Goal: Register for event/course

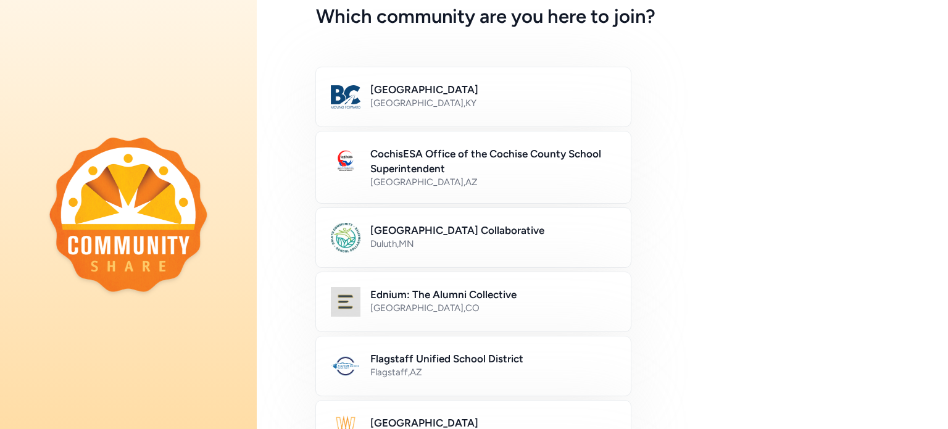
scroll to position [69, 0]
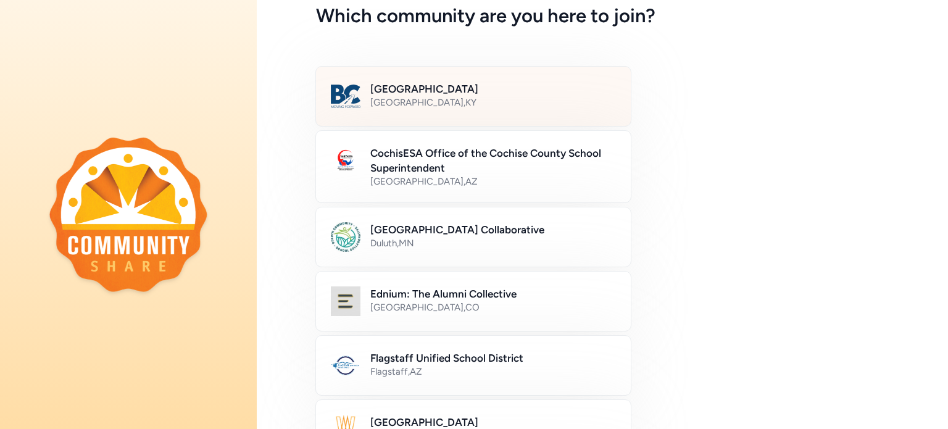
click at [400, 92] on h2 "[GEOGRAPHIC_DATA]" at bounding box center [493, 88] width 246 height 15
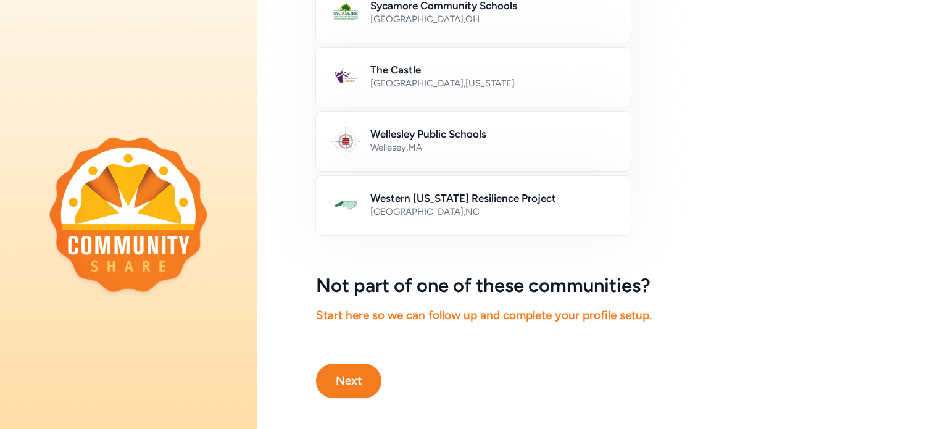
scroll to position [747, 0]
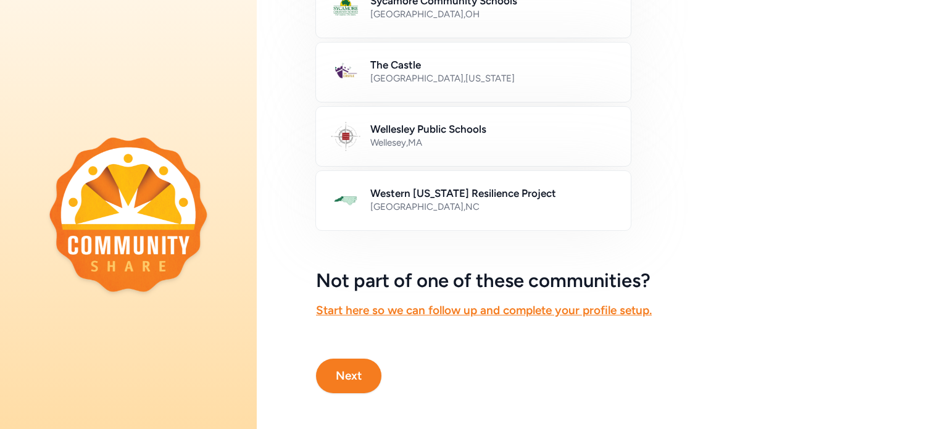
click at [358, 366] on button "Next" at bounding box center [348, 376] width 65 height 35
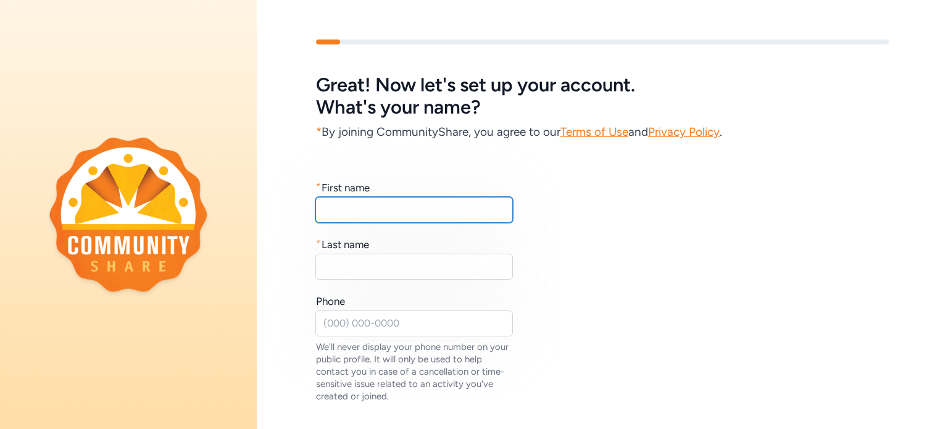
click at [404, 219] on input "text" at bounding box center [414, 210] width 198 height 26
type input "[PERSON_NAME]"
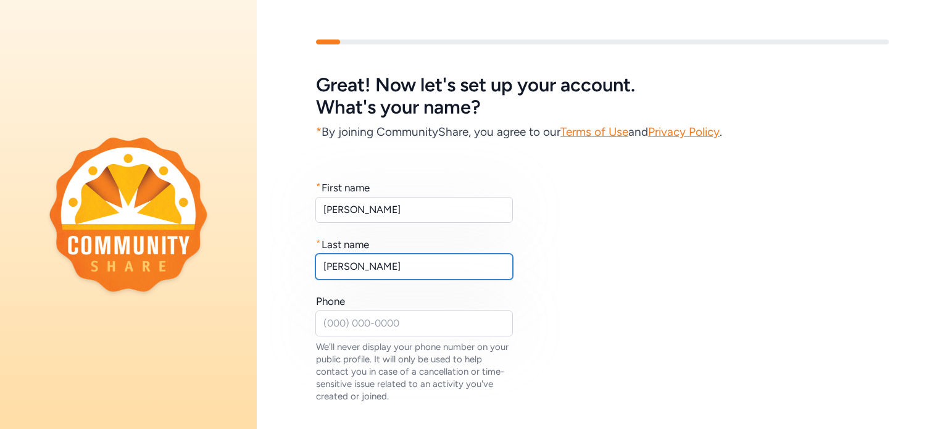
type input "[PERSON_NAME]"
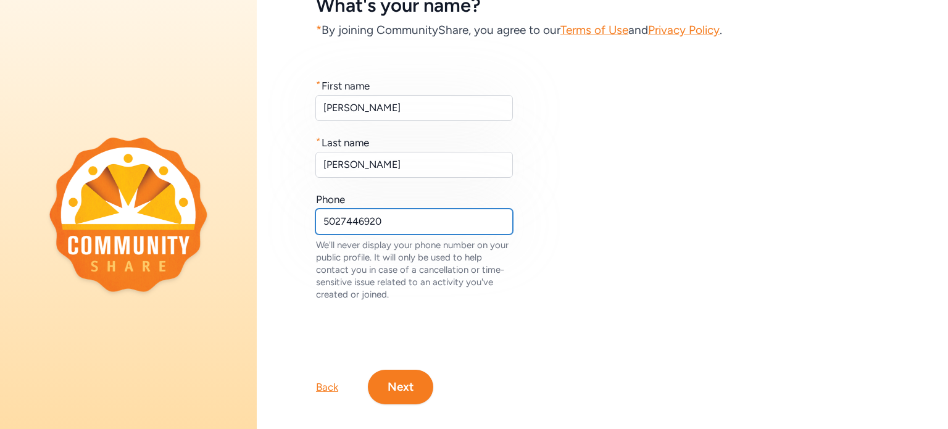
scroll to position [116, 0]
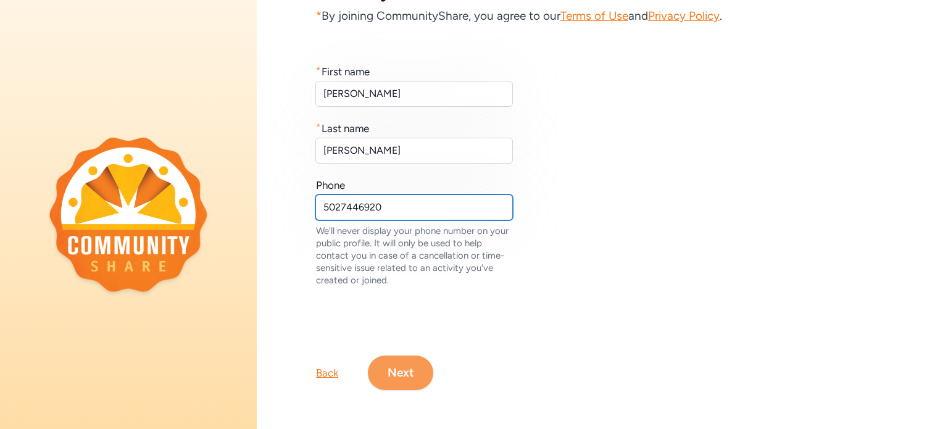
type input "5027446920"
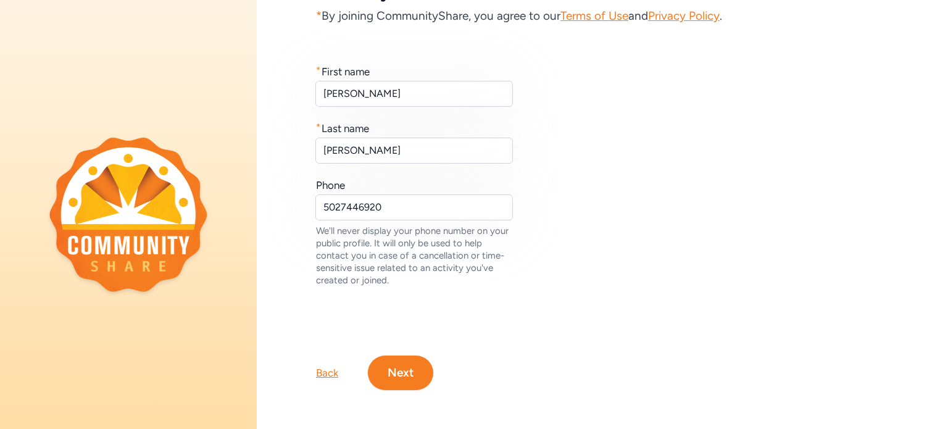
click at [410, 374] on button "Next" at bounding box center [400, 373] width 65 height 35
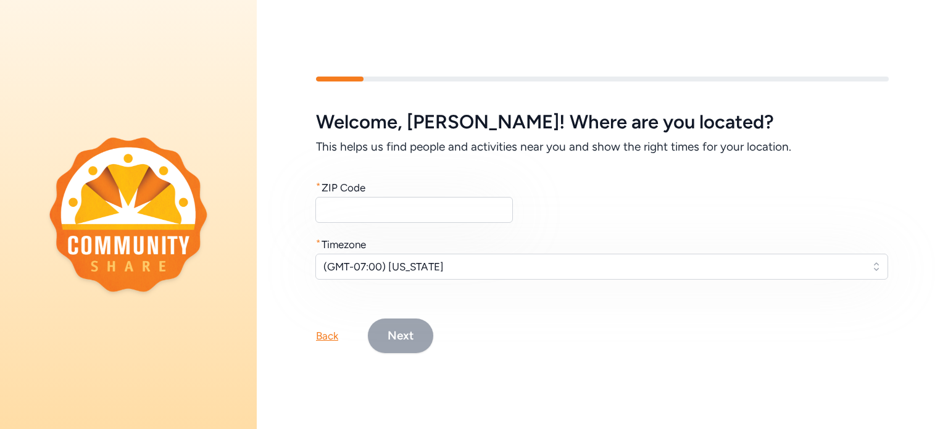
click at [358, 224] on div "Welcome , [PERSON_NAME] ! Where are you located? This helps us find people and …" at bounding box center [602, 195] width 573 height 168
click at [358, 220] on input "text" at bounding box center [414, 210] width 198 height 26
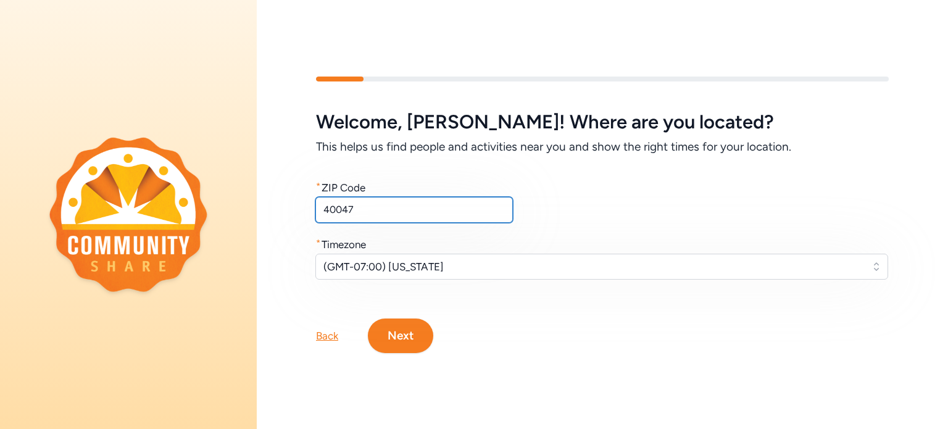
type input "40047"
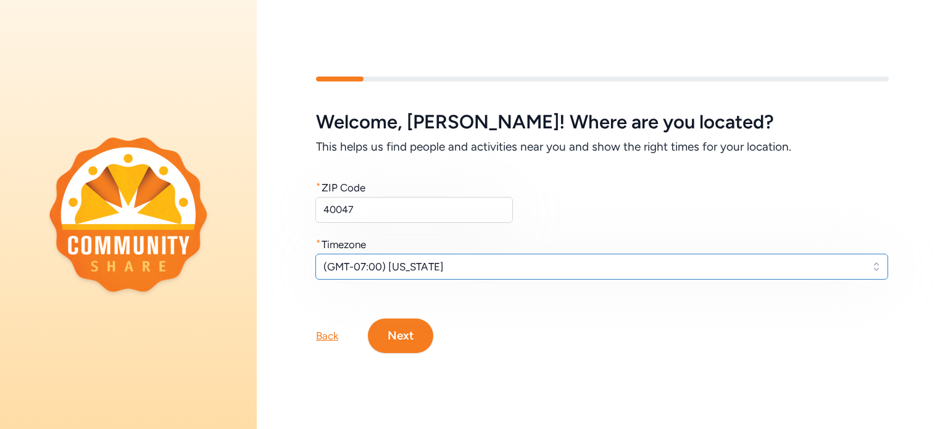
click at [420, 265] on span "(GMT-07:00) [US_STATE]" at bounding box center [592, 266] width 539 height 15
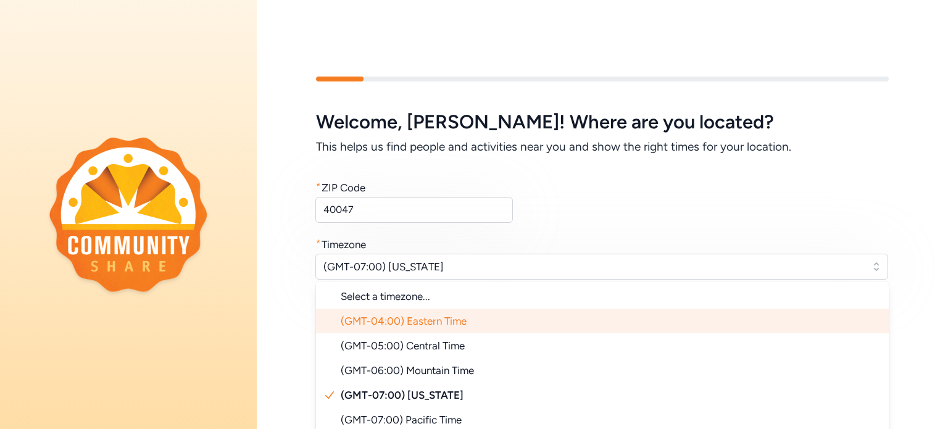
click at [438, 312] on li "(GMT-04:00) Eastern Time" at bounding box center [602, 321] width 573 height 25
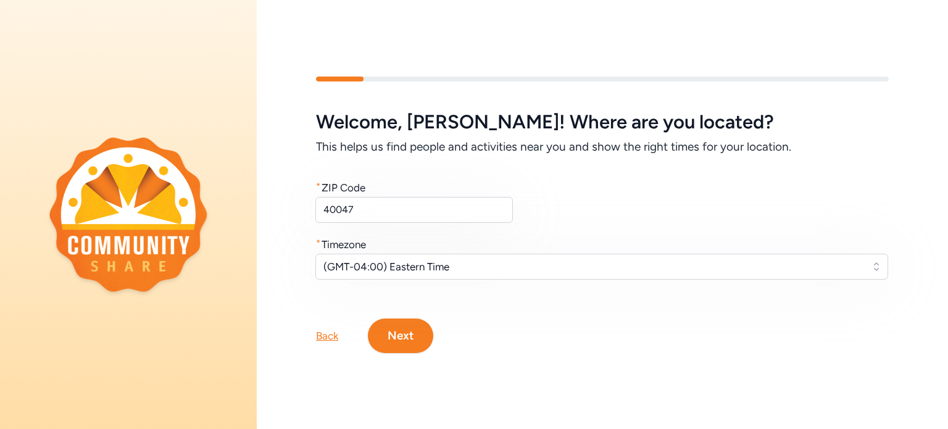
click at [412, 339] on button "Next" at bounding box center [400, 335] width 65 height 35
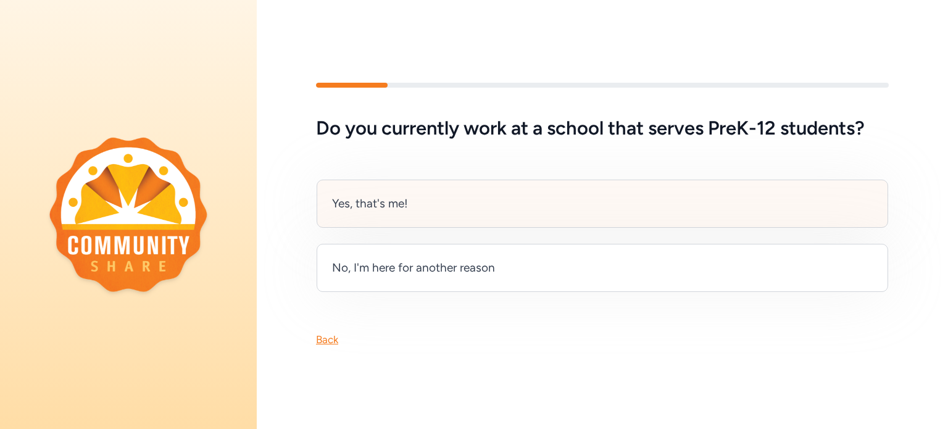
click at [406, 215] on div "Yes, that's me!" at bounding box center [603, 204] width 572 height 48
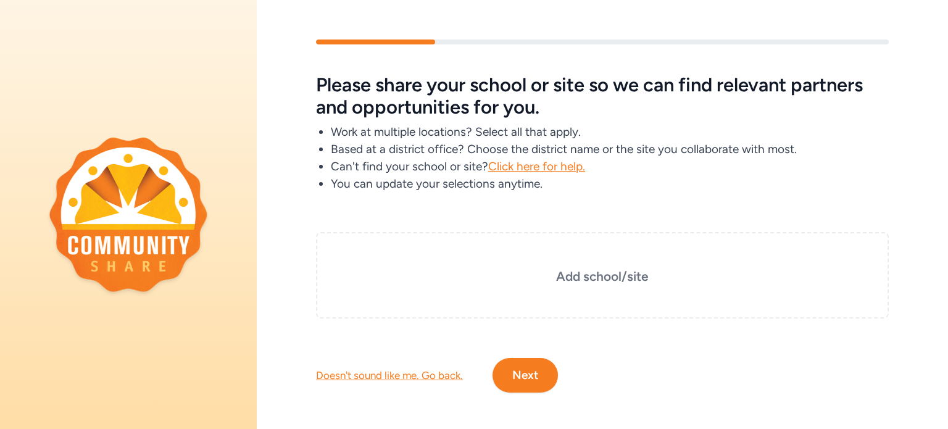
click at [526, 386] on button "Next" at bounding box center [525, 375] width 65 height 35
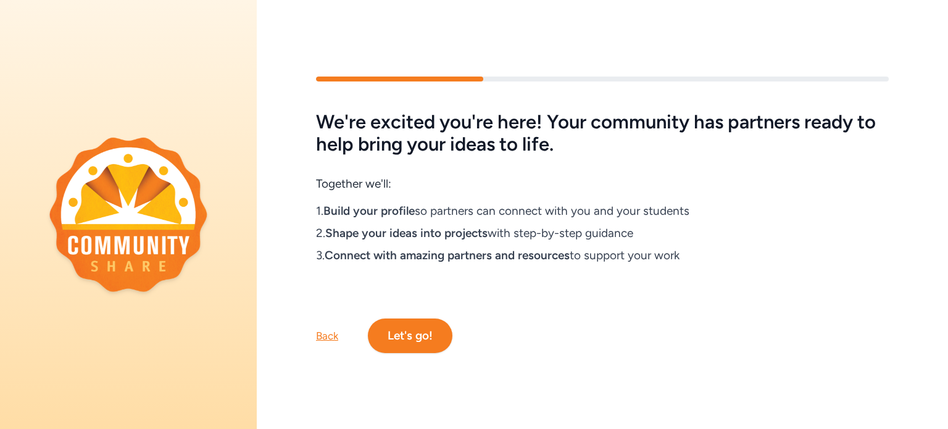
click at [333, 341] on div "Back" at bounding box center [327, 335] width 22 height 15
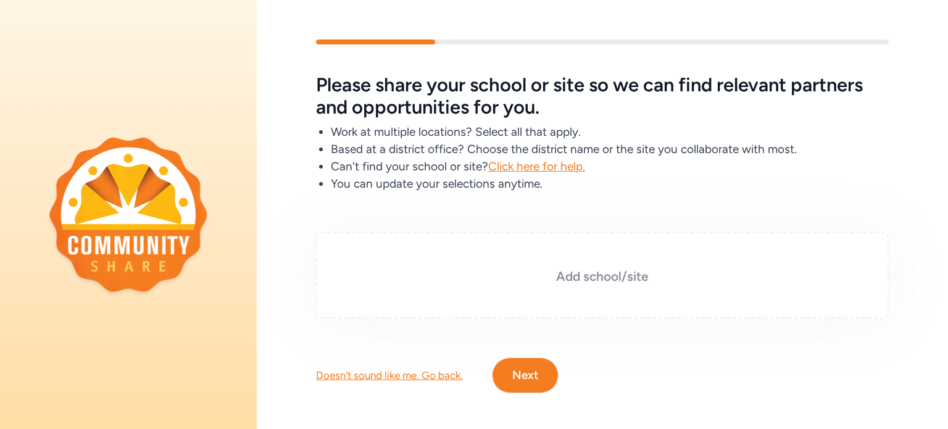
click at [598, 262] on div "Add school/site" at bounding box center [602, 275] width 573 height 86
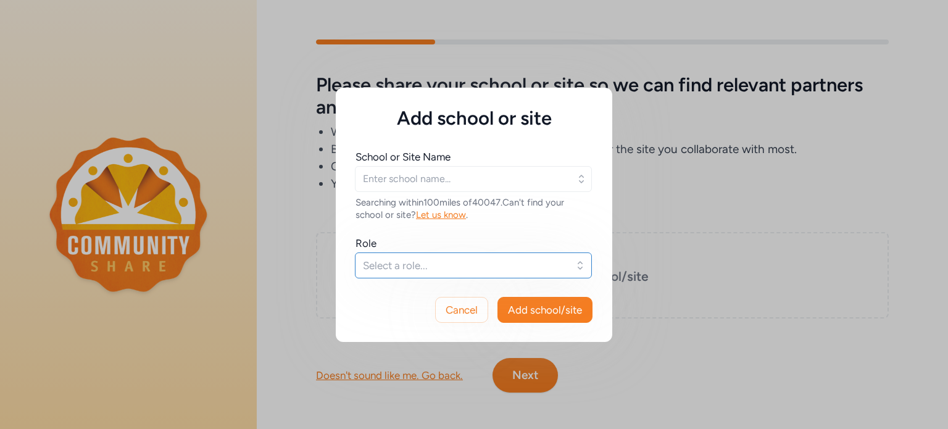
click at [509, 262] on span "Select a role..." at bounding box center [465, 265] width 204 height 15
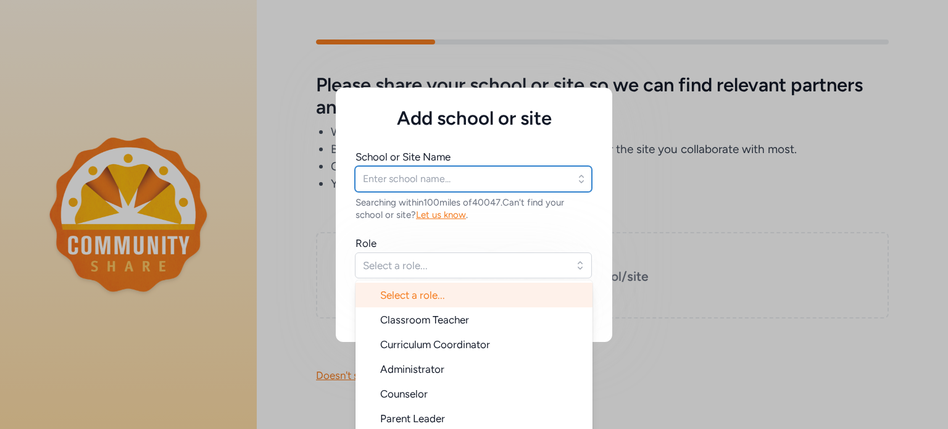
click at [494, 181] on input "text" at bounding box center [473, 179] width 237 height 26
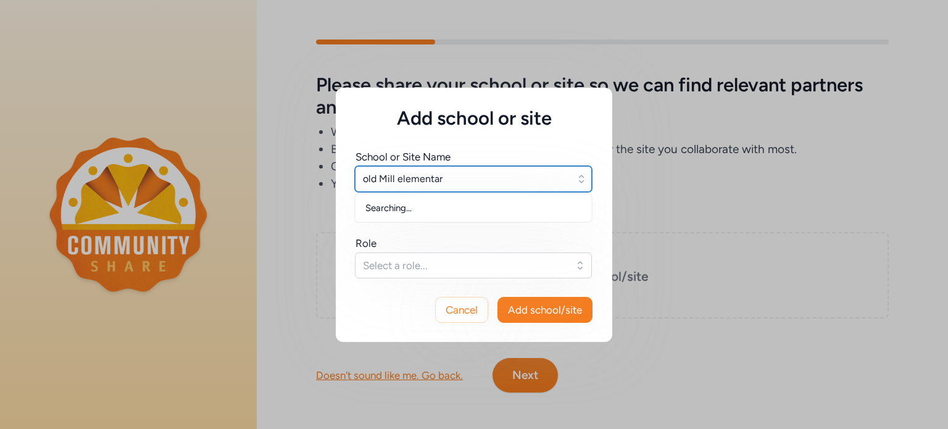
type input "[GEOGRAPHIC_DATA]"
click at [446, 176] on input "text" at bounding box center [473, 179] width 237 height 26
click at [443, 176] on input "text" at bounding box center [473, 179] width 237 height 26
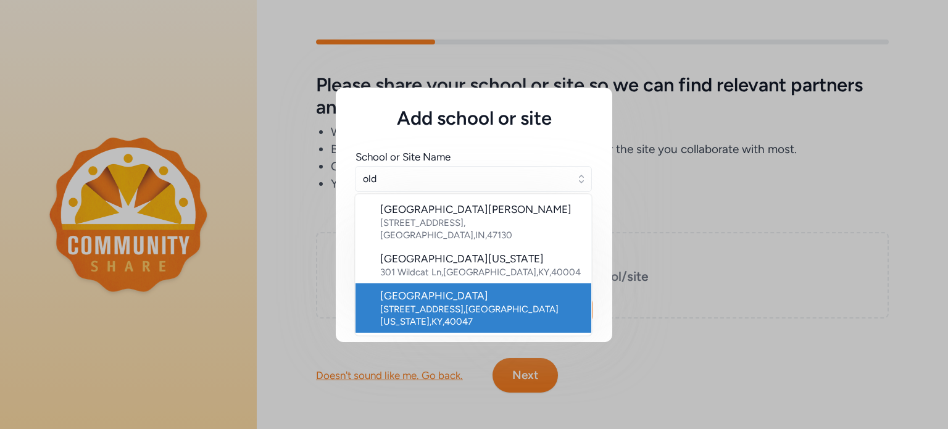
click at [483, 288] on div "[GEOGRAPHIC_DATA]" at bounding box center [480, 295] width 201 height 15
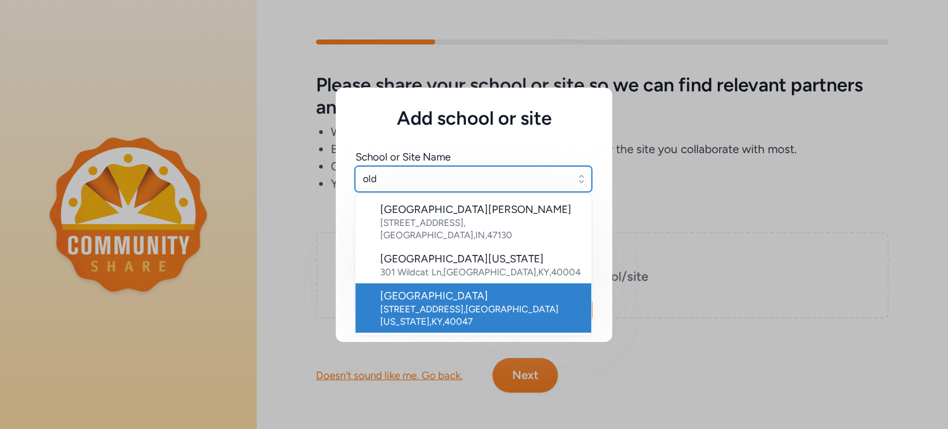
type input "[GEOGRAPHIC_DATA]"
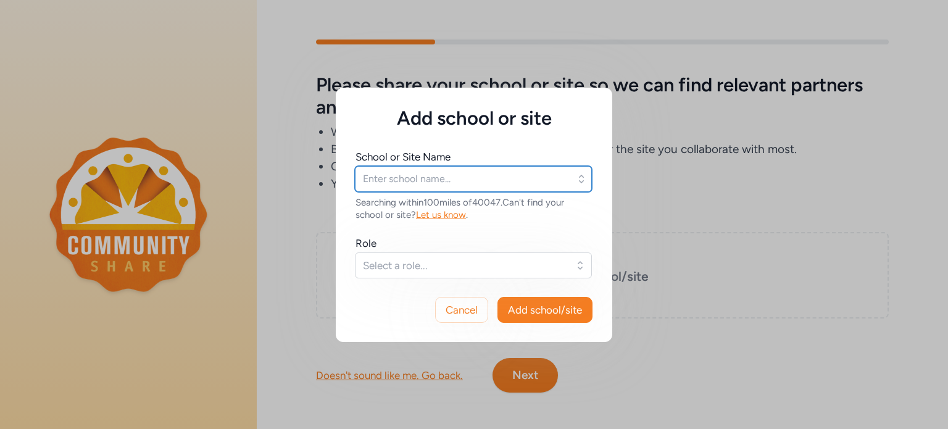
type input "[GEOGRAPHIC_DATA]"
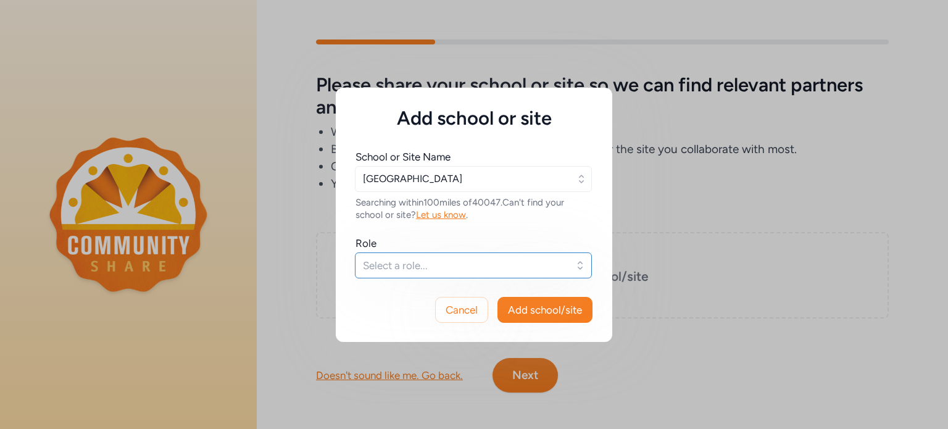
click at [462, 267] on span "Select a role..." at bounding box center [465, 265] width 204 height 15
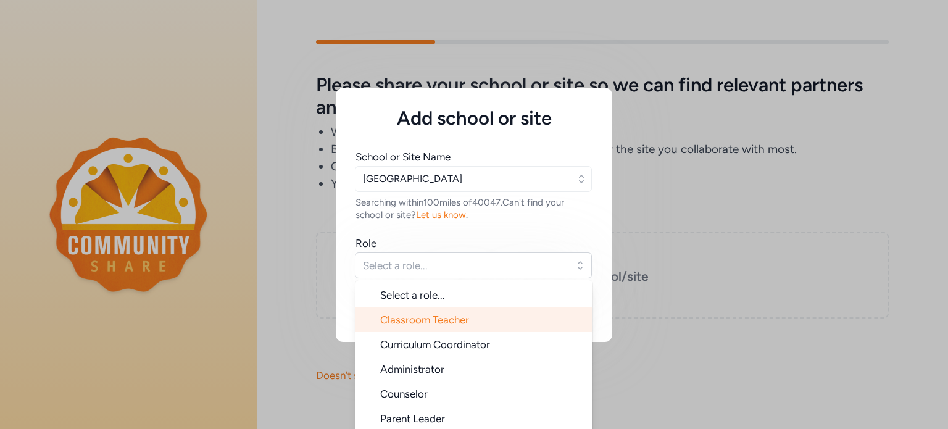
click at [450, 312] on li "Classroom Teacher" at bounding box center [474, 319] width 237 height 25
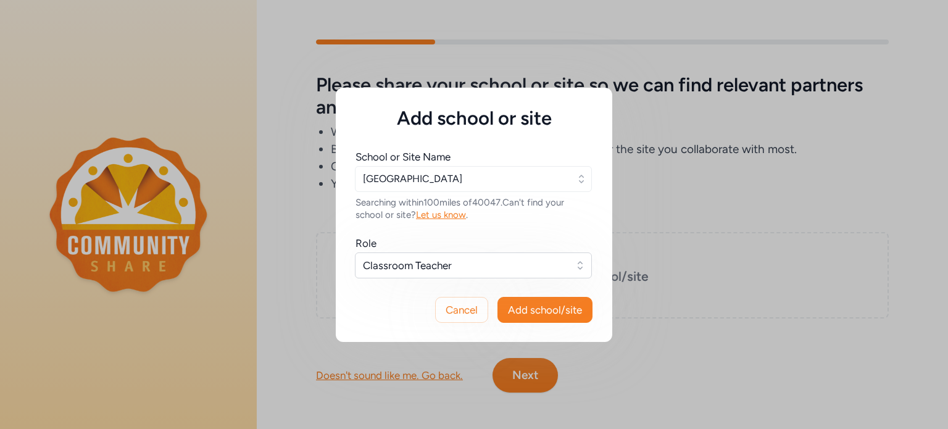
click at [565, 251] on div "Role Classroom Teacher" at bounding box center [474, 257] width 237 height 42
click at [585, 273] on button "Classroom Teacher" at bounding box center [473, 265] width 237 height 26
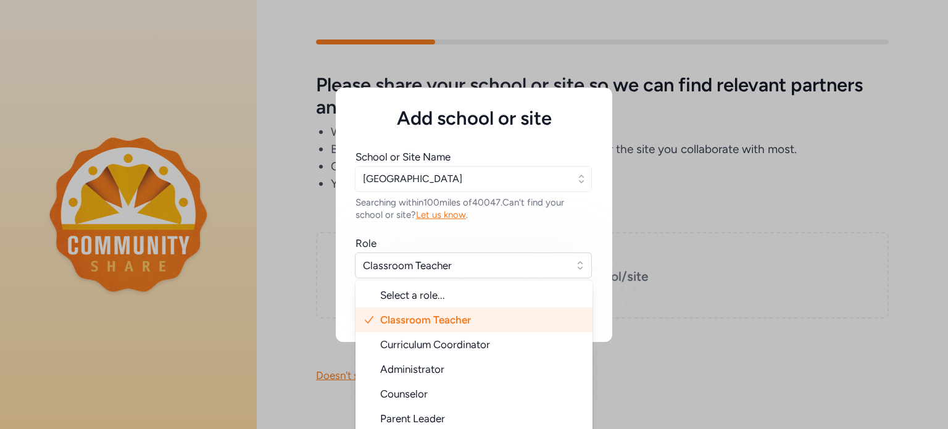
scroll to position [20, 0]
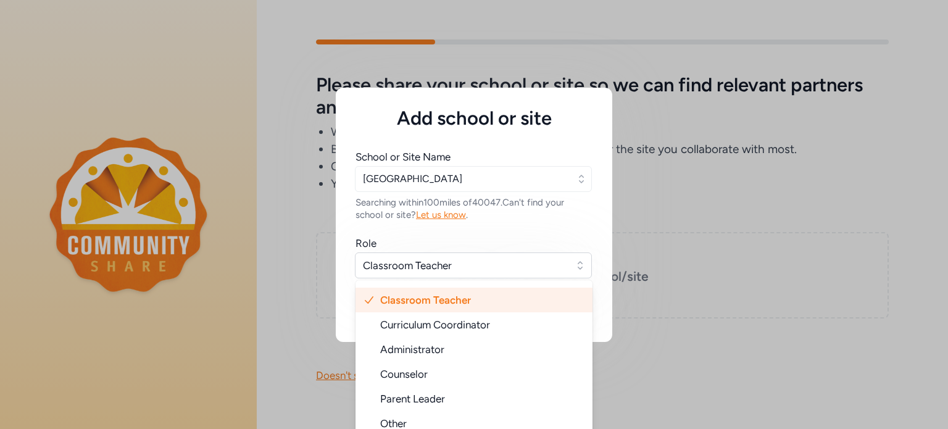
click at [530, 288] on li "Classroom Teacher" at bounding box center [474, 300] width 237 height 25
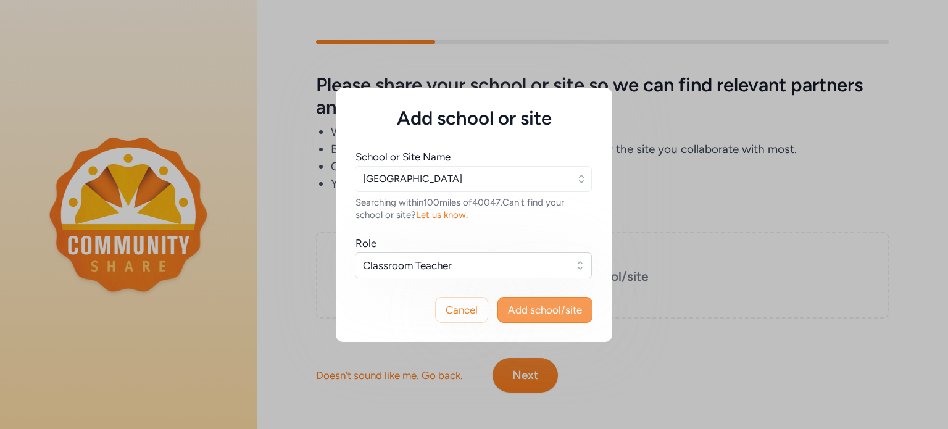
click at [538, 312] on span "Add school/site" at bounding box center [545, 309] width 74 height 15
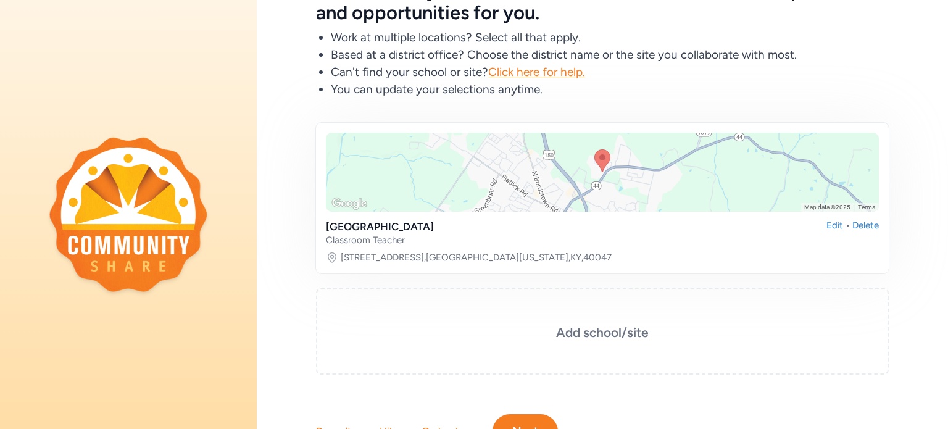
scroll to position [102, 0]
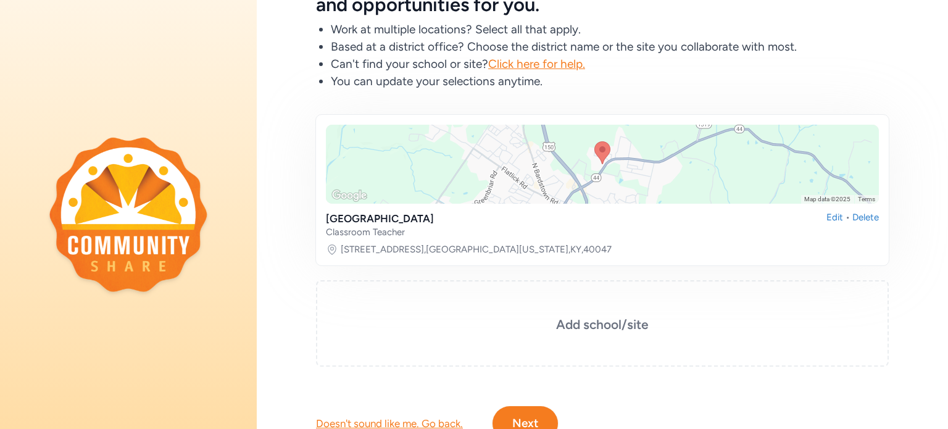
click at [541, 417] on button "Next" at bounding box center [525, 423] width 65 height 35
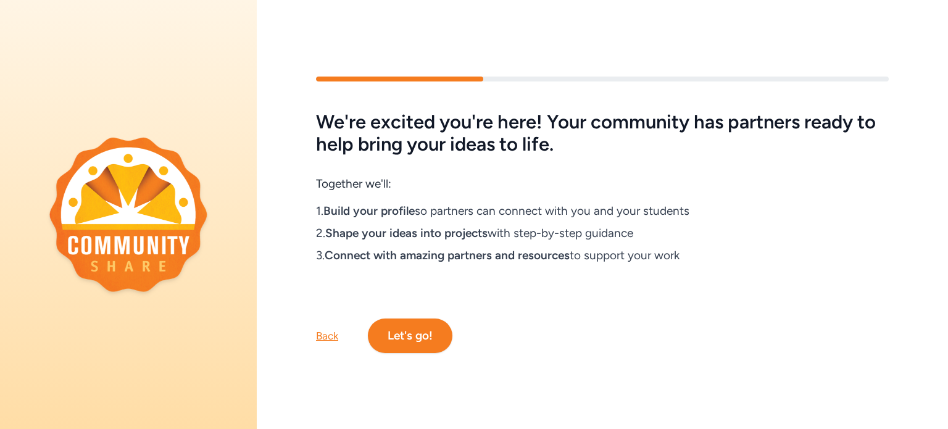
click at [439, 338] on button "Let's go!" at bounding box center [410, 335] width 85 height 35
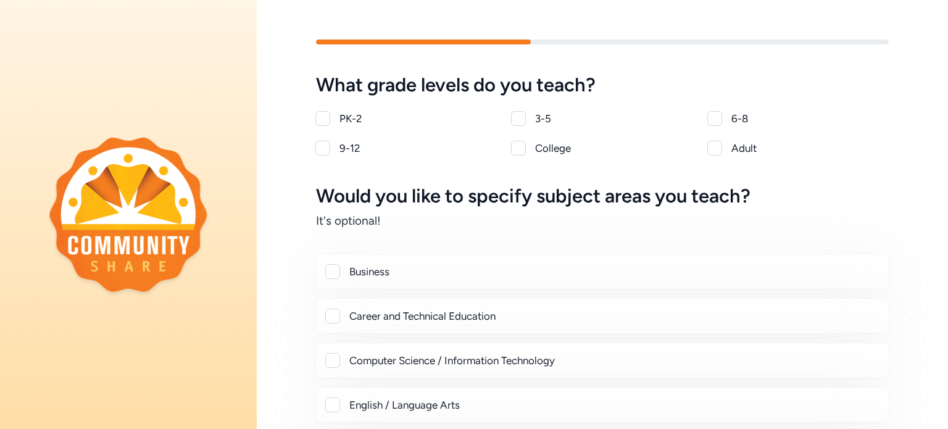
click at [328, 112] on div at bounding box center [322, 118] width 15 height 15
checkbox input "true"
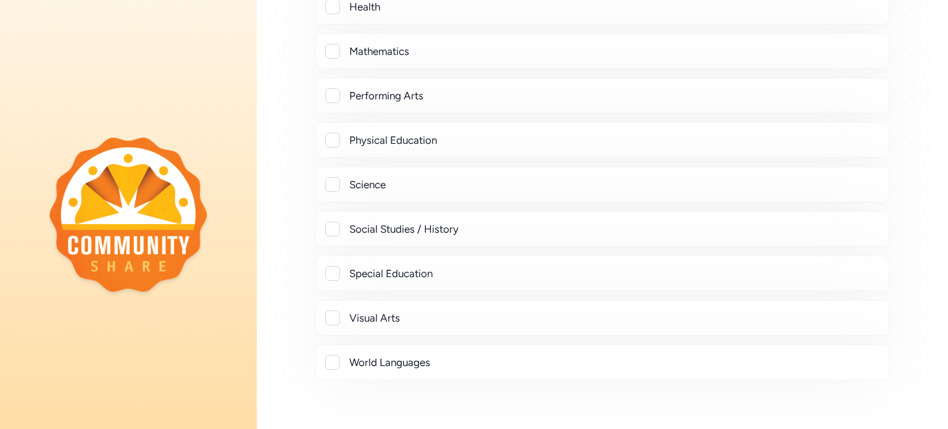
scroll to position [437, 0]
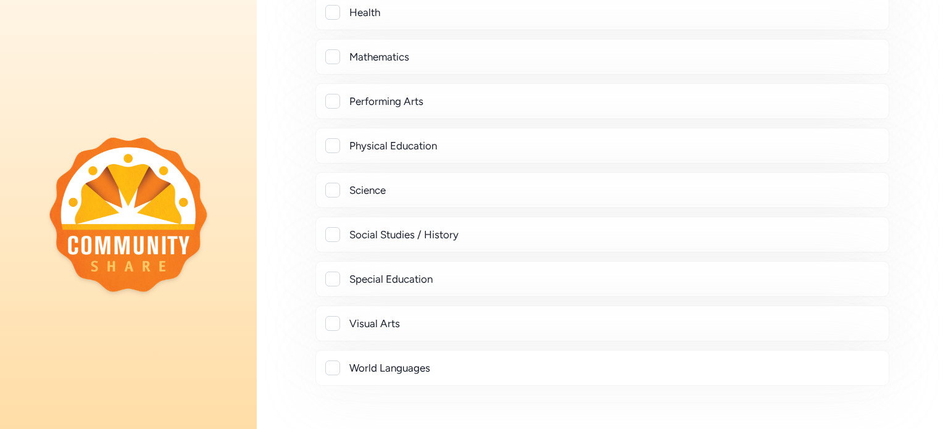
click at [797, 345] on div "Business Career and Technical Education Computer Science / Information Technolo…" at bounding box center [602, 101] width 573 height 568
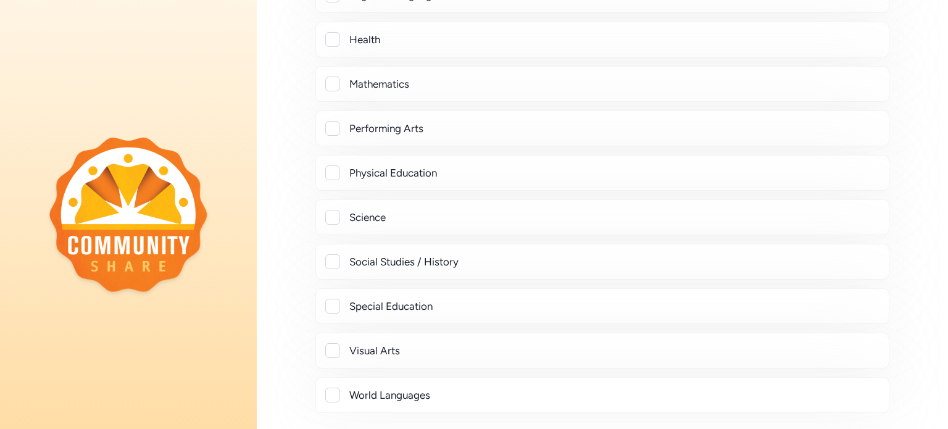
scroll to position [402, 0]
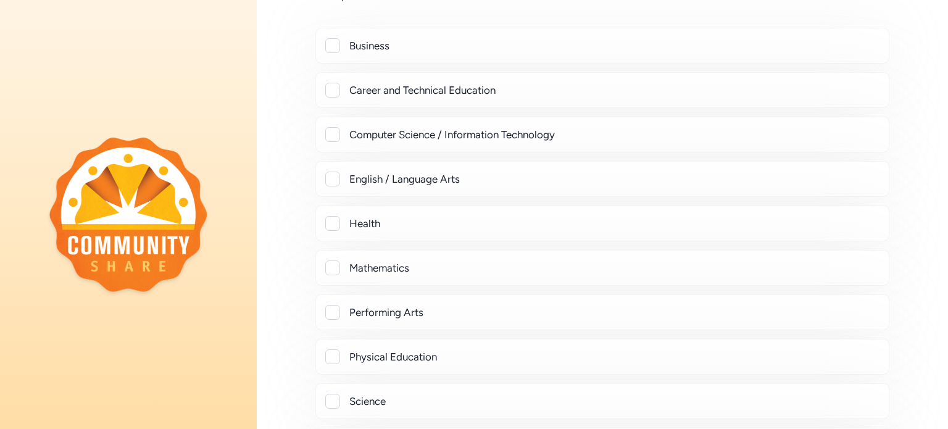
click at [801, 349] on div "Physical Education" at bounding box center [614, 356] width 530 height 15
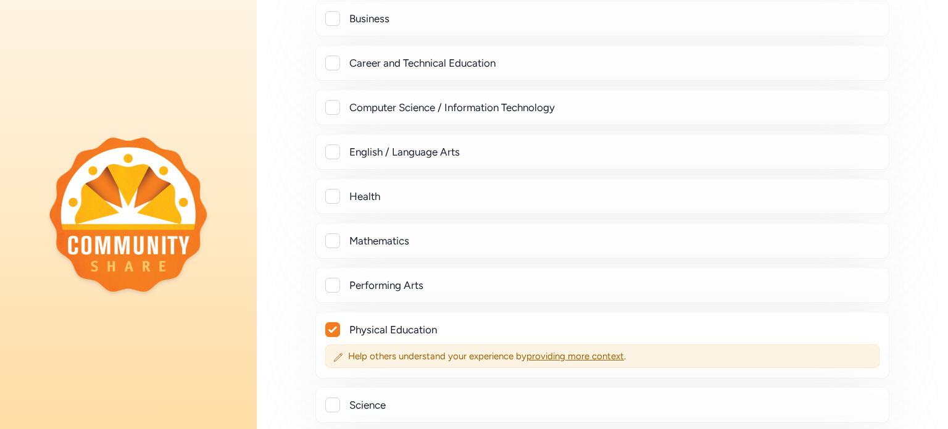
scroll to position [276, 0]
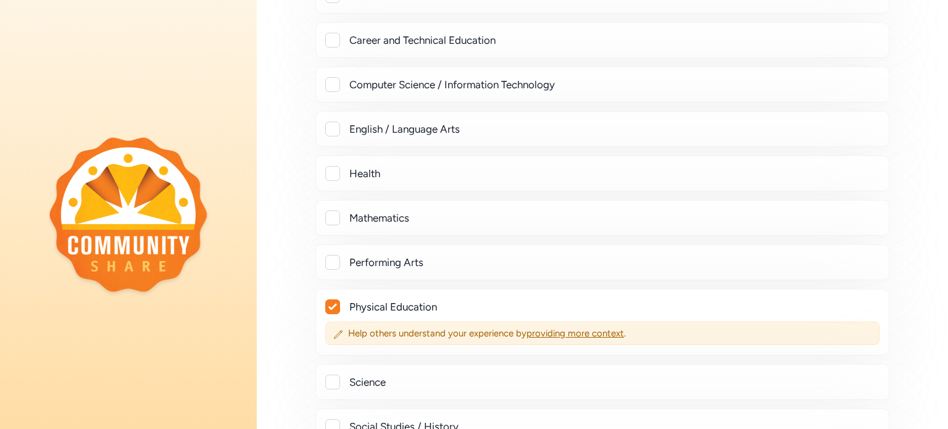
click at [328, 304] on icon at bounding box center [332, 307] width 8 height 6
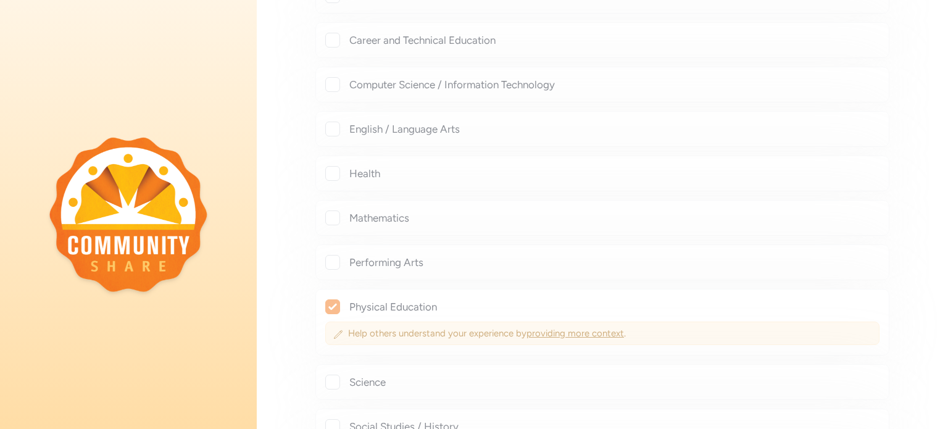
checkbox input "false"
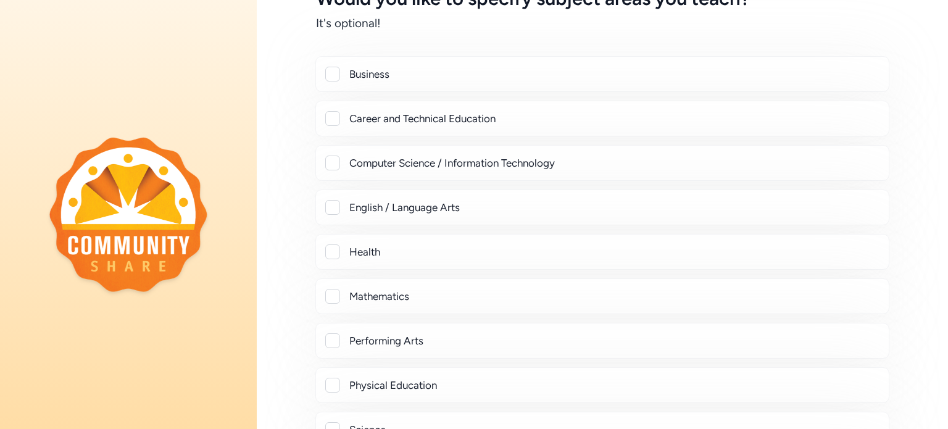
scroll to position [215, 0]
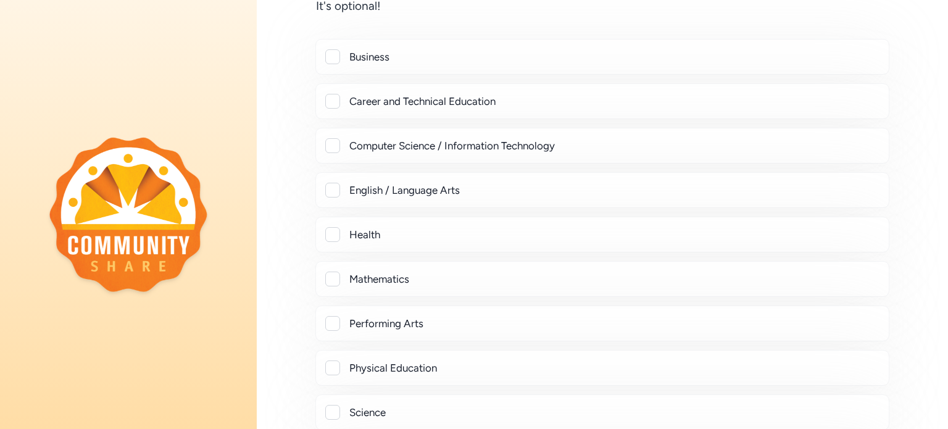
click at [338, 322] on div at bounding box center [332, 323] width 15 height 15
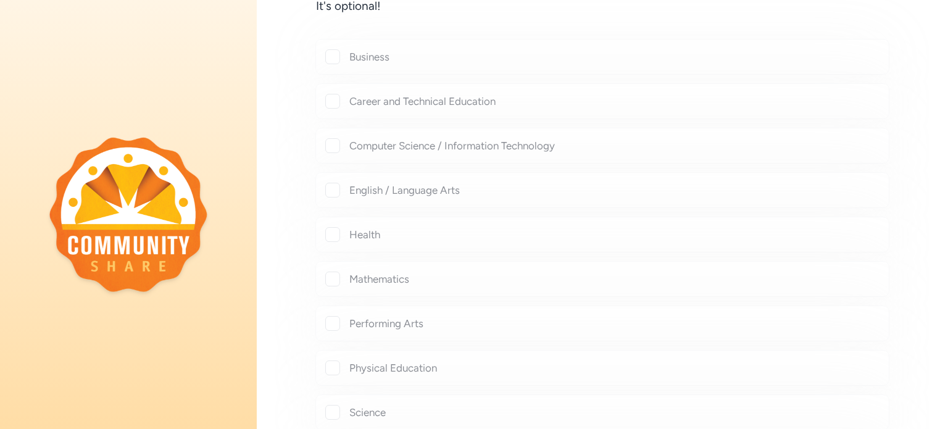
checkbox input "true"
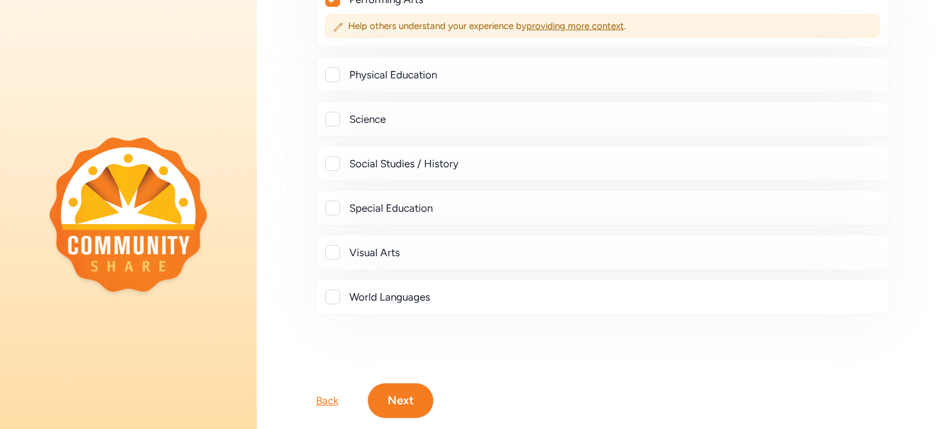
scroll to position [548, 0]
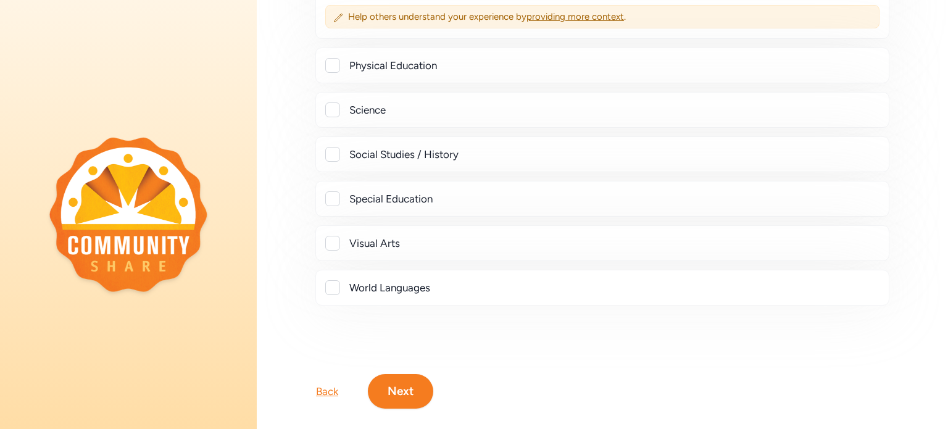
click at [341, 287] on div "World Languages" at bounding box center [602, 287] width 553 height 15
click at [336, 287] on div at bounding box center [332, 287] width 15 height 15
checkbox input "true"
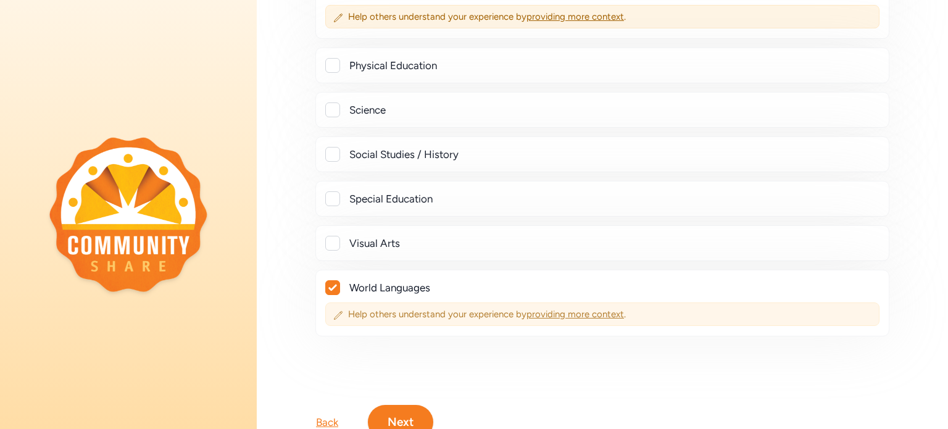
click at [541, 310] on span "providing more context" at bounding box center [576, 314] width 98 height 11
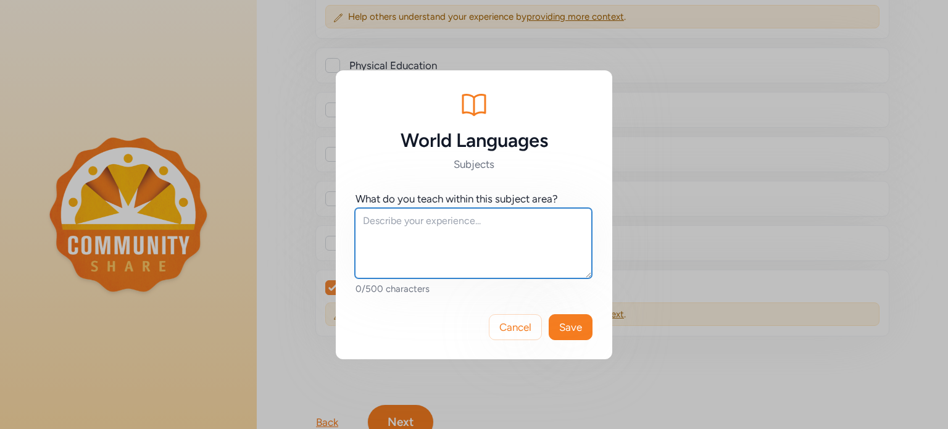
click at [442, 242] on textarea at bounding box center [473, 243] width 237 height 70
type textarea "special Area k-2 teacher learning about different cultures, countries, etc."
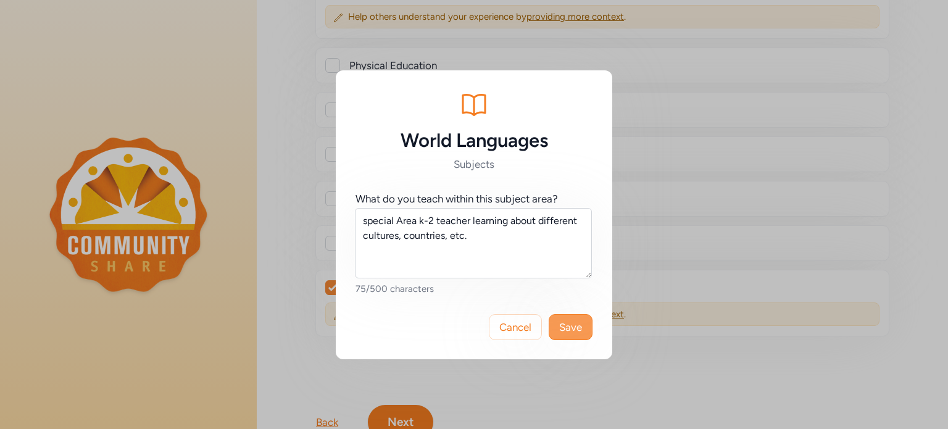
click at [578, 330] on span "Save" at bounding box center [570, 327] width 23 height 15
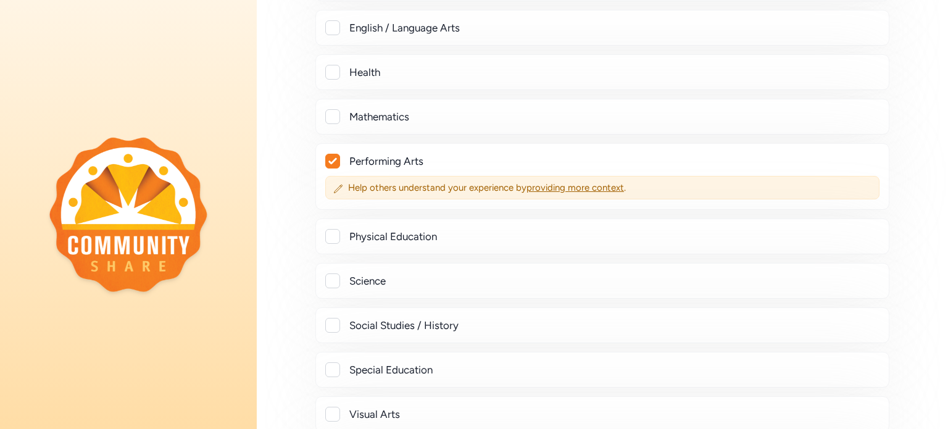
scroll to position [341, 0]
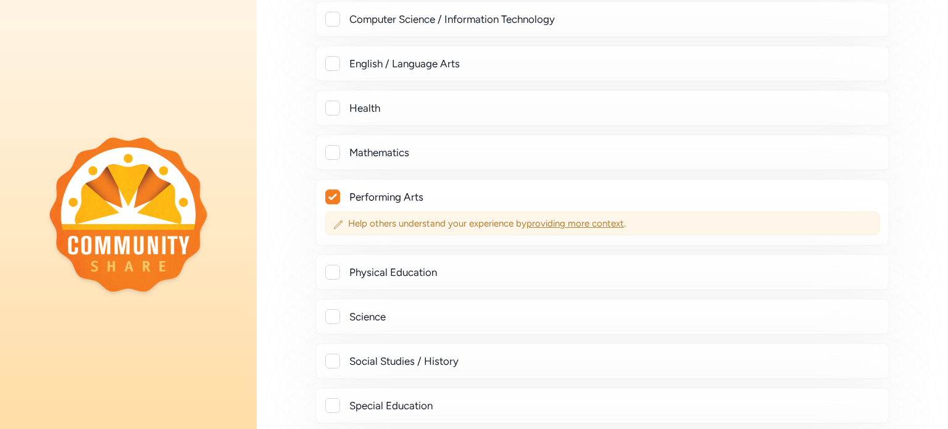
click at [598, 220] on span "providing more context" at bounding box center [576, 223] width 98 height 11
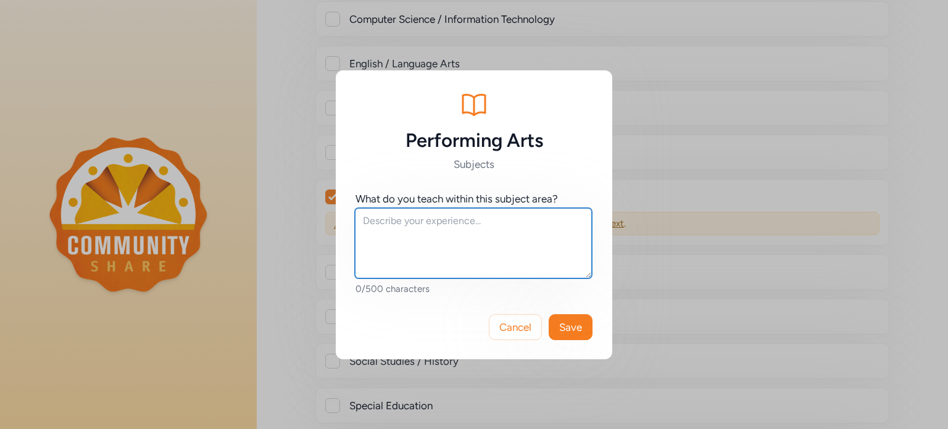
click at [491, 227] on textarea at bounding box center [473, 243] width 237 height 70
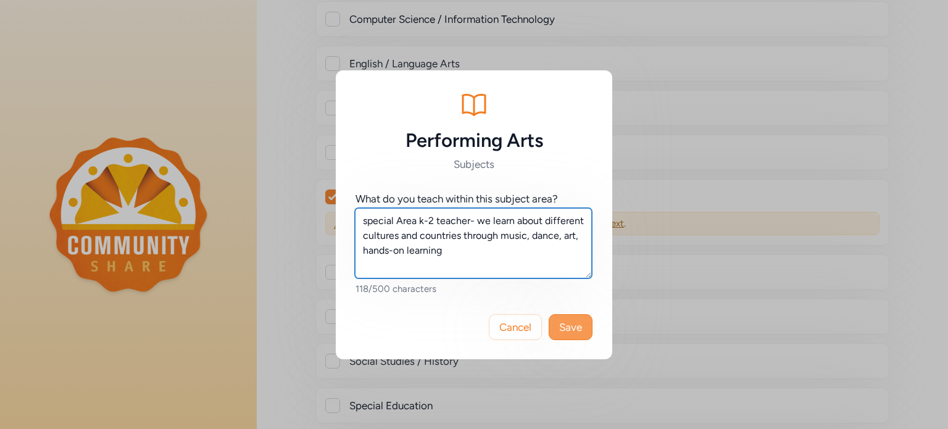
type textarea "special Area k-2 teacher- we learn about different cultures and countries throu…"
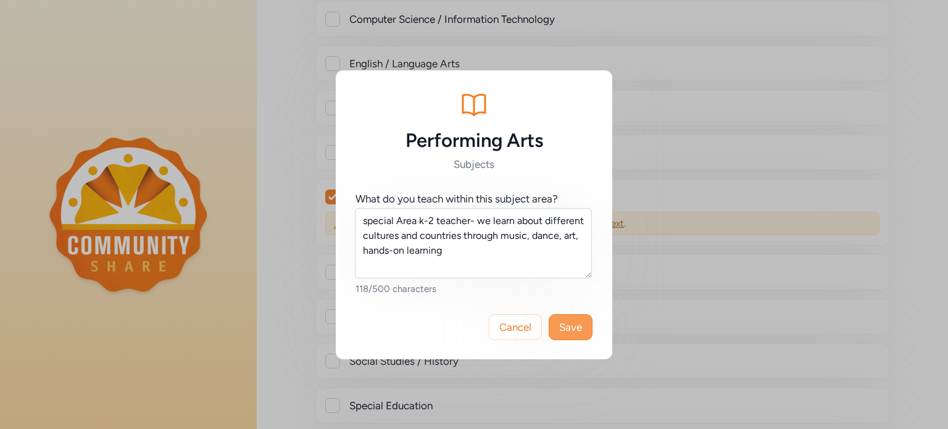
click at [561, 320] on span "Save" at bounding box center [570, 327] width 23 height 15
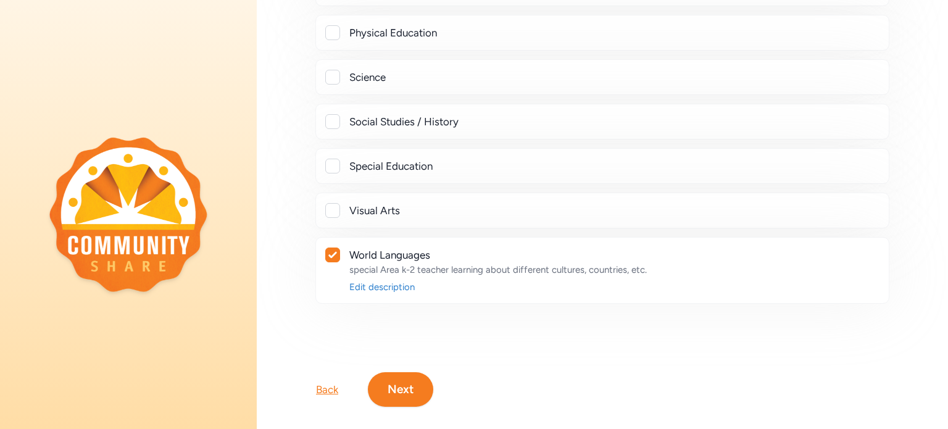
scroll to position [595, 0]
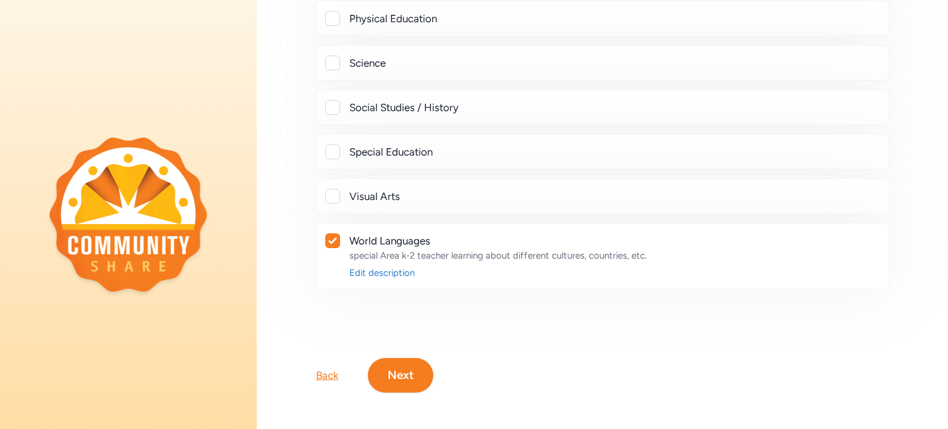
click at [387, 374] on button "Next" at bounding box center [400, 375] width 65 height 35
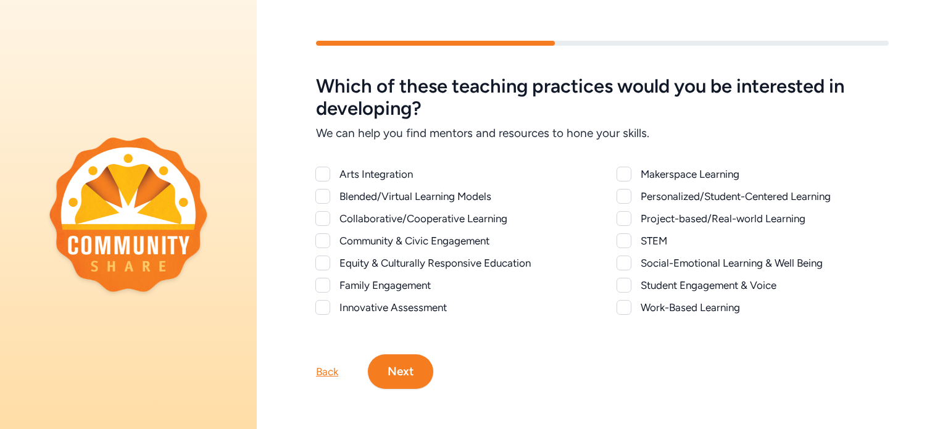
click at [325, 175] on div at bounding box center [322, 174] width 15 height 15
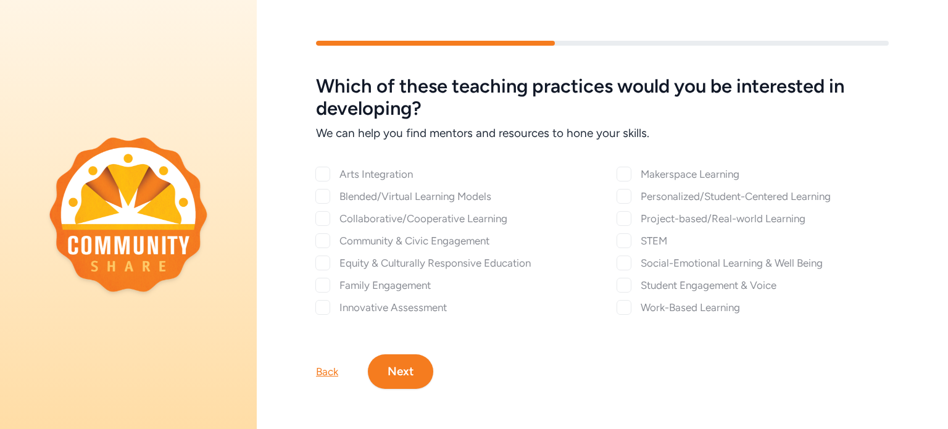
checkbox input "true"
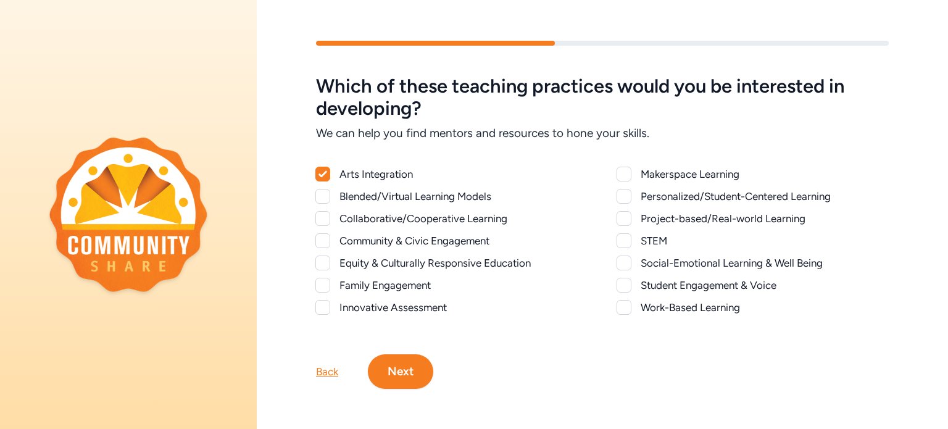
click at [320, 218] on div at bounding box center [322, 218] width 15 height 15
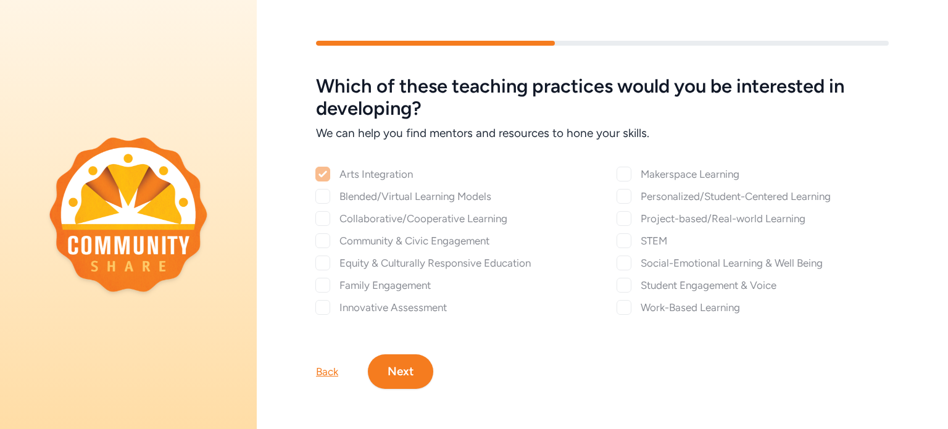
checkbox input "true"
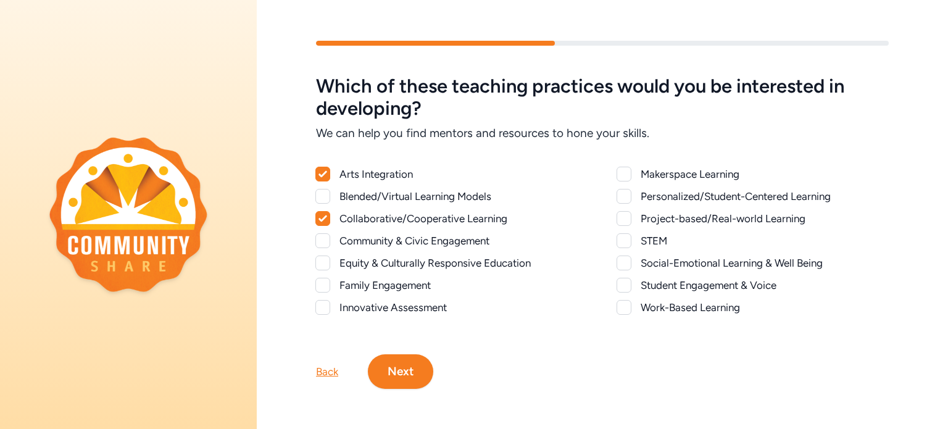
click at [322, 236] on div at bounding box center [322, 240] width 15 height 15
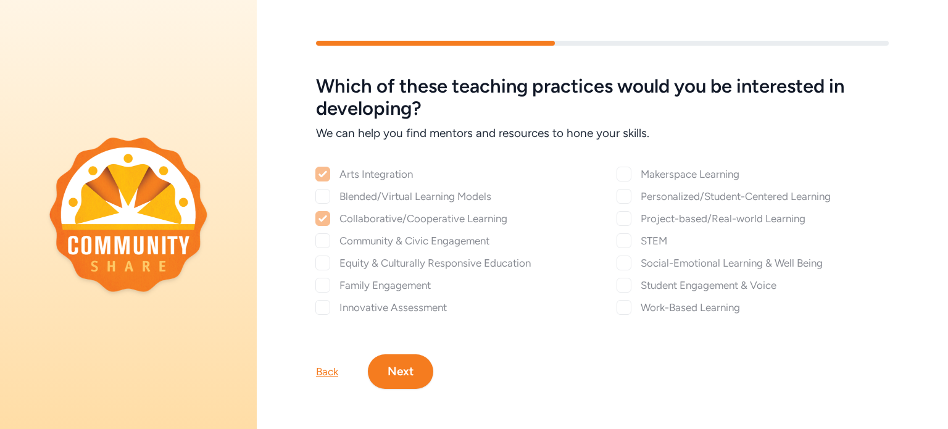
checkbox input "true"
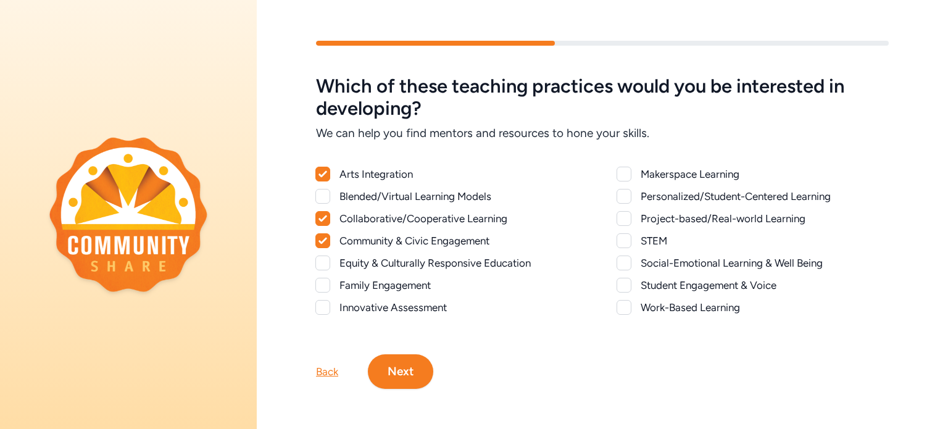
click at [325, 260] on div at bounding box center [322, 263] width 15 height 15
checkbox input "true"
click at [633, 198] on div "Personalized/Student-Centered Learning" at bounding box center [753, 196] width 272 height 15
click at [626, 196] on div at bounding box center [624, 196] width 15 height 15
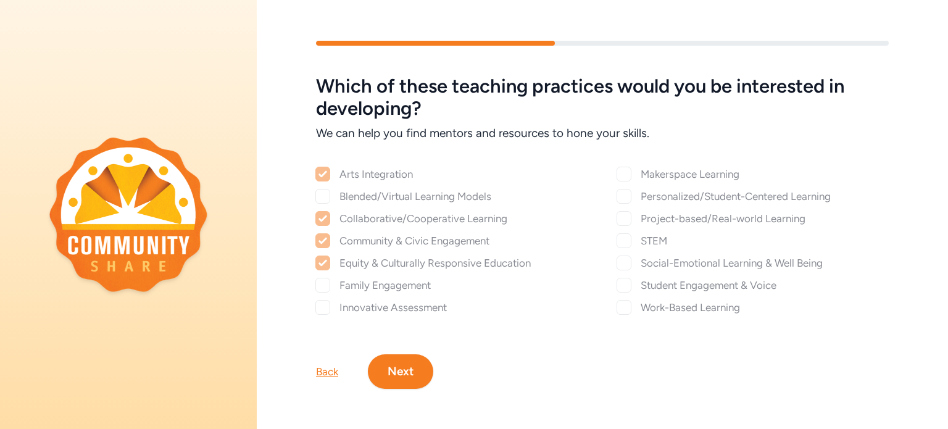
checkbox input "true"
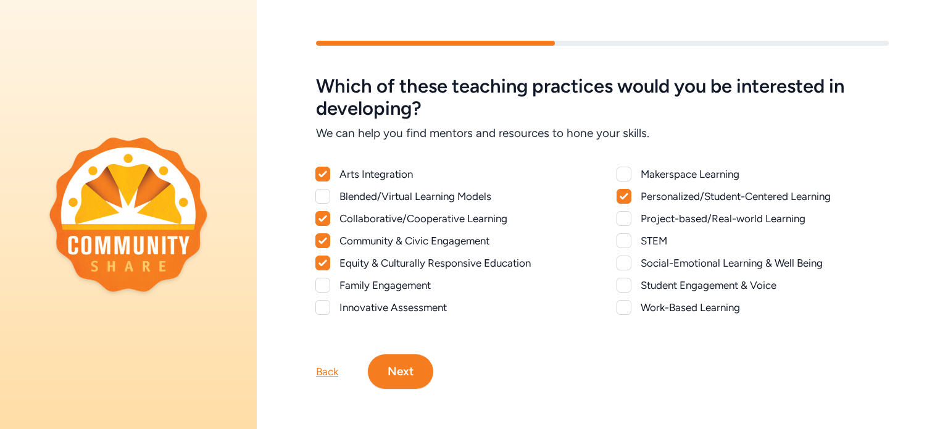
click at [624, 217] on div at bounding box center [624, 218] width 15 height 15
checkbox input "true"
click at [629, 263] on div at bounding box center [624, 263] width 15 height 15
checkbox input "true"
click at [414, 366] on button "Next" at bounding box center [400, 371] width 65 height 35
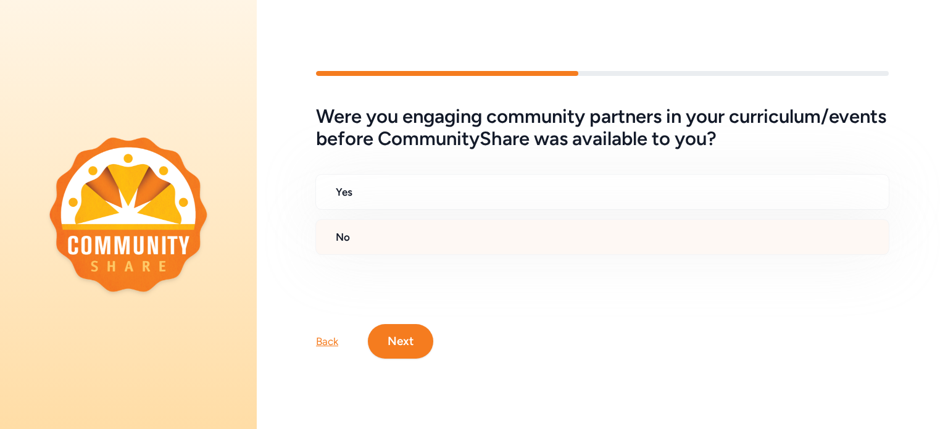
click at [645, 240] on h2 "No" at bounding box center [607, 237] width 543 height 15
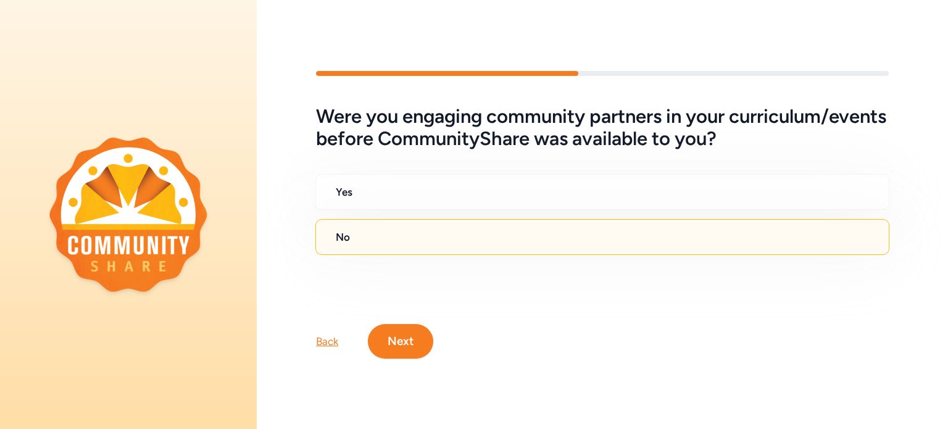
click at [386, 342] on button "Next" at bounding box center [400, 341] width 65 height 35
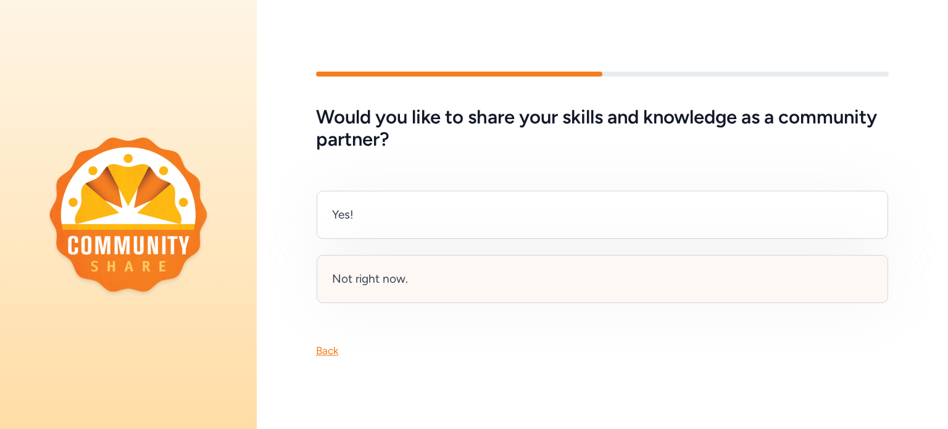
click at [391, 293] on div "Not right now." at bounding box center [603, 279] width 572 height 48
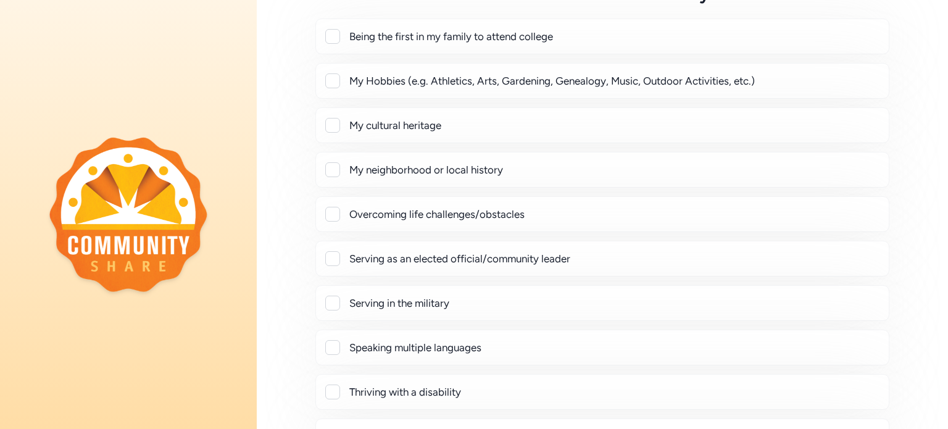
scroll to position [116, 0]
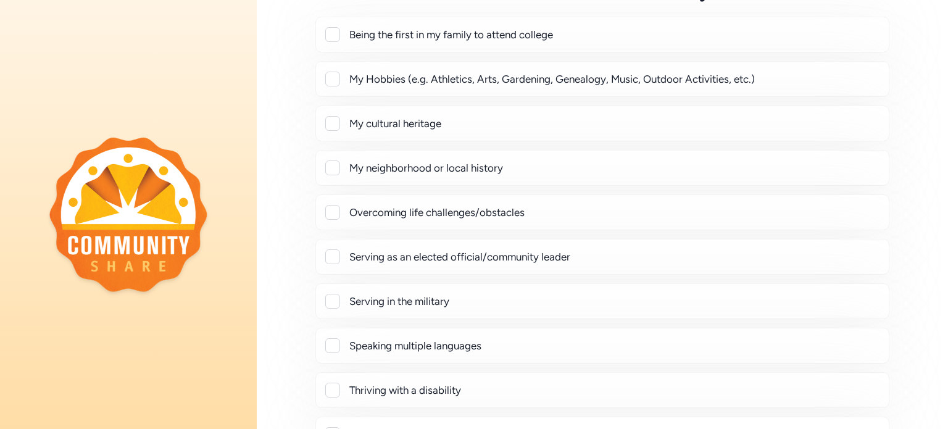
click at [335, 74] on div at bounding box center [332, 79] width 15 height 15
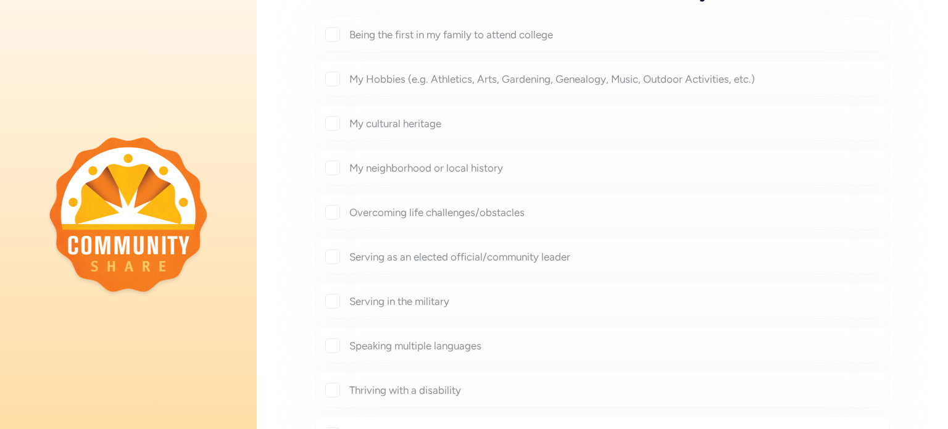
checkbox input "true"
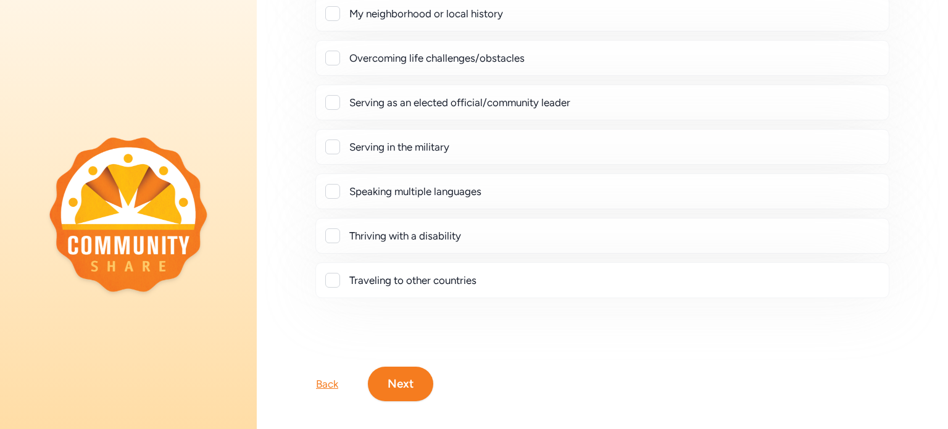
scroll to position [302, 0]
click at [407, 394] on button "Next" at bounding box center [400, 383] width 65 height 35
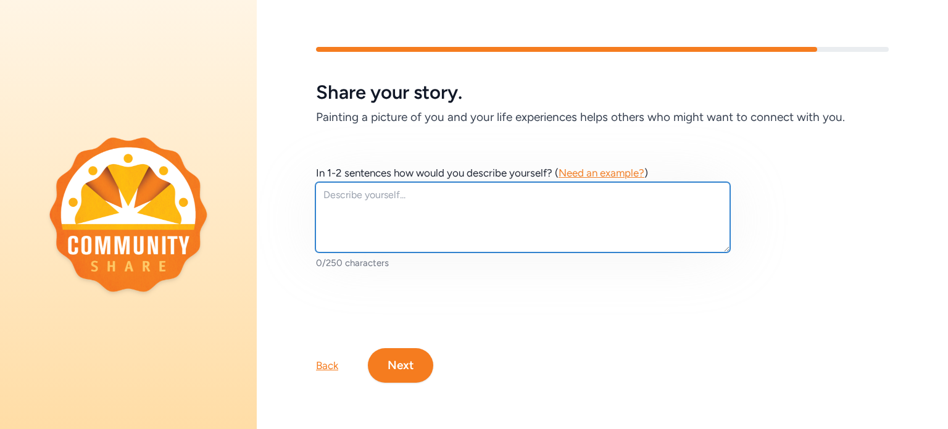
click at [331, 196] on textarea at bounding box center [522, 217] width 415 height 70
type textarea "m"
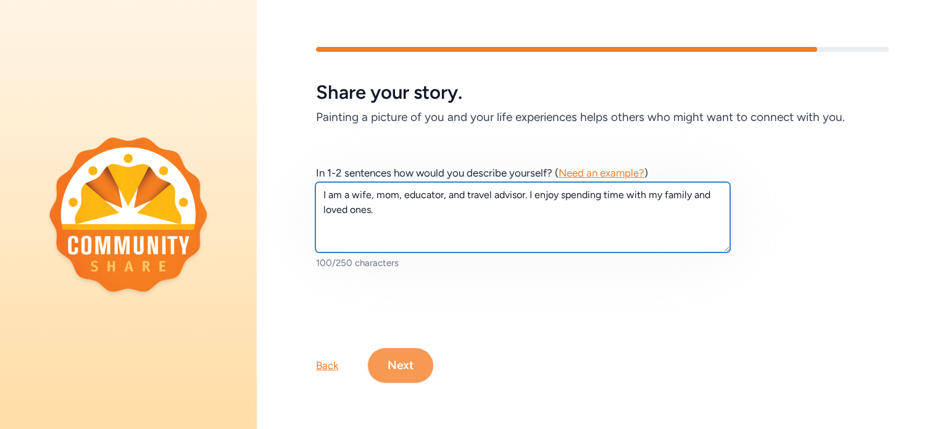
type textarea "I am a wife, mom, educator, and travel advisor. I enjoy spending time with my f…"
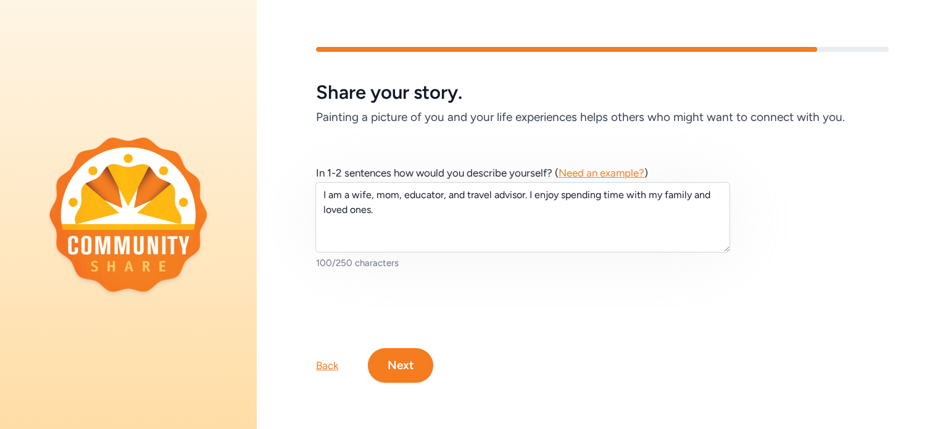
click at [399, 362] on button "Next" at bounding box center [400, 365] width 65 height 35
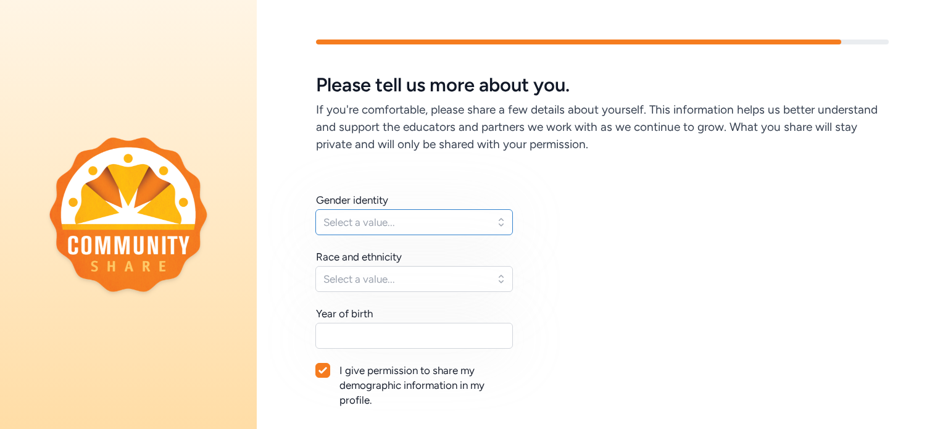
click at [412, 210] on button "Select a value..." at bounding box center [414, 222] width 198 height 26
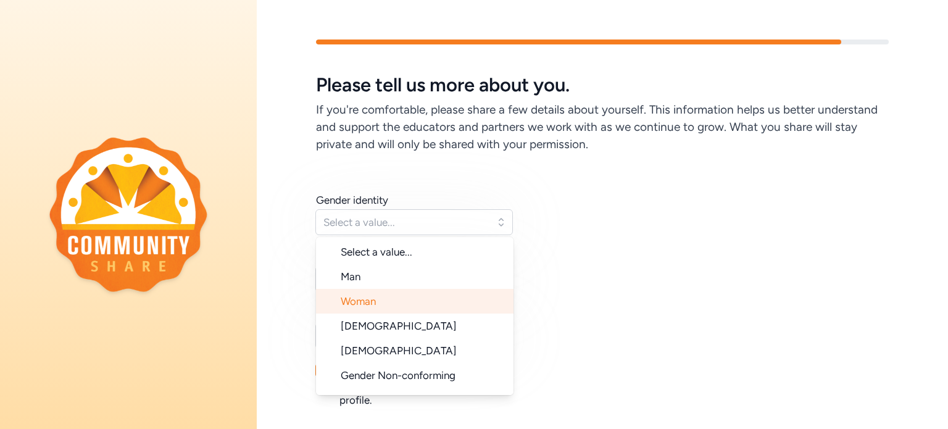
click at [387, 294] on li "Woman" at bounding box center [415, 301] width 198 height 25
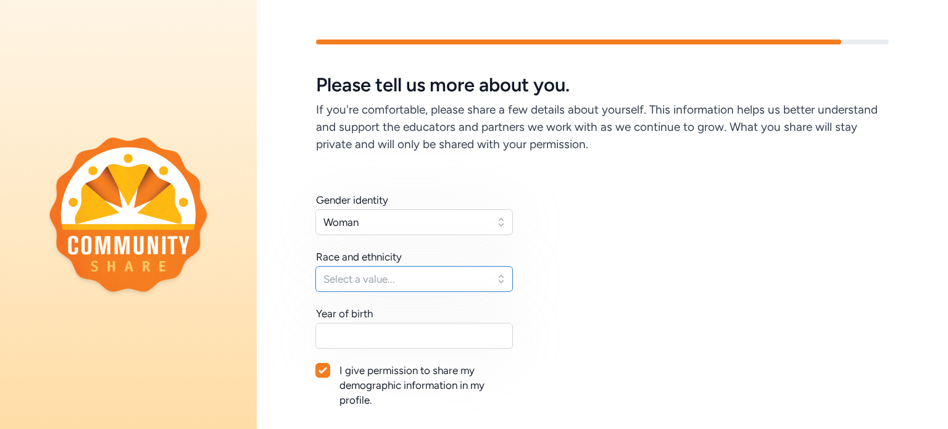
click at [387, 288] on button "Select a value..." at bounding box center [414, 279] width 198 height 26
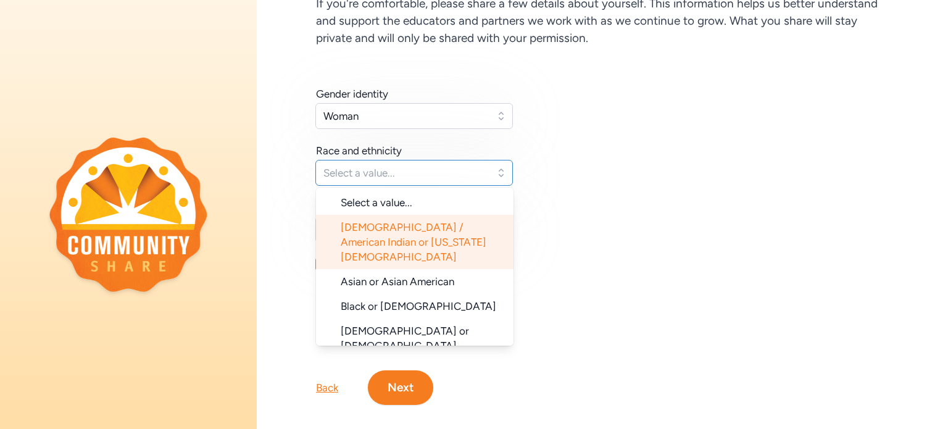
scroll to position [107, 0]
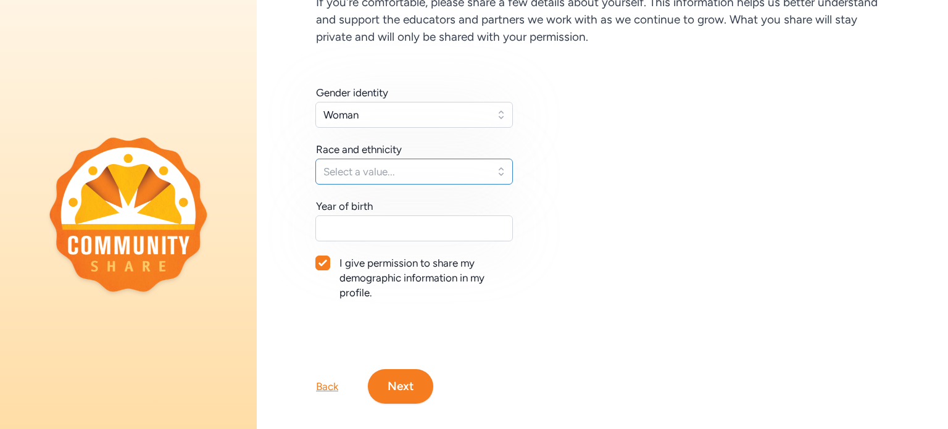
click at [506, 178] on button "Select a value..." at bounding box center [414, 172] width 198 height 26
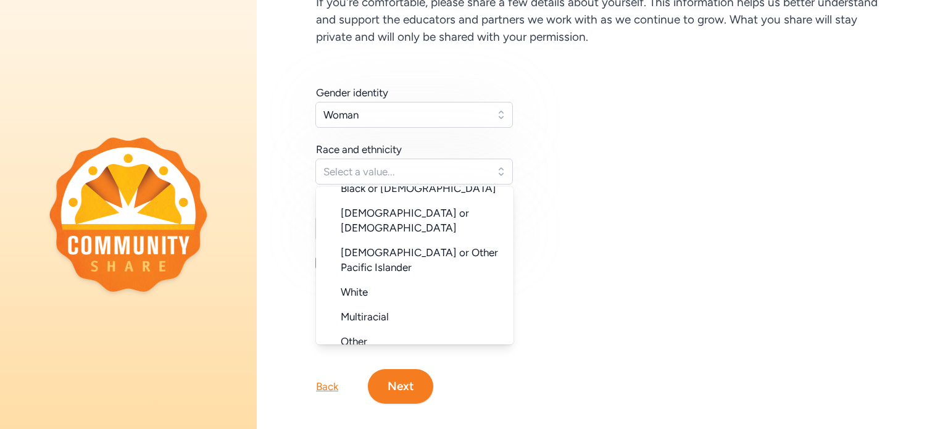
scroll to position [123, 0]
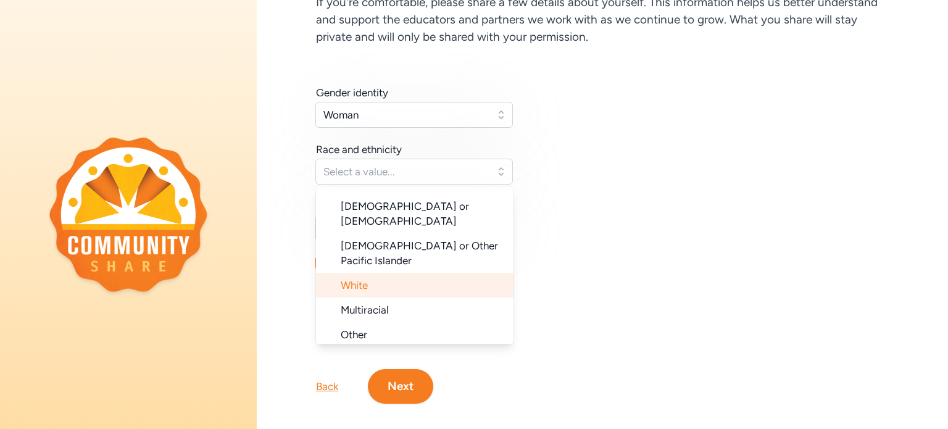
click at [393, 273] on li "White" at bounding box center [415, 285] width 198 height 25
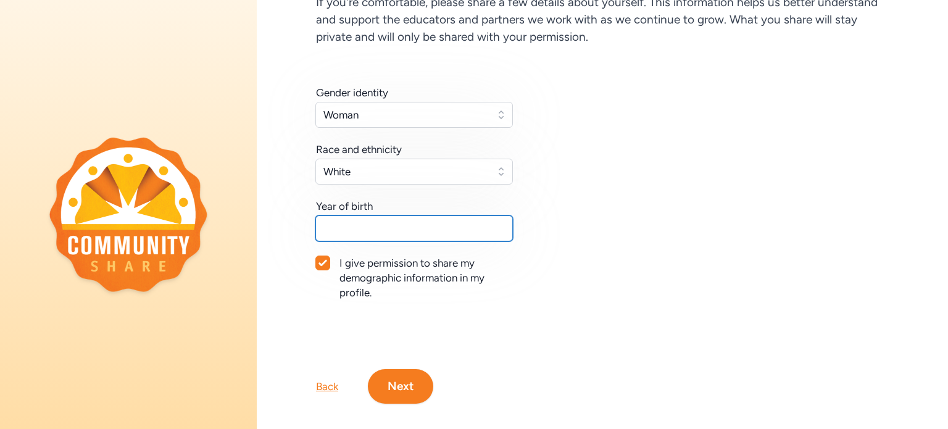
click at [388, 222] on input "text" at bounding box center [414, 228] width 198 height 26
type input "1987"
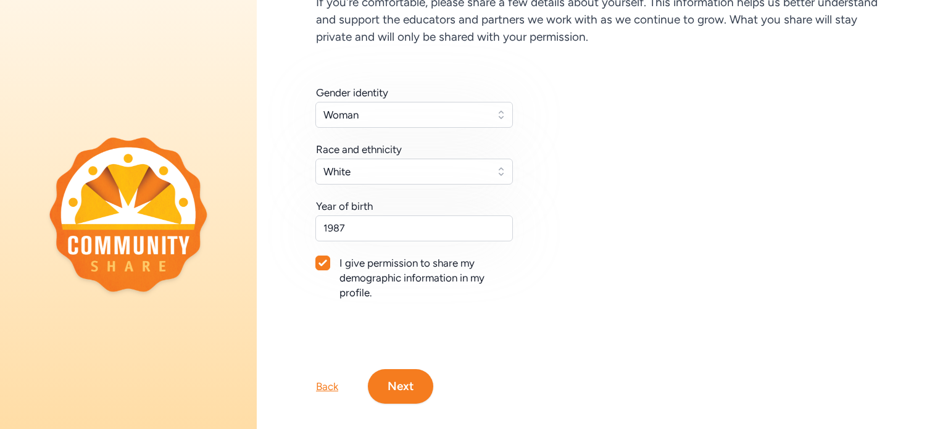
click at [391, 398] on button "Next" at bounding box center [400, 386] width 65 height 35
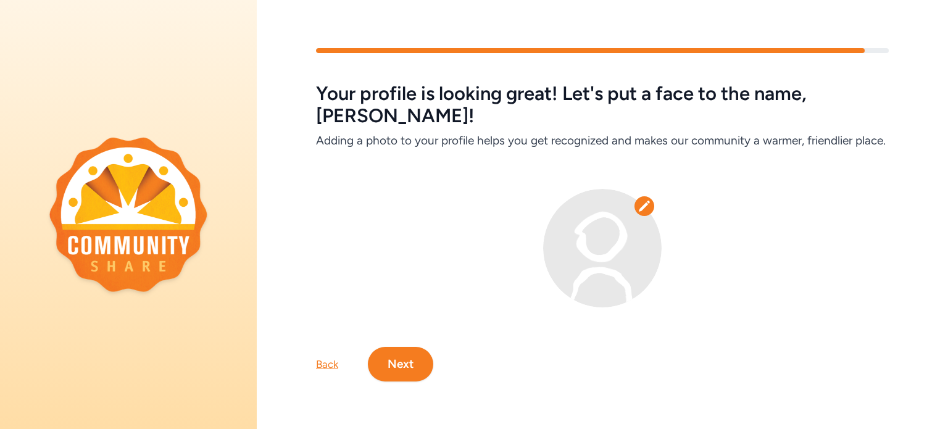
click at [650, 228] on img at bounding box center [602, 248] width 119 height 119
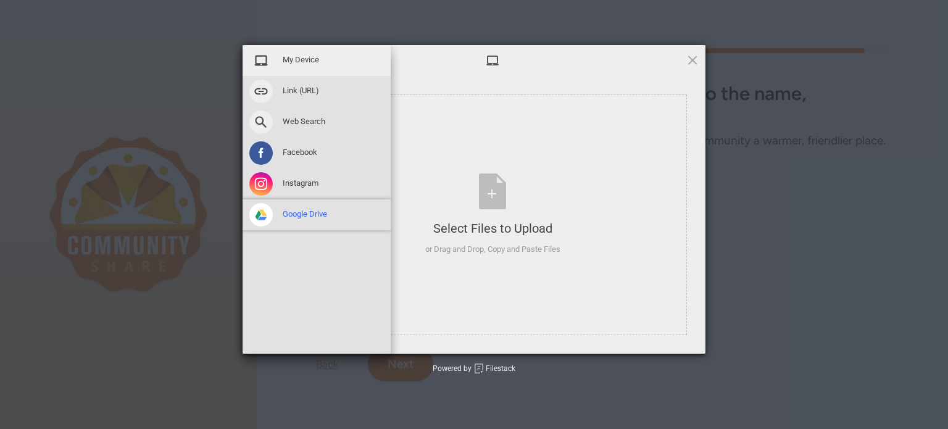
click at [285, 223] on div "Google Drive" at bounding box center [317, 214] width 148 height 31
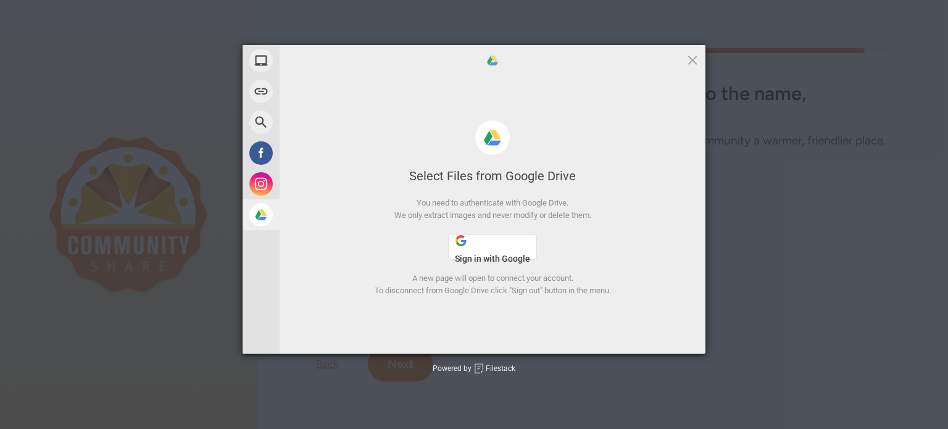
click at [531, 246] on button "Sign in with Google" at bounding box center [492, 247] width 89 height 26
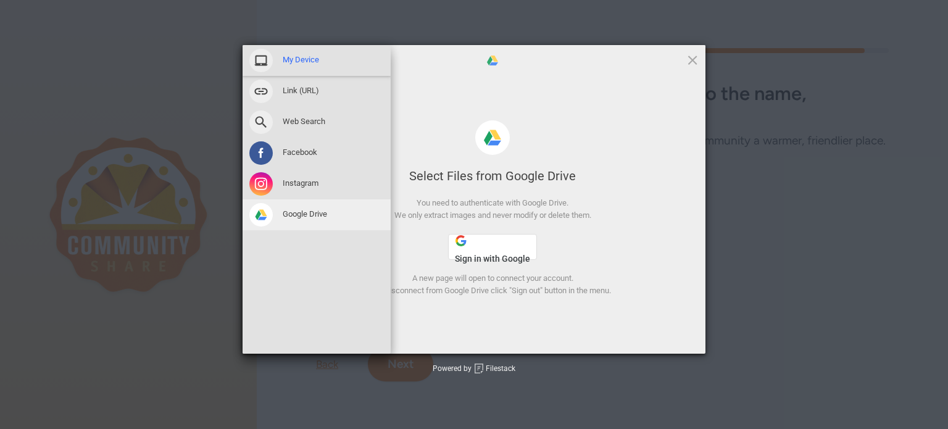
click at [290, 51] on div "My Device" at bounding box center [317, 60] width 148 height 31
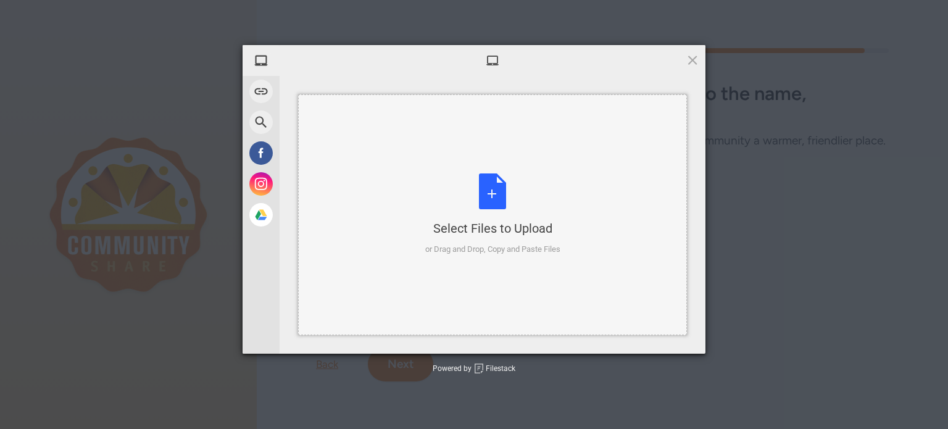
click at [449, 212] on div "Select Files to Upload or Drag and Drop, Copy and Paste Files" at bounding box center [492, 214] width 135 height 82
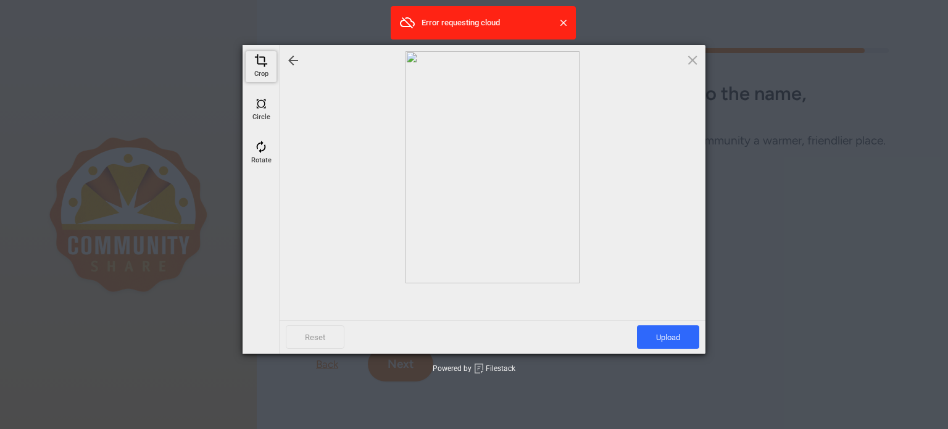
click at [257, 65] on span at bounding box center [261, 61] width 14 height 14
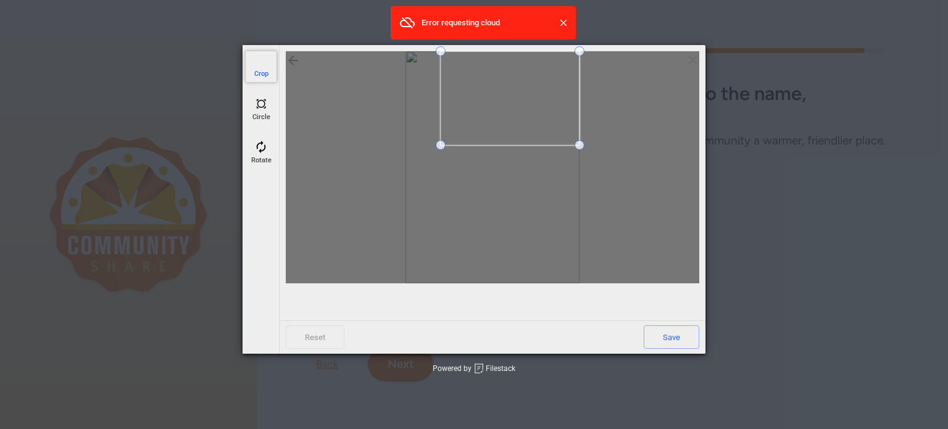
click at [442, 146] on span at bounding box center [441, 145] width 10 height 10
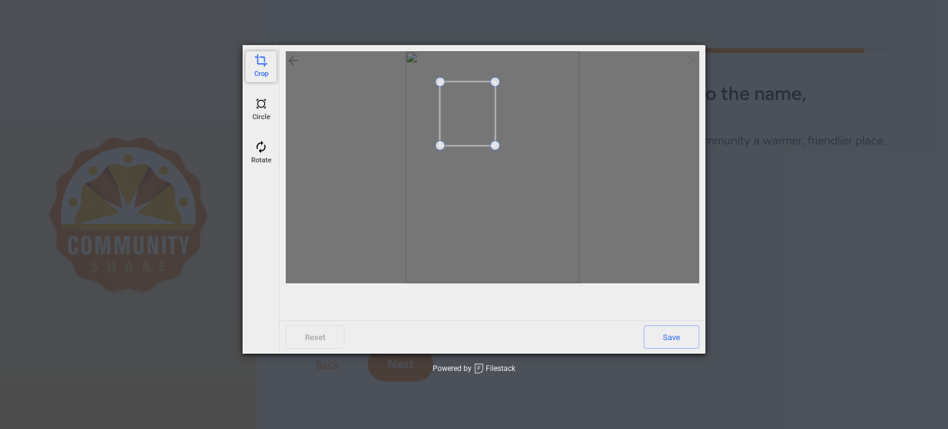
click at [496, 80] on span at bounding box center [495, 82] width 10 height 10
click at [464, 107] on span at bounding box center [464, 106] width 10 height 10
click at [656, 340] on span "Save" at bounding box center [672, 336] width 56 height 23
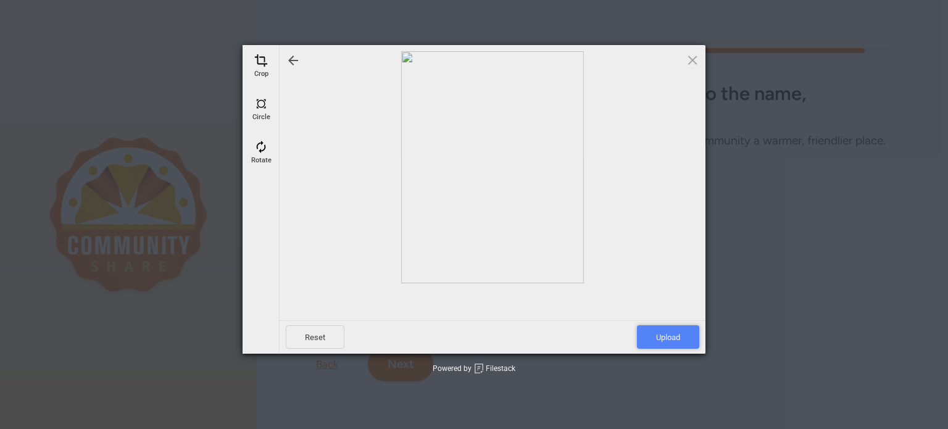
click at [672, 338] on span "Upload" at bounding box center [668, 336] width 62 height 23
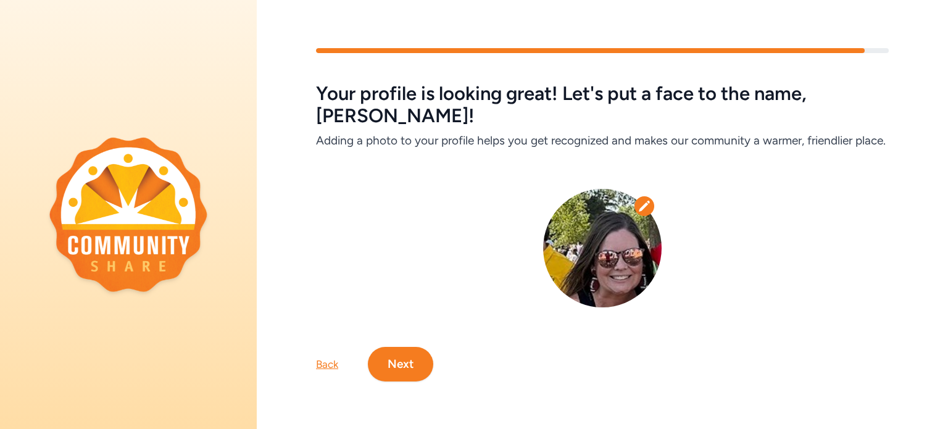
click at [385, 347] on button "Next" at bounding box center [400, 364] width 65 height 35
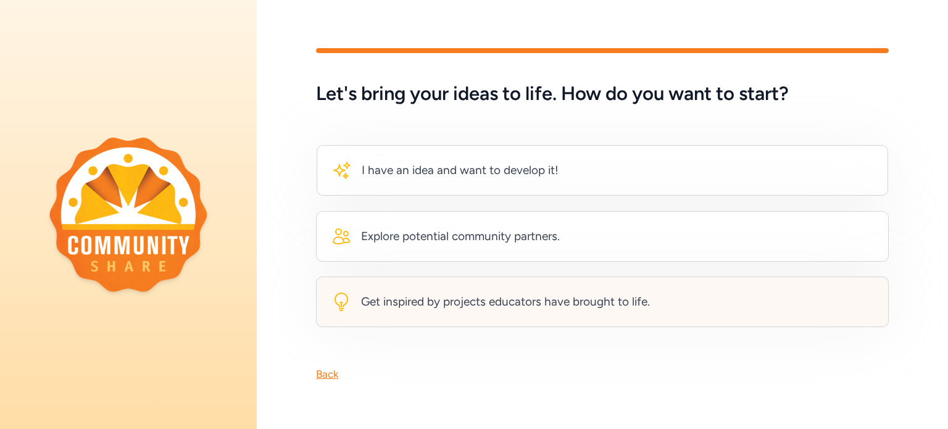
click at [395, 310] on div "Get inspired by projects educators have brought to life." at bounding box center [490, 302] width 318 height 20
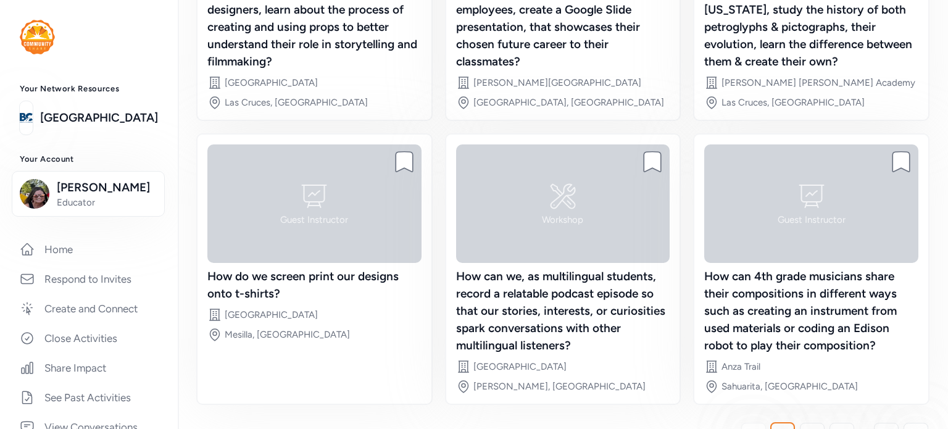
scroll to position [288, 0]
click at [820, 422] on link "2" at bounding box center [812, 434] width 25 height 25
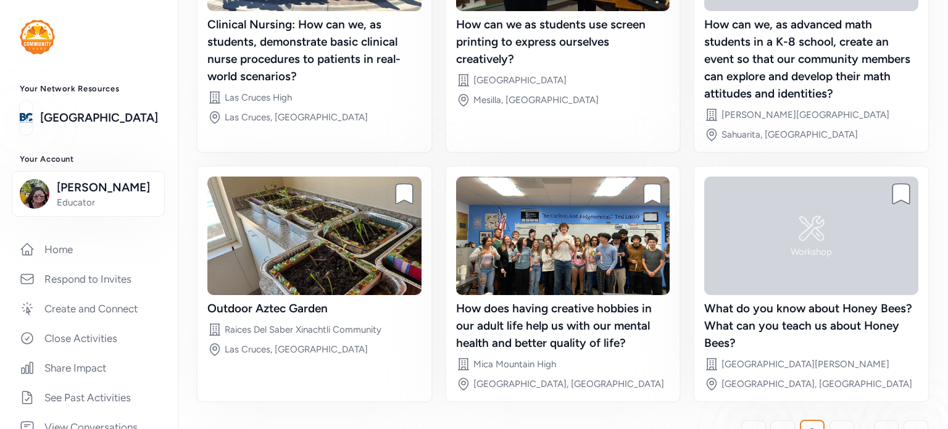
scroll to position [290, 0]
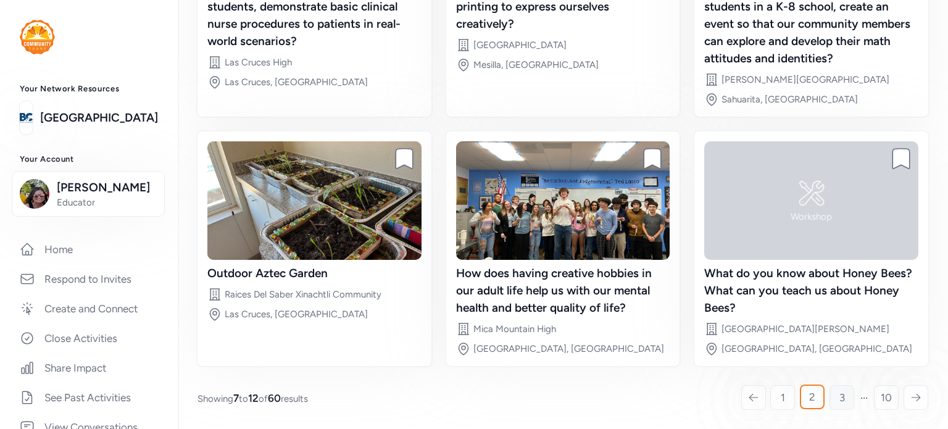
click at [845, 401] on link "3" at bounding box center [842, 397] width 25 height 25
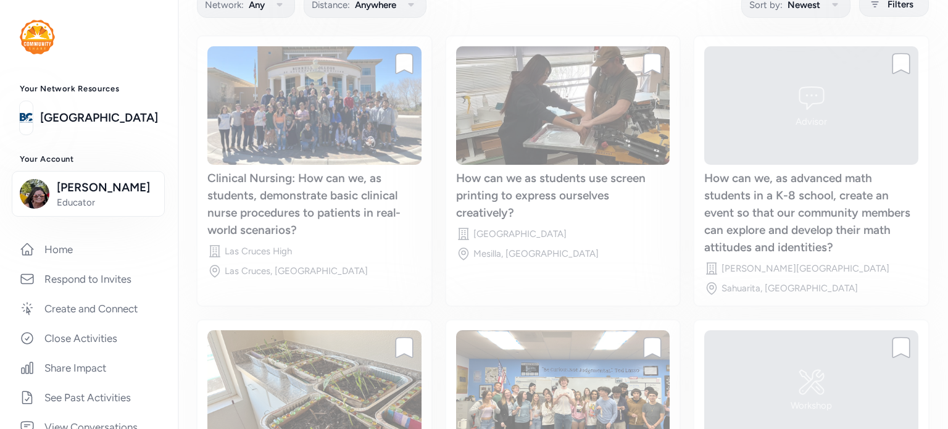
scroll to position [94, 0]
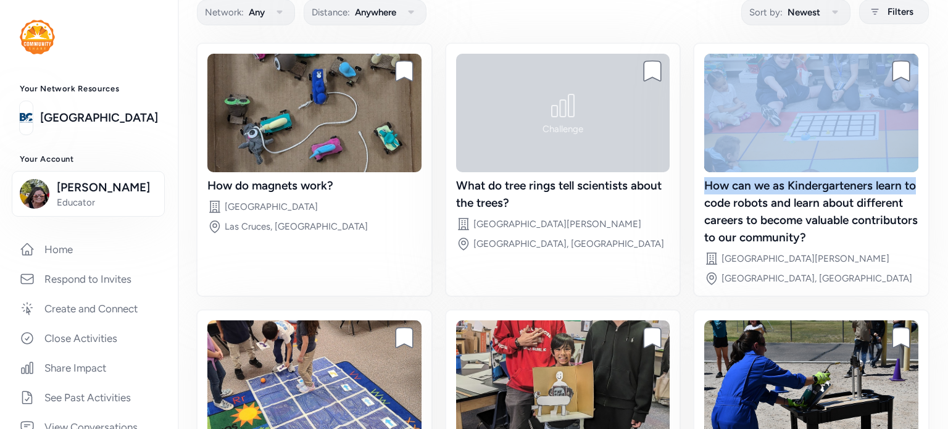
drag, startPoint x: 939, startPoint y: 133, endPoint x: 943, endPoint y: 175, distance: 42.1
click at [943, 175] on div "Discover the Idea Hub! Check out projects completed by educators and community …" at bounding box center [563, 214] width 770 height 429
click at [936, 180] on div "Discover the Idea Hub! Check out projects completed by educators and community …" at bounding box center [563, 275] width 770 height 738
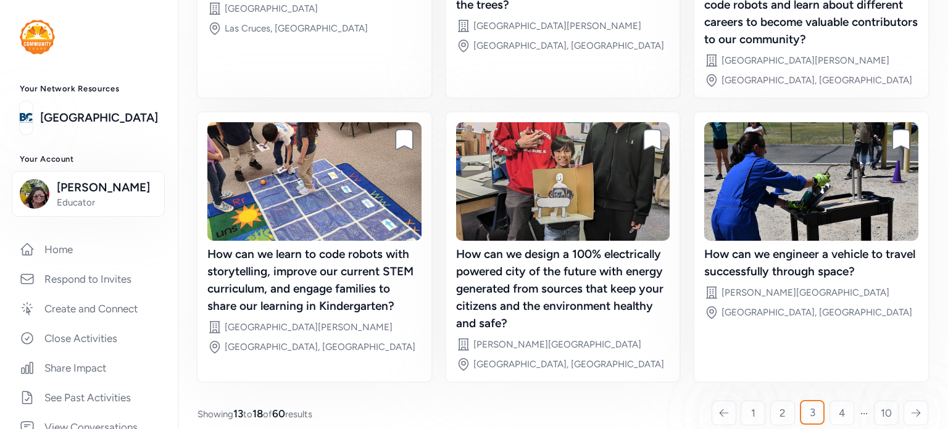
scroll to position [307, 0]
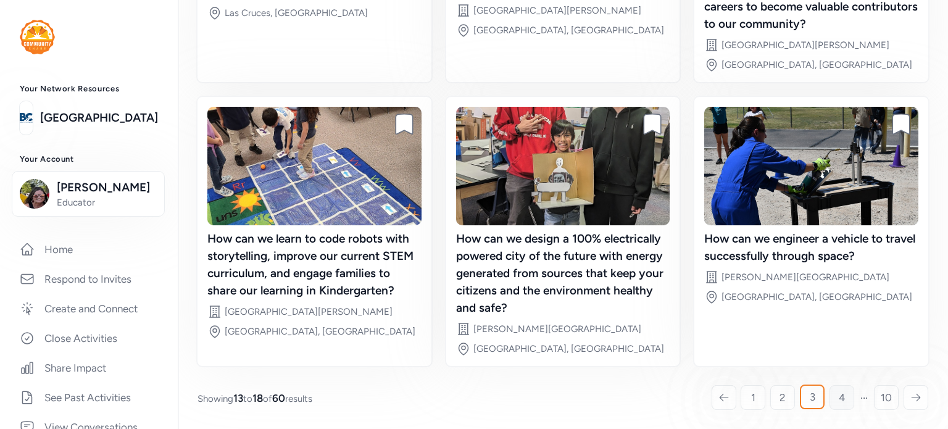
click at [839, 391] on span "4" at bounding box center [842, 397] width 7 height 15
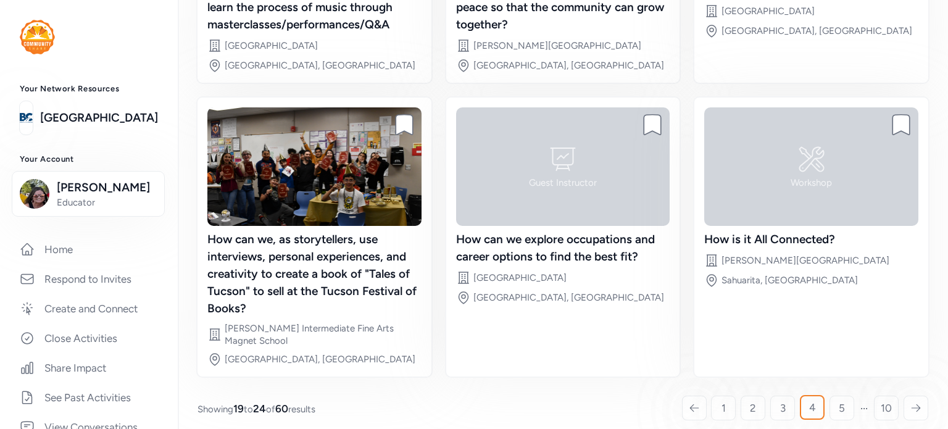
scroll to position [307, 0]
click at [838, 396] on link "5" at bounding box center [842, 407] width 25 height 25
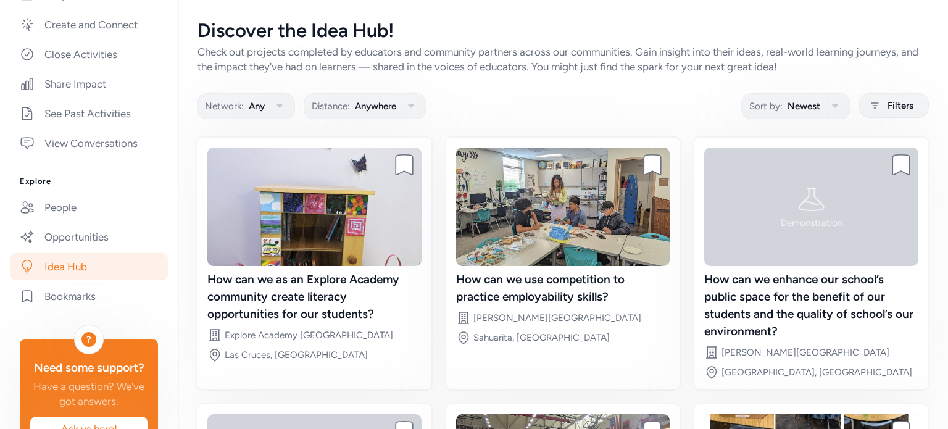
scroll to position [285, 0]
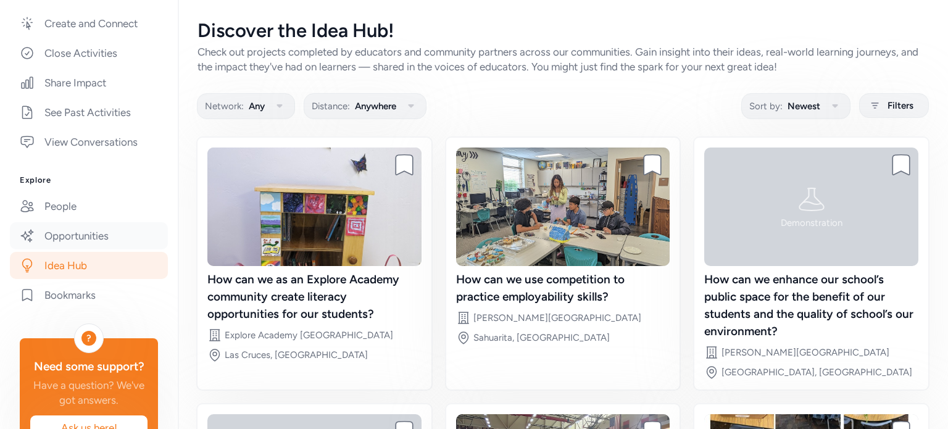
click at [95, 246] on link "Opportunities" at bounding box center [89, 235] width 158 height 27
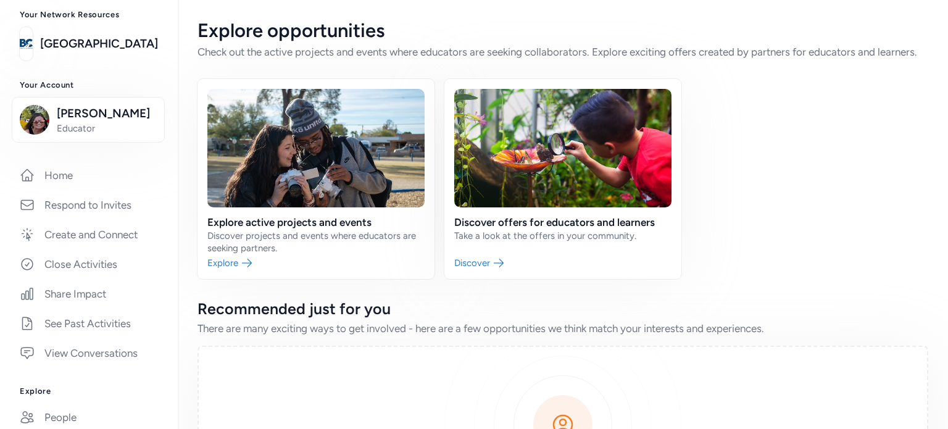
scroll to position [73, 0]
click at [41, 176] on link "Home" at bounding box center [89, 175] width 158 height 27
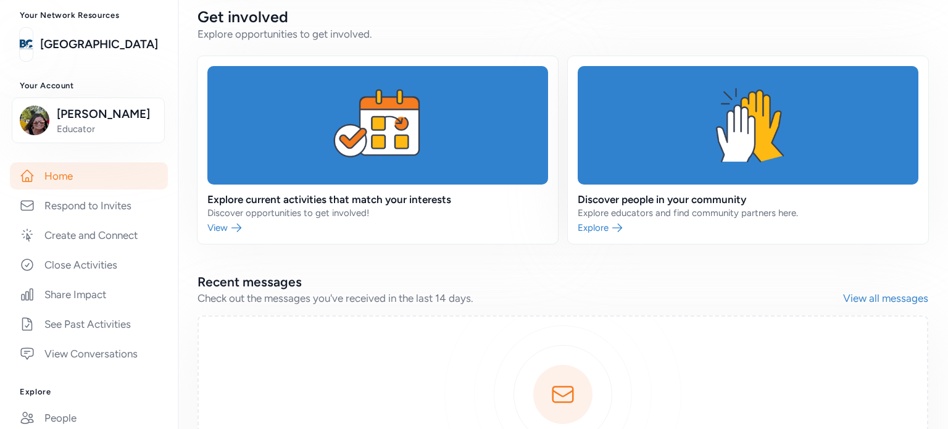
scroll to position [281, 0]
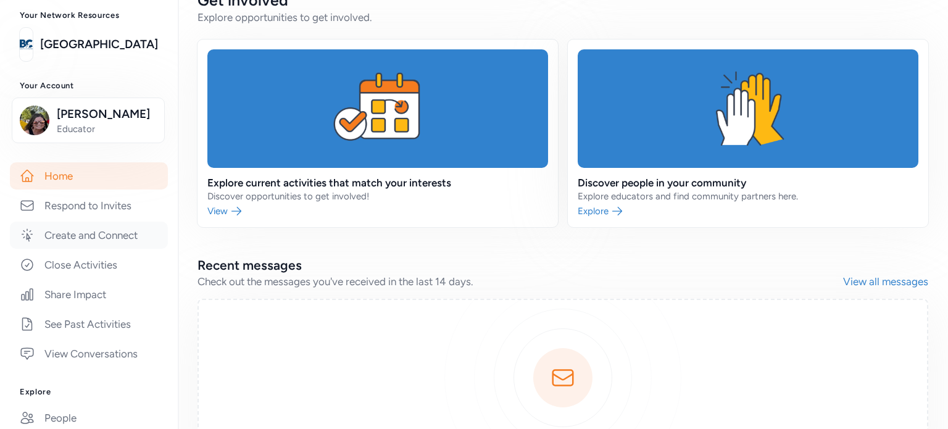
click at [127, 233] on link "Create and Connect" at bounding box center [89, 235] width 158 height 27
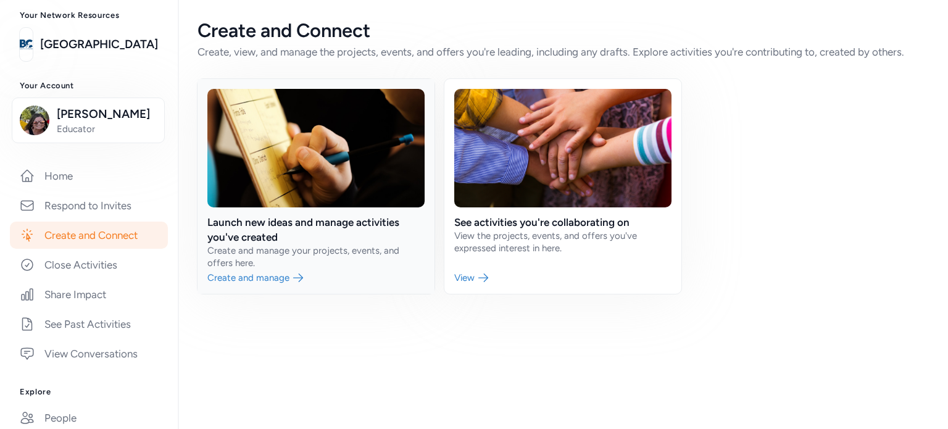
click at [230, 277] on link at bounding box center [316, 186] width 237 height 215
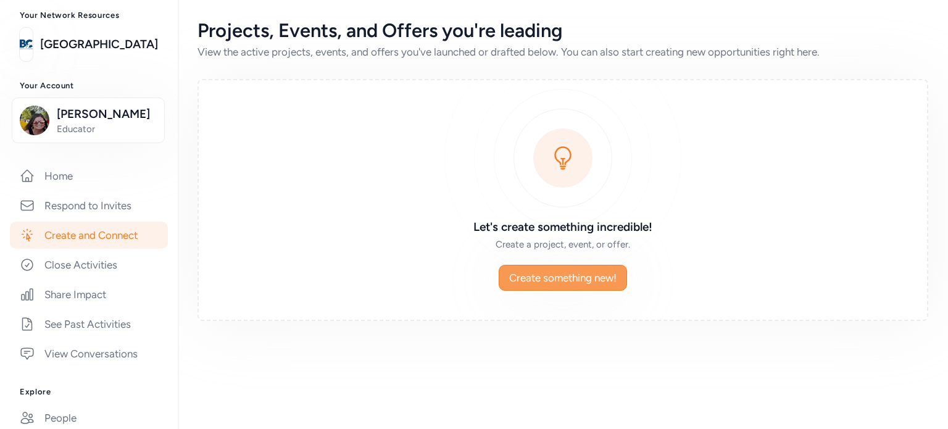
click at [559, 283] on span "Create something new!" at bounding box center [562, 277] width 107 height 15
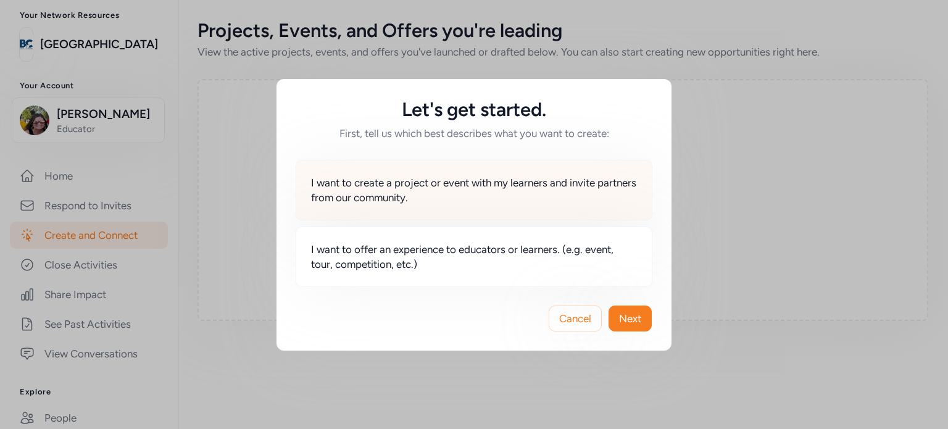
click at [430, 187] on span "I want to create a project or event with my learners and invite partners from o…" at bounding box center [474, 190] width 326 height 30
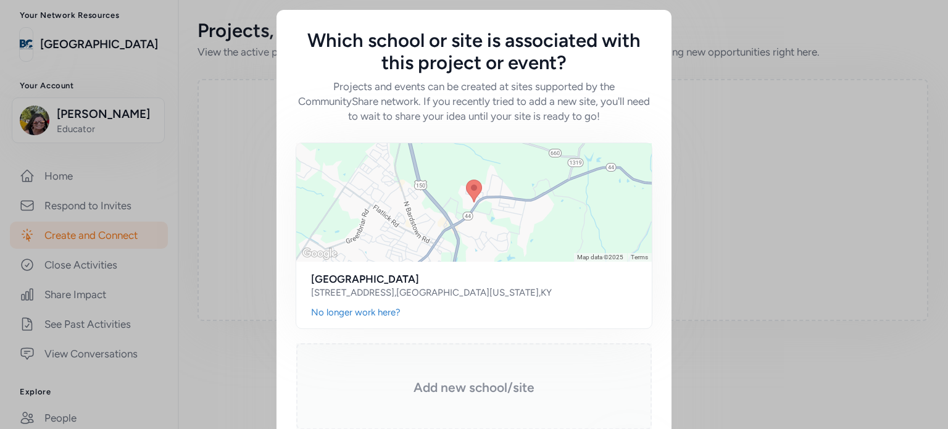
scroll to position [73, 0]
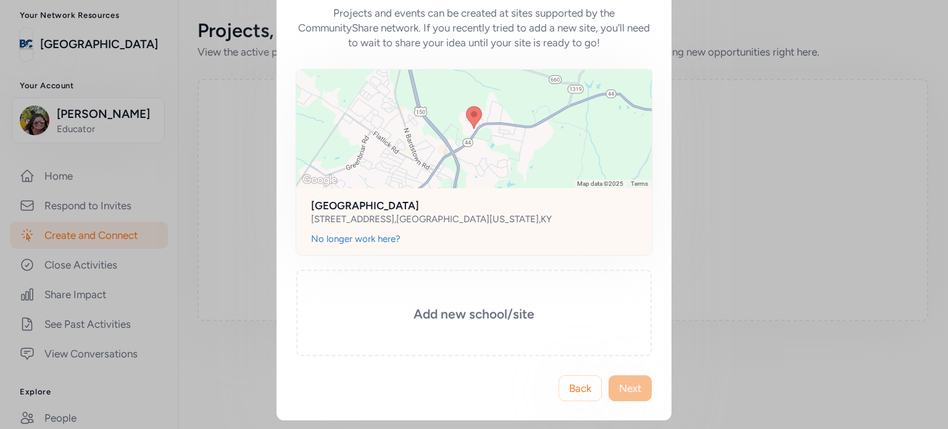
click at [567, 240] on div "No longer work here?" at bounding box center [474, 239] width 326 height 12
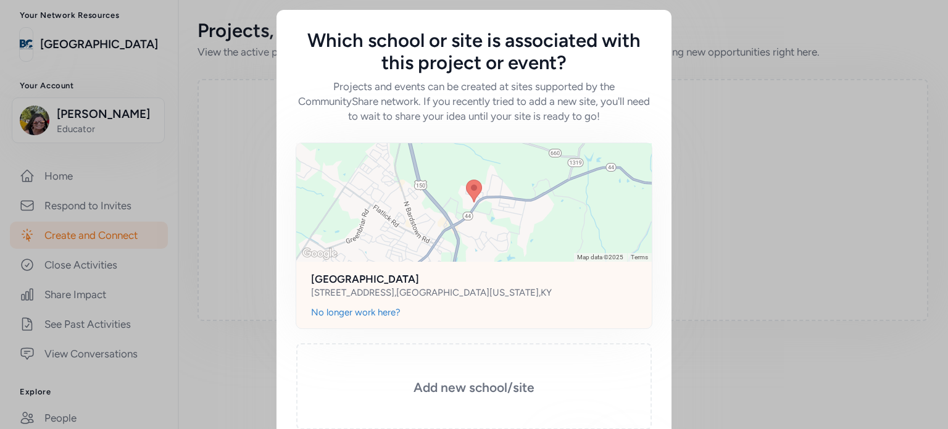
scroll to position [1, 0]
click at [378, 260] on div at bounding box center [474, 201] width 356 height 119
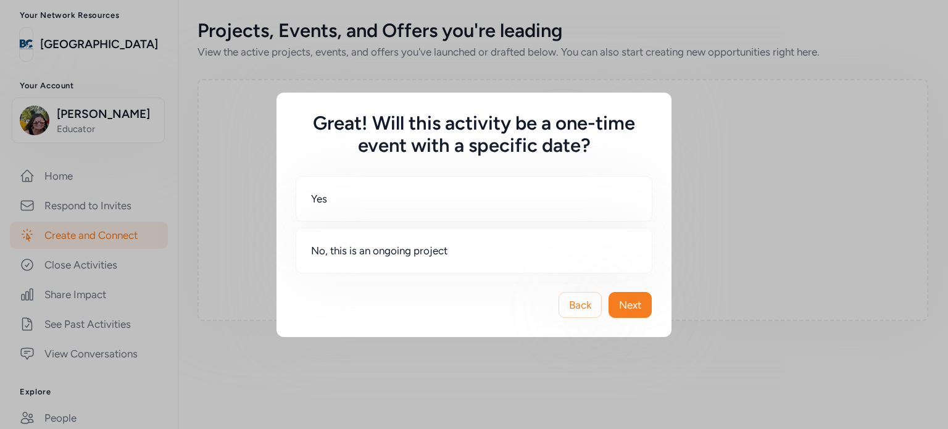
scroll to position [0, 0]
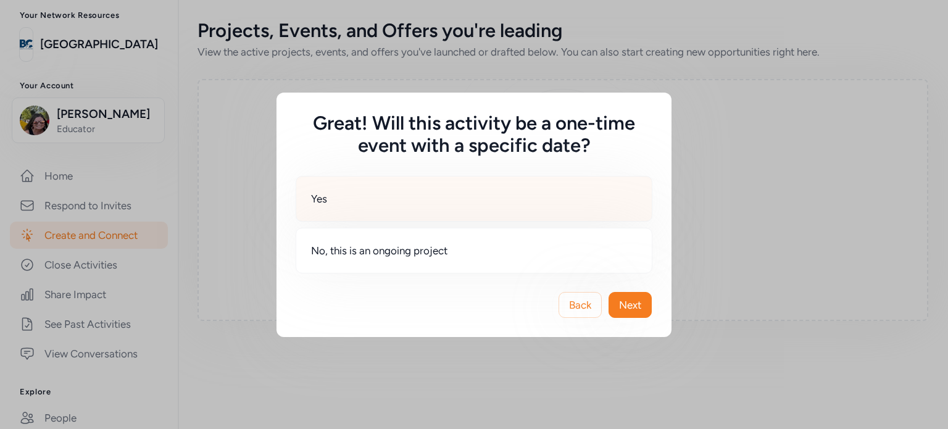
click at [444, 201] on div "Yes" at bounding box center [474, 199] width 357 height 46
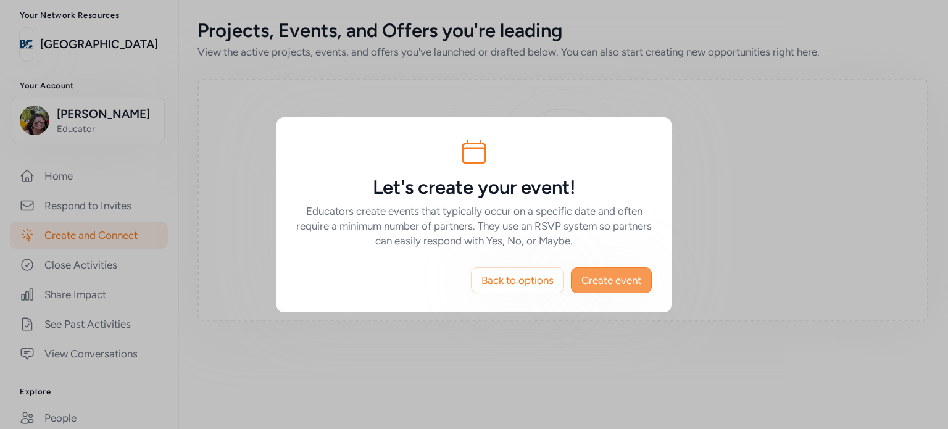
click at [623, 284] on span "Create event" at bounding box center [611, 280] width 60 height 15
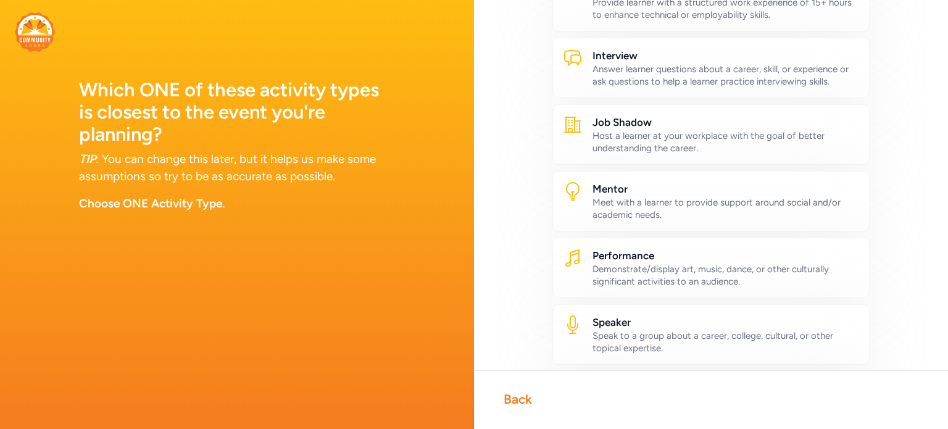
scroll to position [454, 0]
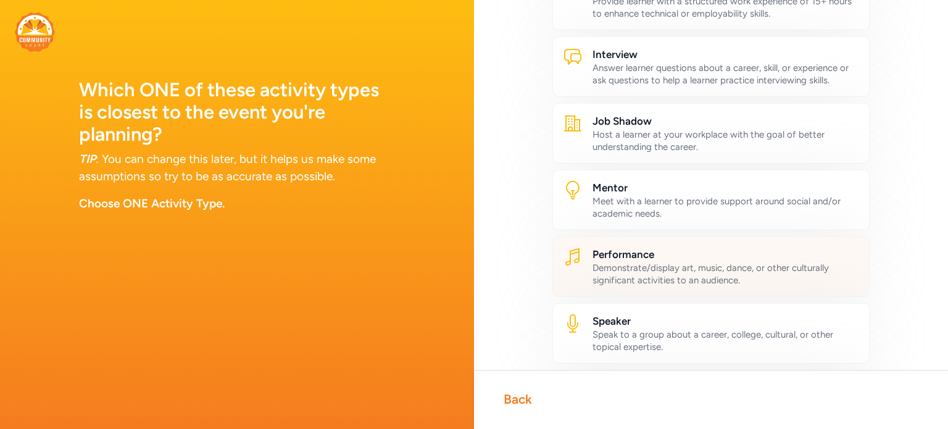
click at [738, 262] on div "Demonstrate/display art, music, dance, or other culturally significant activiti…" at bounding box center [726, 274] width 267 height 25
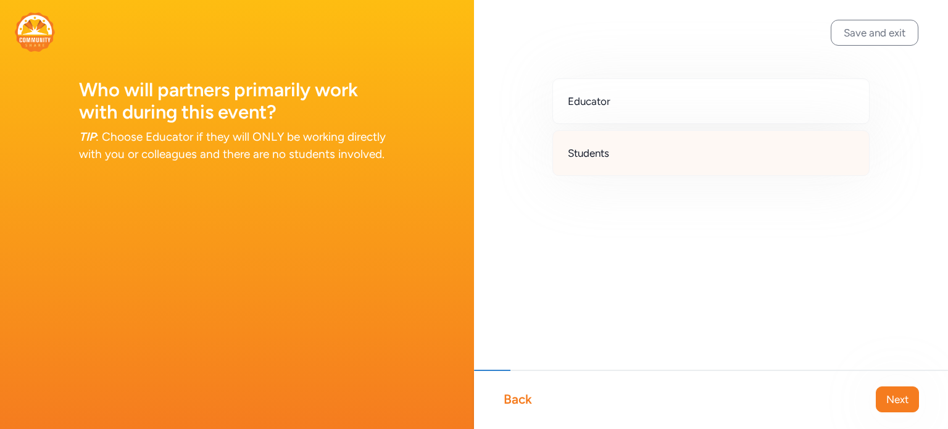
click at [594, 160] on div "Students" at bounding box center [710, 153] width 317 height 46
click at [907, 404] on span "Next" at bounding box center [897, 399] width 22 height 15
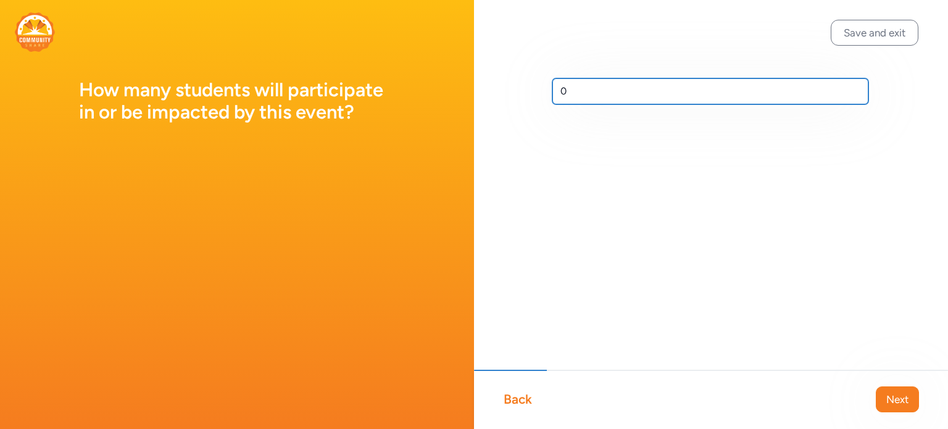
click at [602, 100] on input "0" at bounding box center [710, 91] width 316 height 26
drag, startPoint x: 602, startPoint y: 100, endPoint x: 552, endPoint y: 104, distance: 49.6
click at [552, 104] on div "0" at bounding box center [711, 111] width 474 height 222
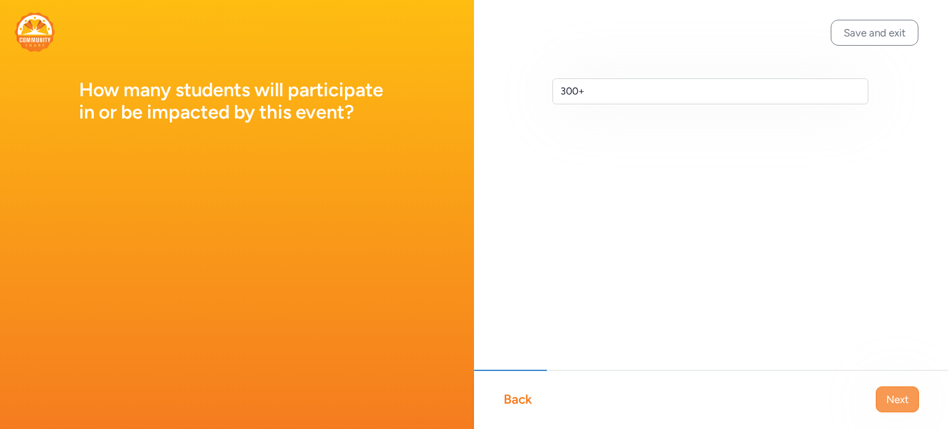
click at [907, 404] on span "Next" at bounding box center [897, 399] width 22 height 15
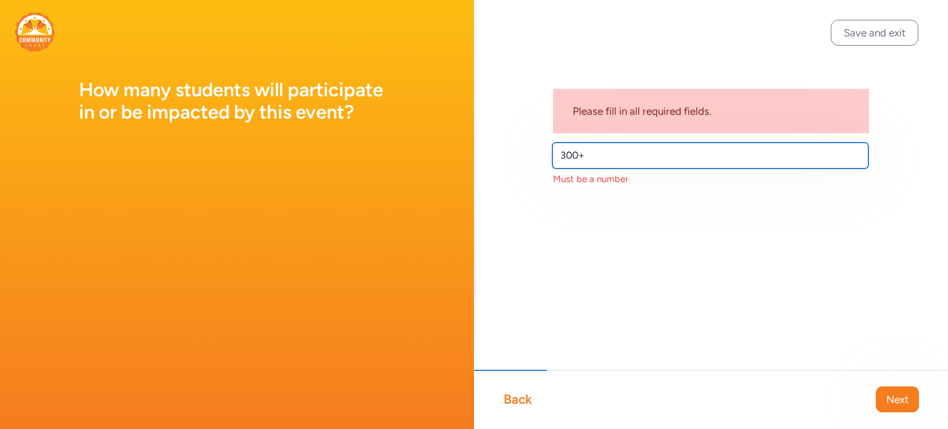
click at [658, 146] on input "300+" at bounding box center [710, 156] width 316 height 26
type input "300"
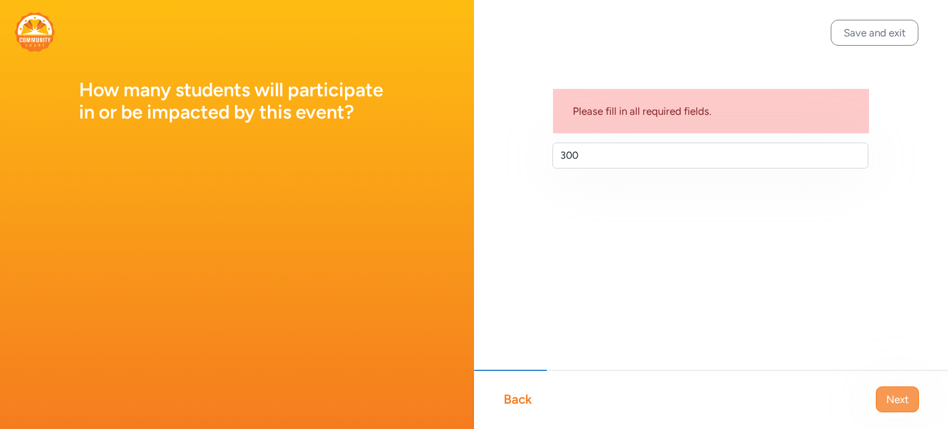
click at [911, 396] on button "Next" at bounding box center [897, 399] width 43 height 26
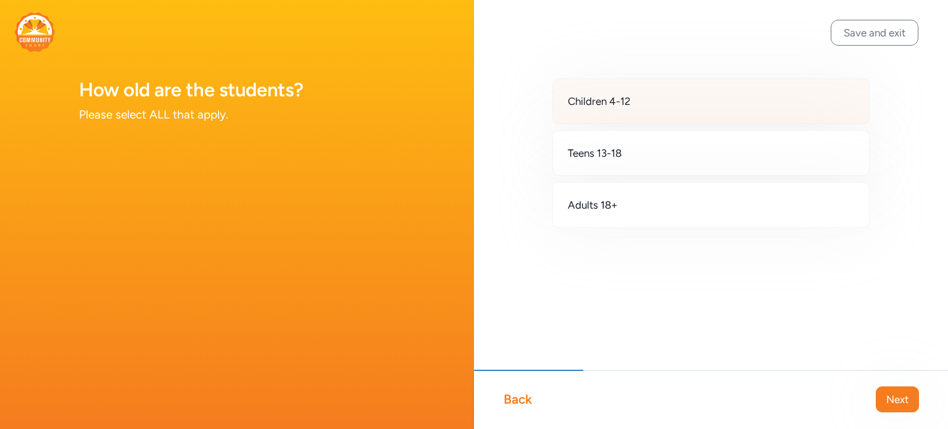
click at [622, 92] on div "Children 4-12" at bounding box center [710, 101] width 317 height 46
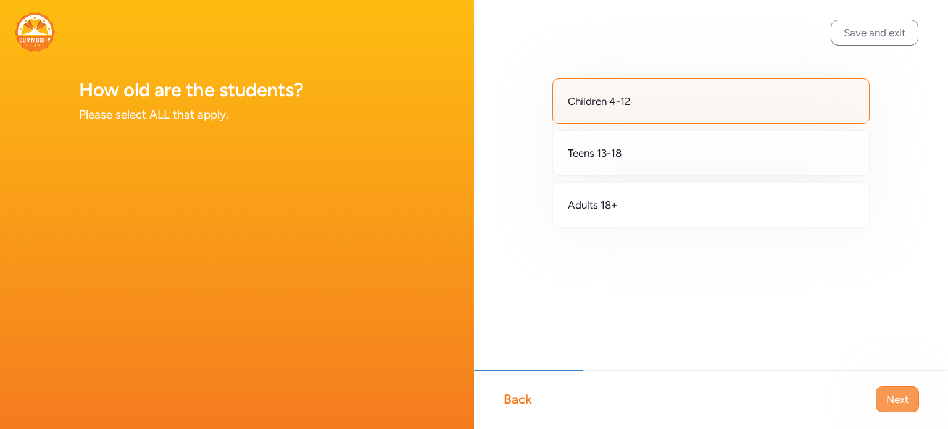
click at [899, 394] on span "Next" at bounding box center [897, 399] width 22 height 15
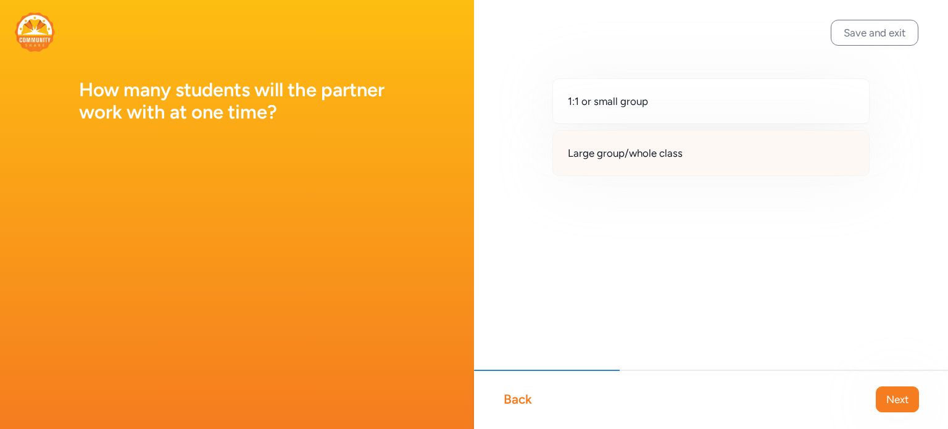
click at [697, 167] on div "Large group/whole class" at bounding box center [710, 153] width 317 height 46
click at [892, 401] on span "Next" at bounding box center [897, 399] width 22 height 15
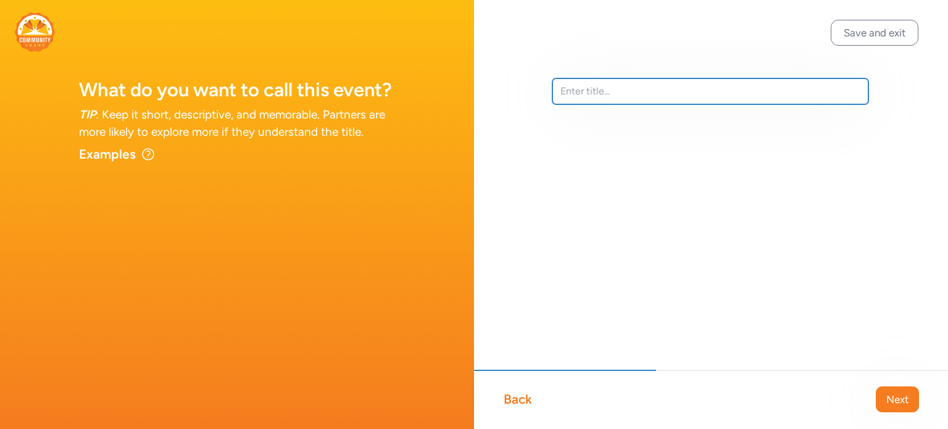
click at [581, 98] on input "text" at bounding box center [710, 91] width 316 height 26
type input "[DATE] remembrance ceremony"
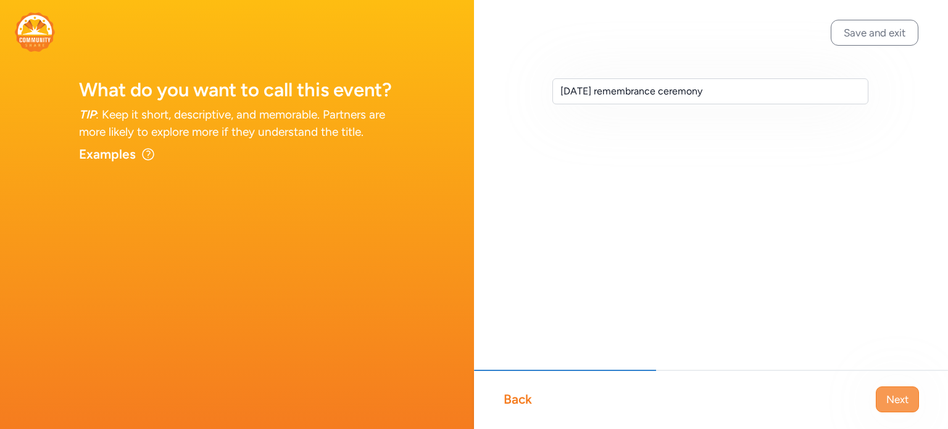
click at [893, 394] on span "Next" at bounding box center [897, 399] width 22 height 15
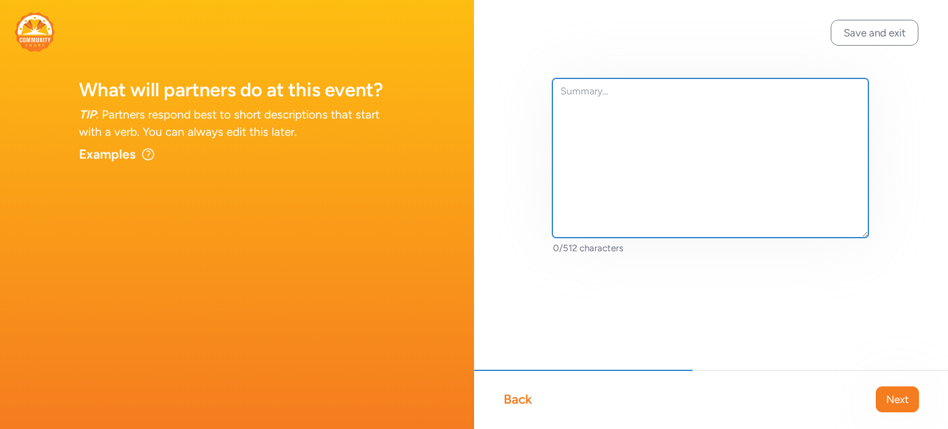
click at [657, 135] on textarea at bounding box center [710, 157] width 316 height 159
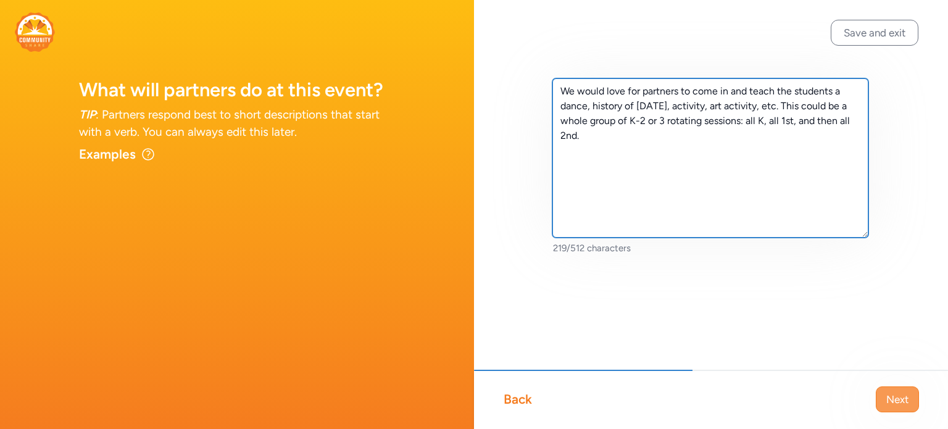
type textarea "We would love for partners to come in and teach the students a dance, history o…"
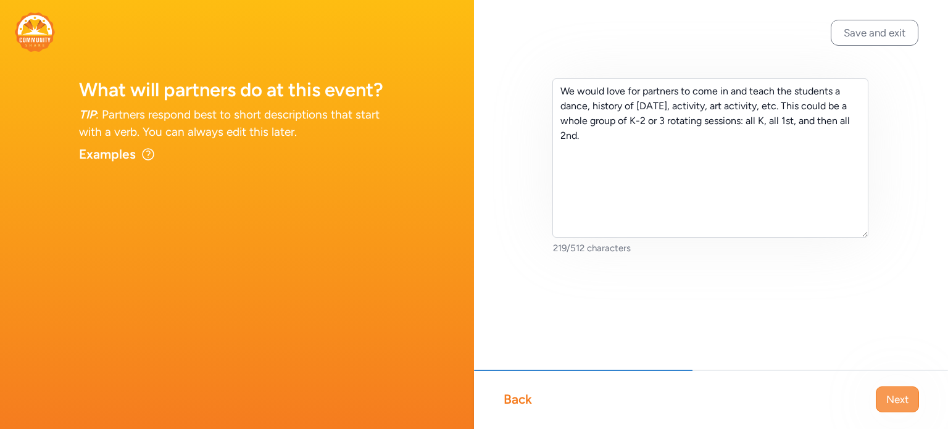
click at [902, 397] on span "Next" at bounding box center [897, 399] width 22 height 15
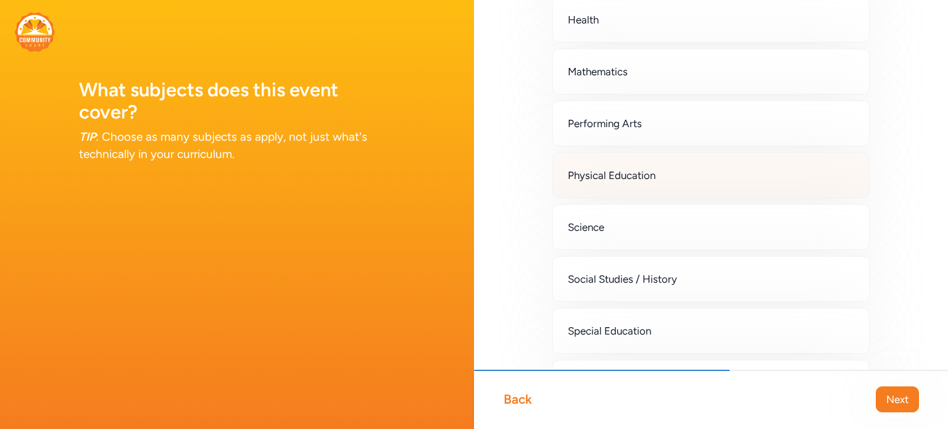
scroll to position [291, 0]
click at [637, 154] on div "Physical Education" at bounding box center [710, 173] width 317 height 46
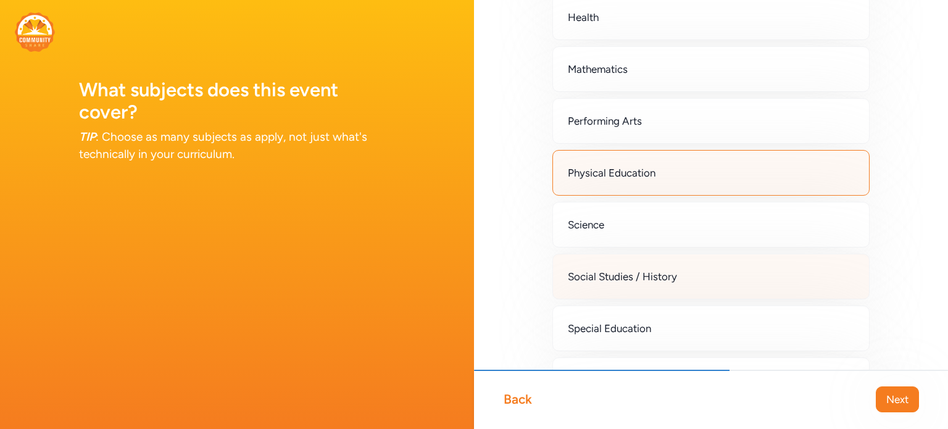
click at [631, 265] on div "Social Studies / History" at bounding box center [710, 277] width 317 height 46
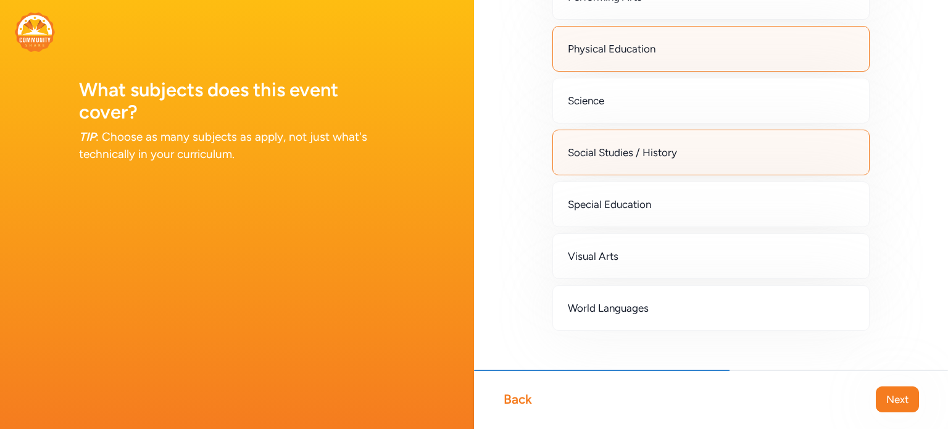
scroll to position [418, 0]
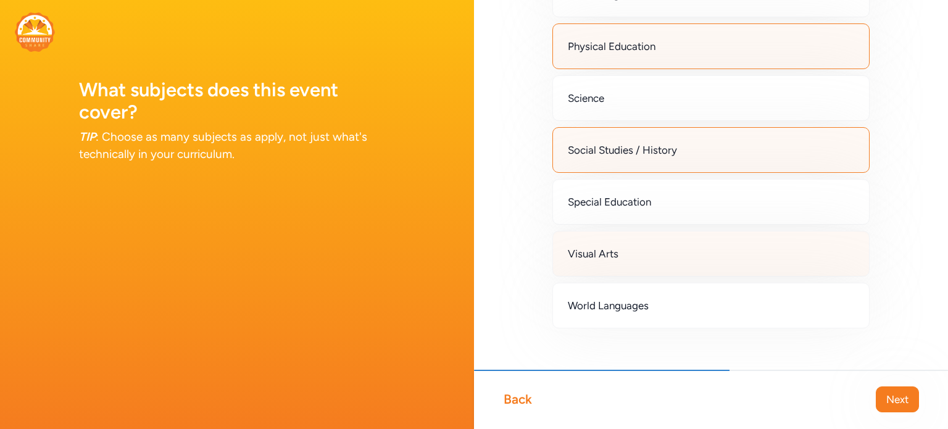
click at [607, 231] on div "Visual Arts" at bounding box center [710, 254] width 317 height 46
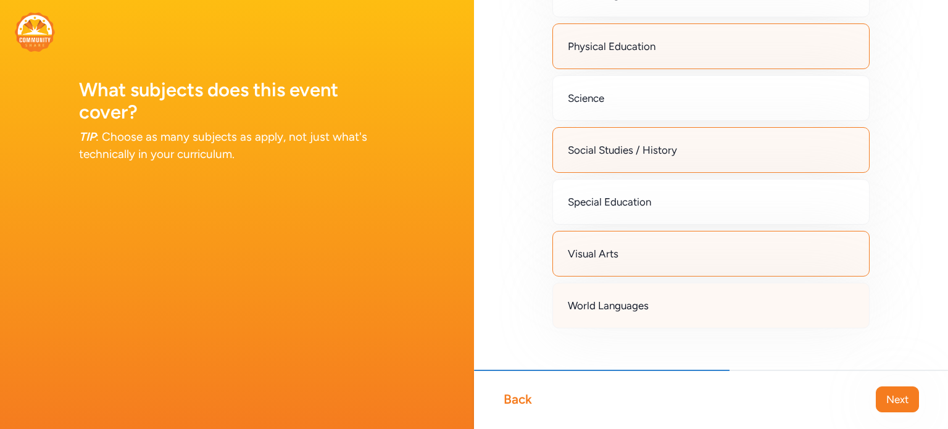
click at [613, 286] on div "World Languages" at bounding box center [710, 306] width 317 height 46
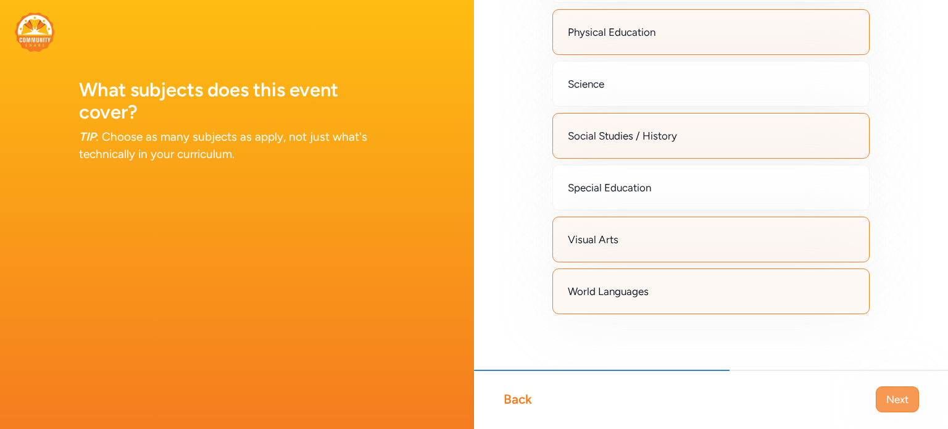
click at [881, 408] on button "Next" at bounding box center [897, 399] width 43 height 26
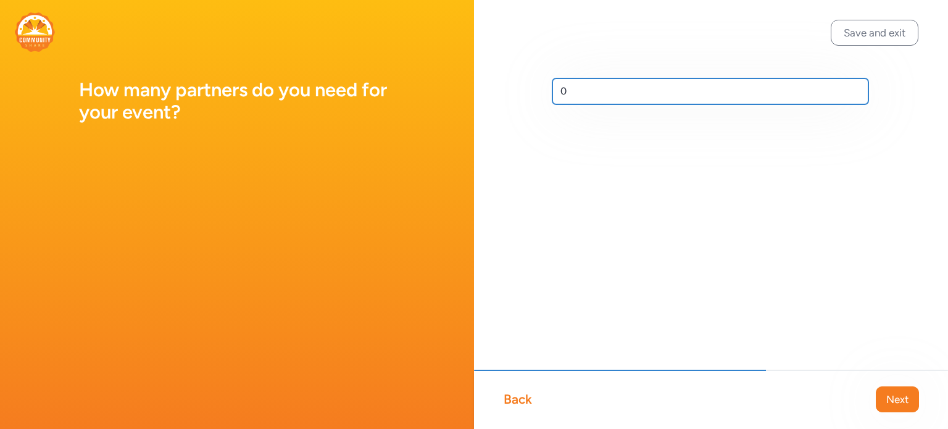
click at [572, 94] on input "0" at bounding box center [710, 91] width 316 height 26
type input "1-3"
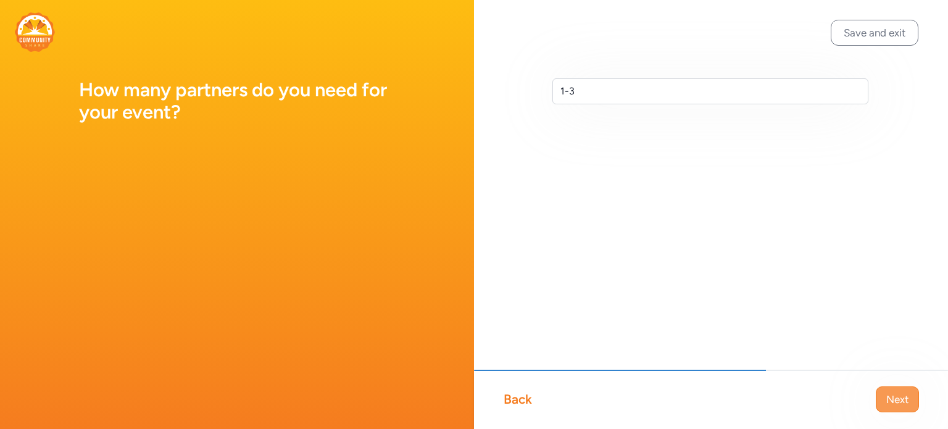
click at [906, 394] on span "Next" at bounding box center [897, 399] width 22 height 15
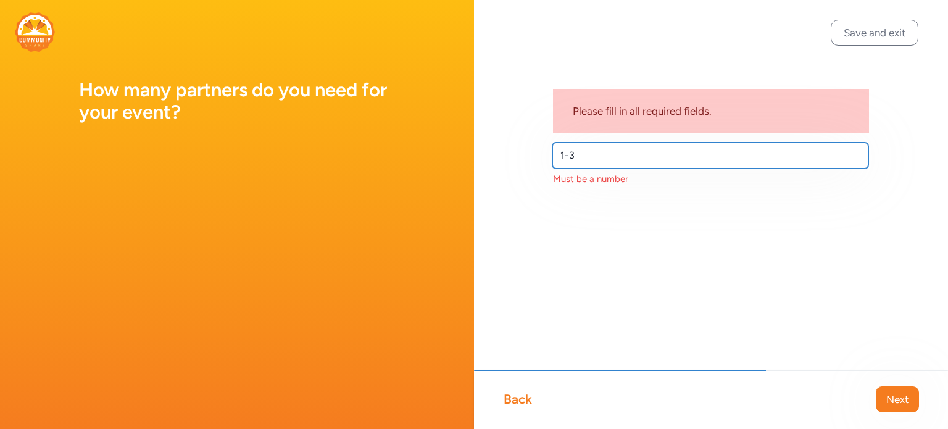
click at [631, 147] on input "1-3" at bounding box center [710, 156] width 316 height 26
drag, startPoint x: 573, startPoint y: 164, endPoint x: 543, endPoint y: 159, distance: 30.6
click at [543, 159] on div "Please fill in all required fields. 1-3 Must be a number" at bounding box center [711, 152] width 474 height 304
type input "2"
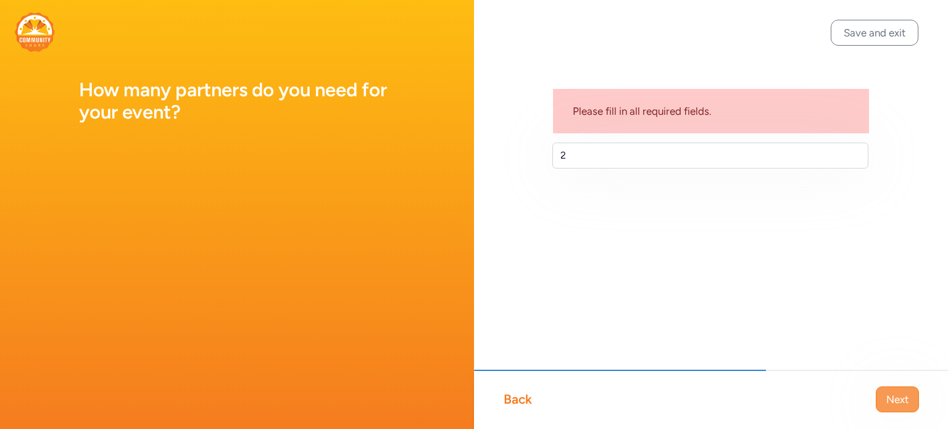
click at [912, 404] on button "Next" at bounding box center [897, 399] width 43 height 26
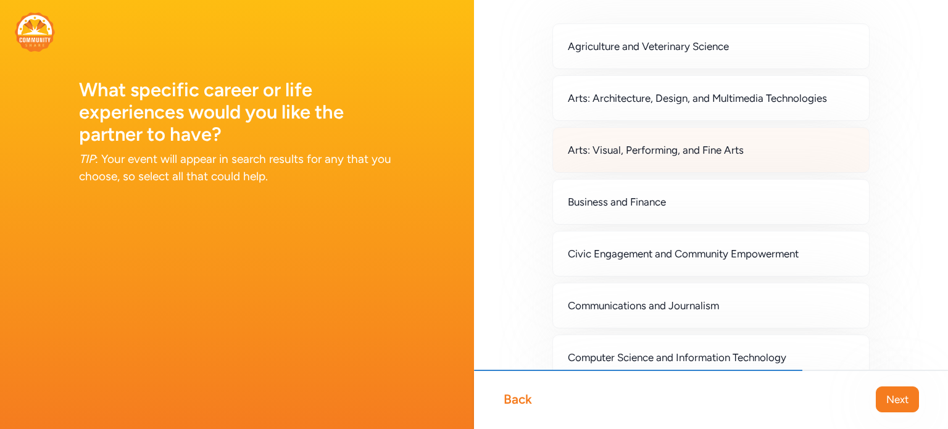
scroll to position [56, 0]
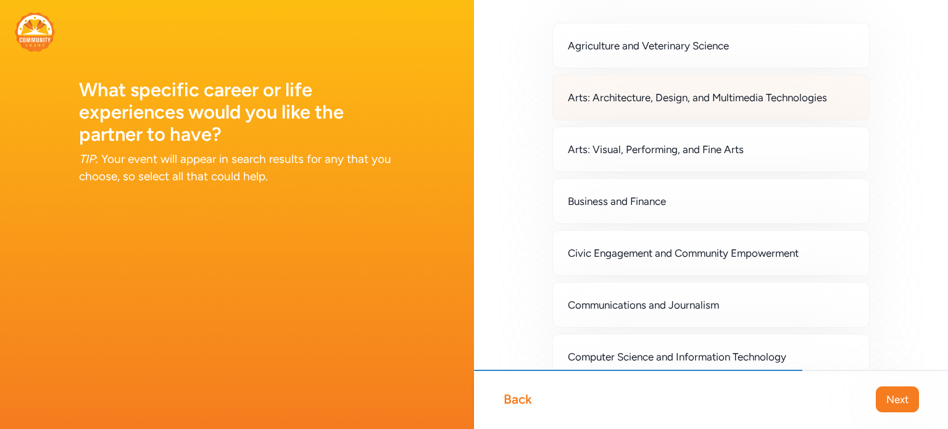
click at [617, 108] on div "Arts: Architecture, Design, and Multimedia Technologies" at bounding box center [710, 98] width 317 height 46
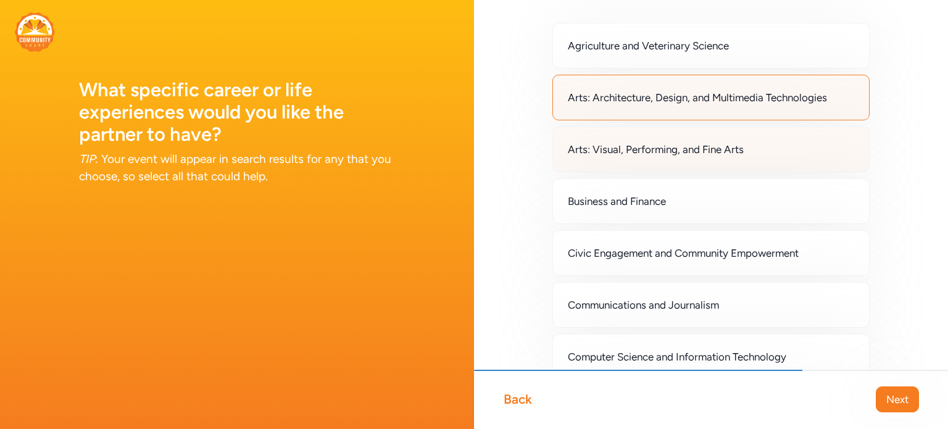
click at [622, 138] on div "Arts: Visual, Performing, and Fine Arts" at bounding box center [710, 150] width 317 height 46
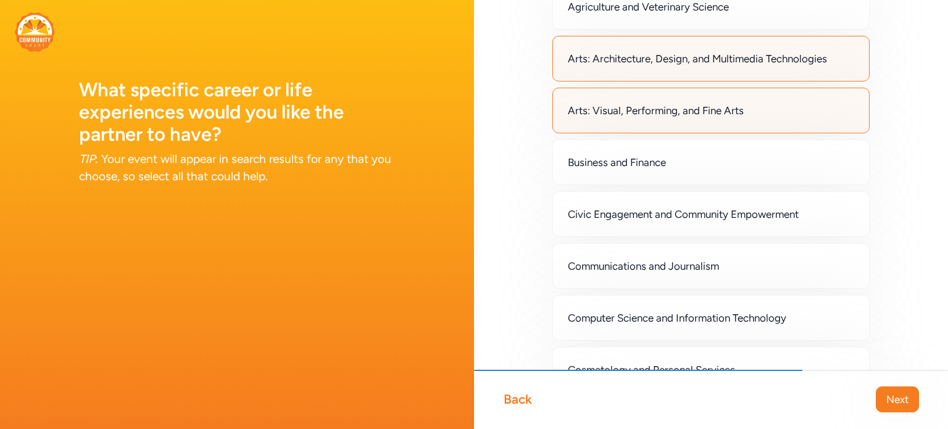
scroll to position [96, 0]
click at [688, 78] on div "Arts: Architecture, Design, and Multimedia Technologies" at bounding box center [710, 57] width 317 height 46
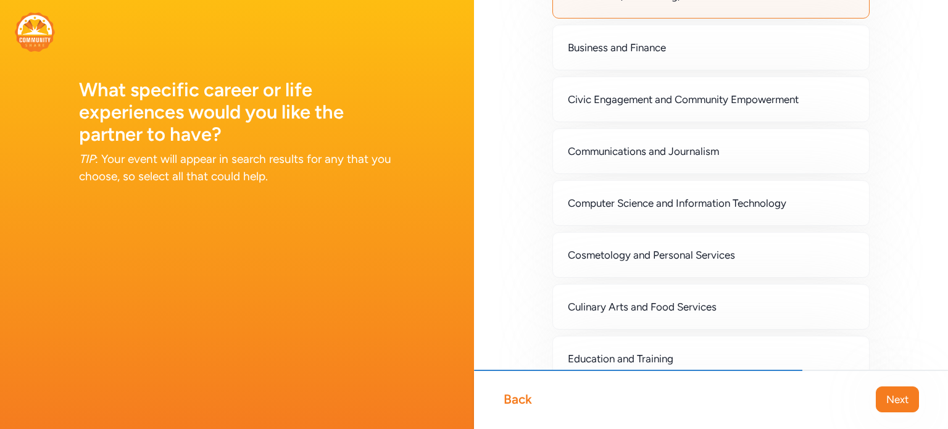
scroll to position [210, 0]
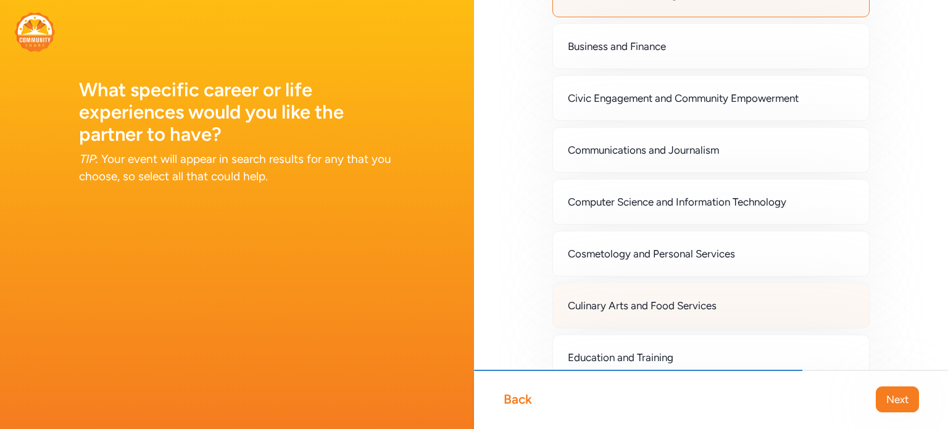
click at [572, 294] on div "Culinary Arts and Food Services" at bounding box center [710, 306] width 317 height 46
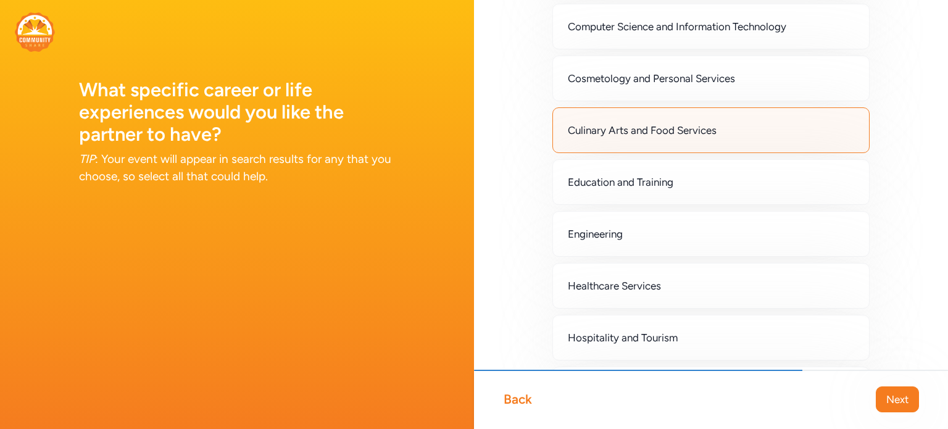
scroll to position [388, 0]
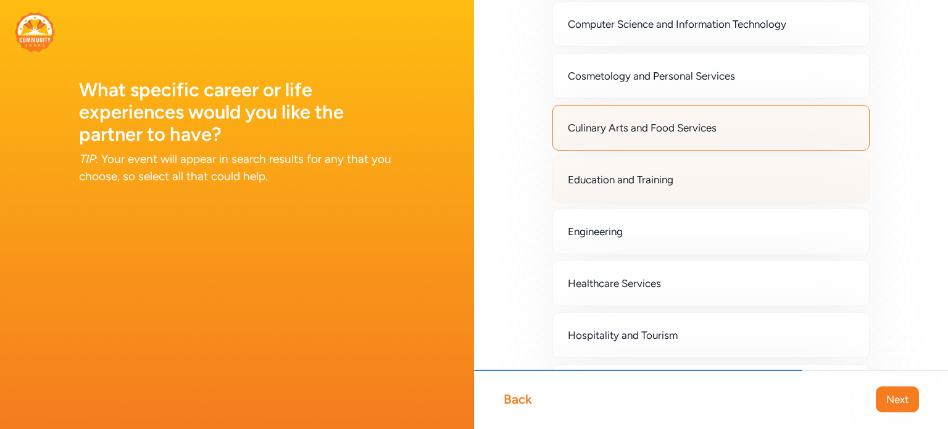
click at [654, 188] on div "Education and Training" at bounding box center [710, 180] width 317 height 46
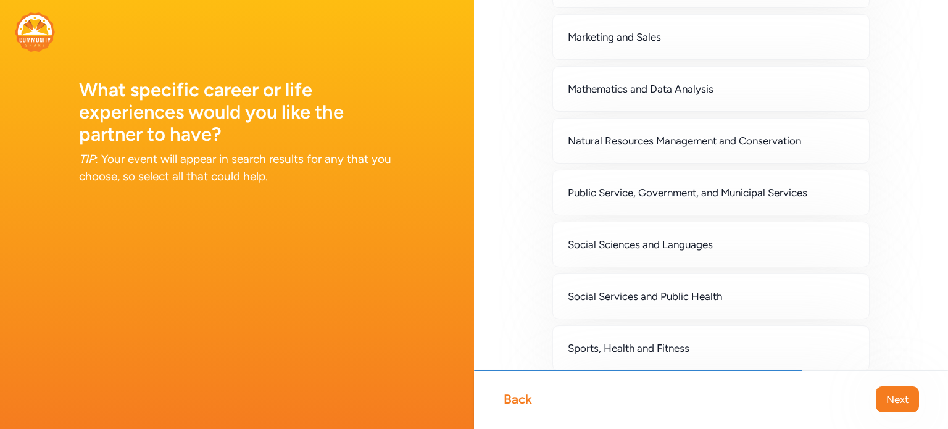
scroll to position [897, 0]
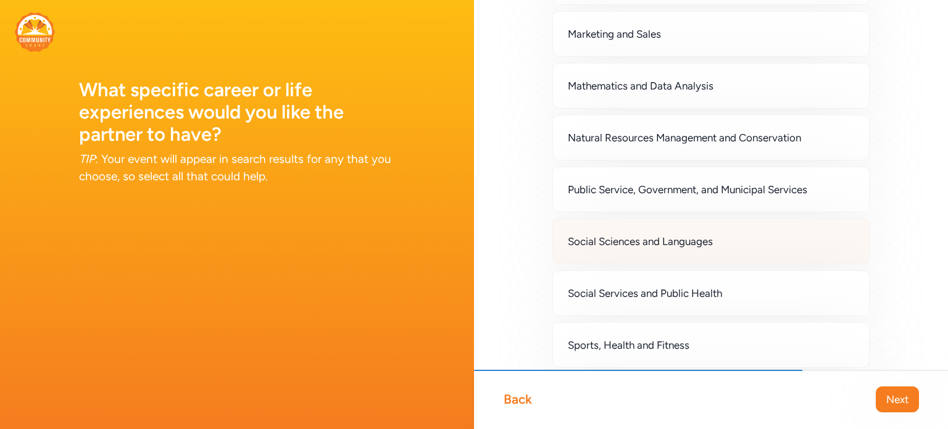
click at [622, 254] on div "Social Sciences and Languages" at bounding box center [710, 242] width 317 height 46
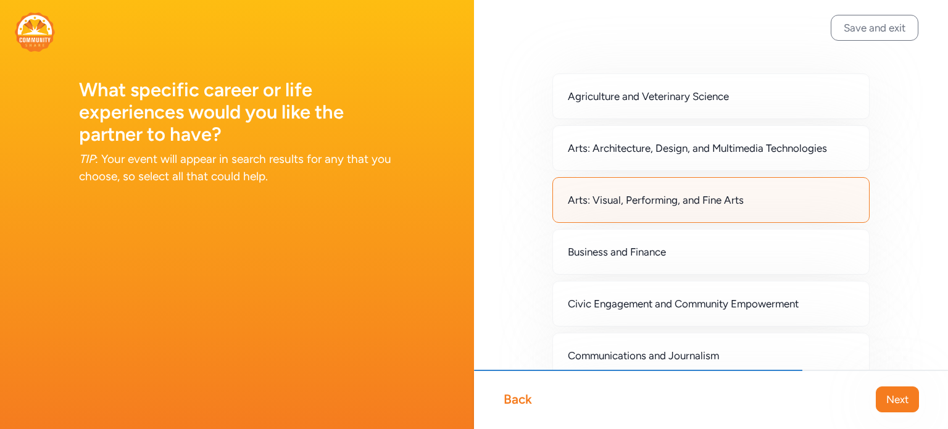
scroll to position [0, 0]
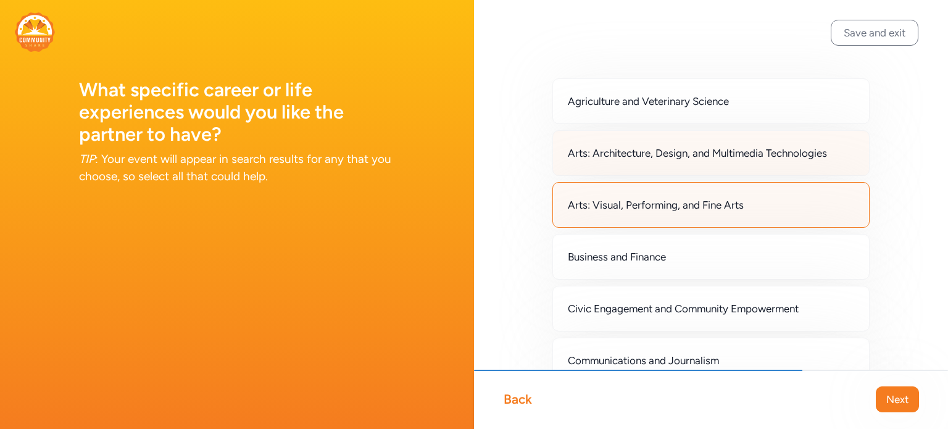
click at [846, 157] on div "Arts: Architecture, Design, and Multimedia Technologies" at bounding box center [710, 153] width 317 height 46
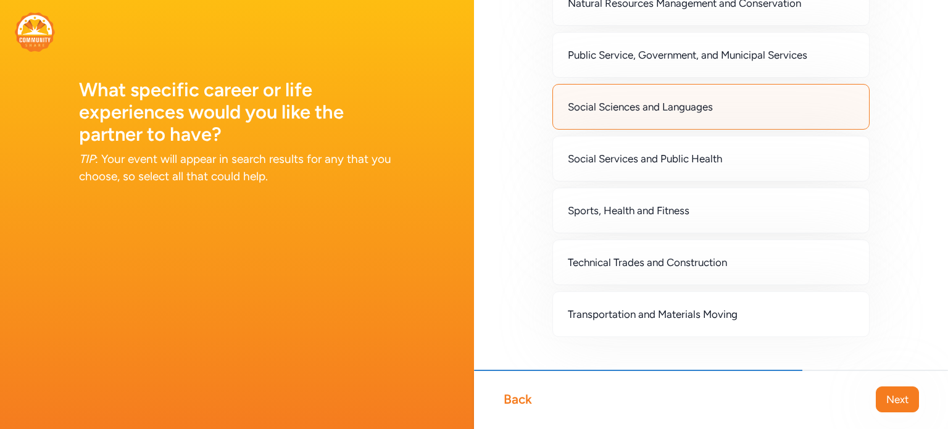
scroll to position [1051, 0]
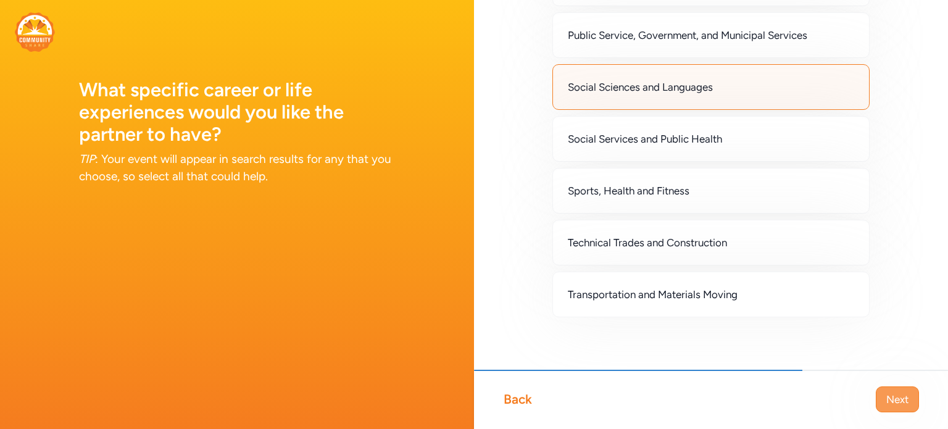
click at [901, 408] on button "Next" at bounding box center [897, 399] width 43 height 26
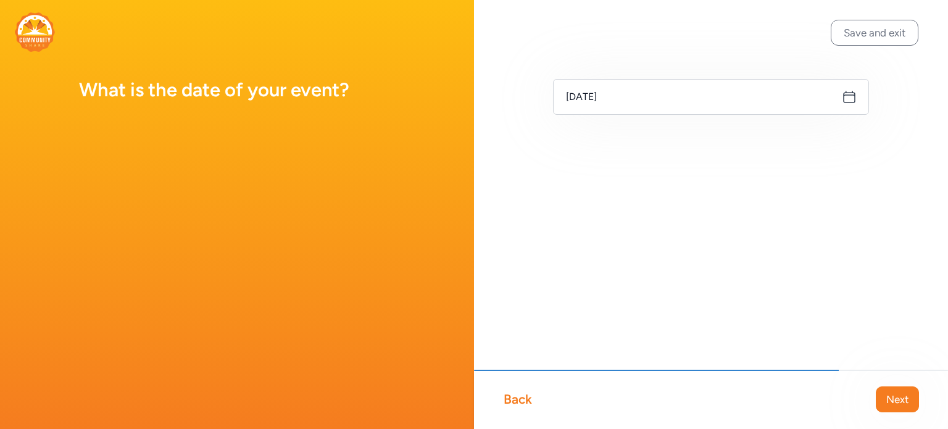
click at [855, 94] on icon at bounding box center [849, 96] width 11 height 11
click at [848, 96] on icon at bounding box center [849, 96] width 15 height 15
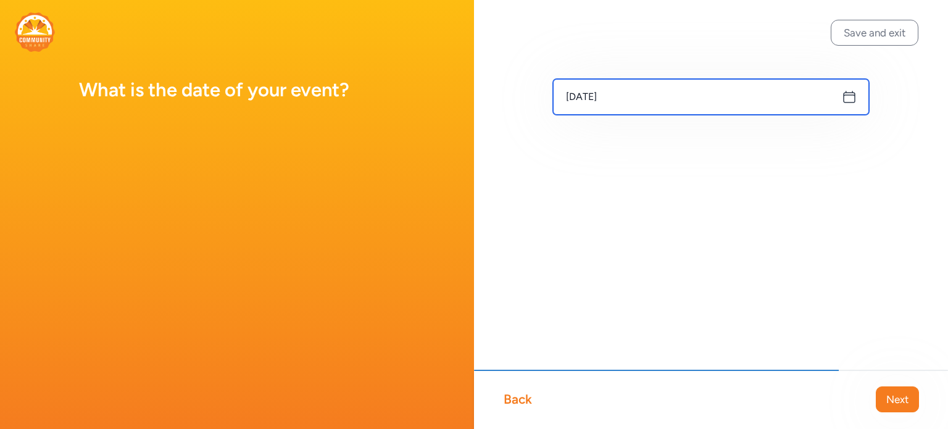
click at [698, 106] on input "[DATE]" at bounding box center [711, 97] width 316 height 36
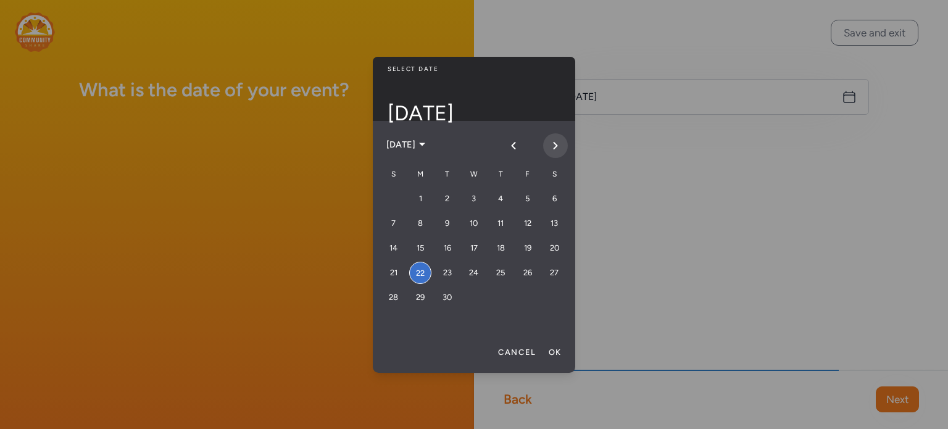
click at [546, 150] on button "Next month" at bounding box center [555, 145] width 25 height 25
click at [479, 228] on div "5" at bounding box center [474, 223] width 22 height 22
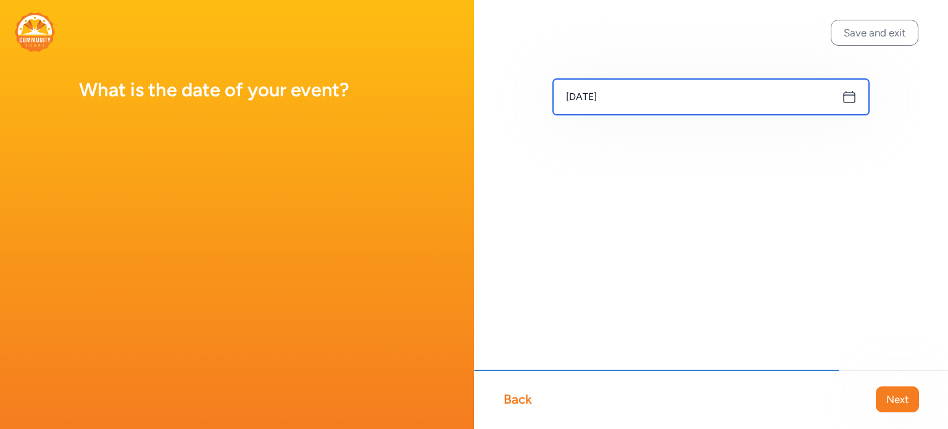
click at [817, 106] on input "[DATE]" at bounding box center [711, 97] width 316 height 36
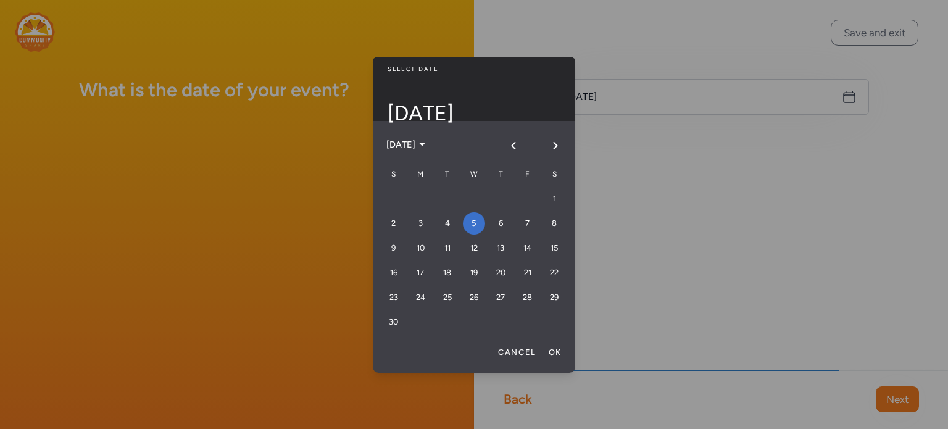
click at [696, 185] on div at bounding box center [474, 214] width 948 height 429
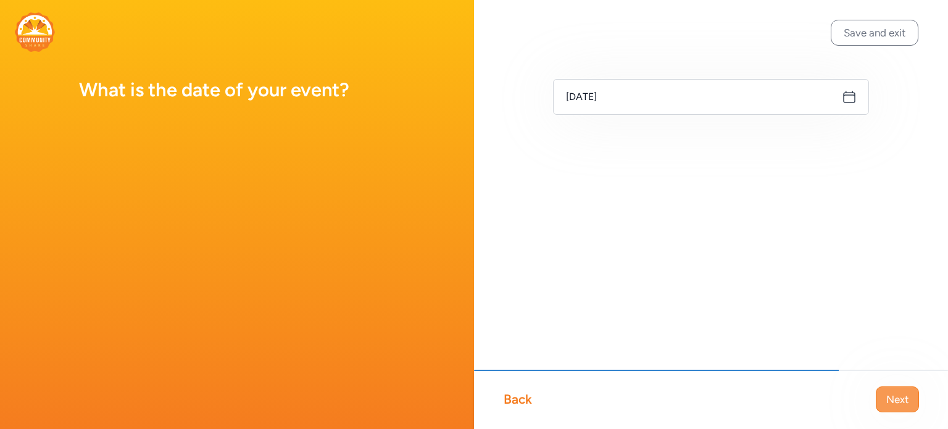
click at [905, 394] on span "Next" at bounding box center [897, 399] width 22 height 15
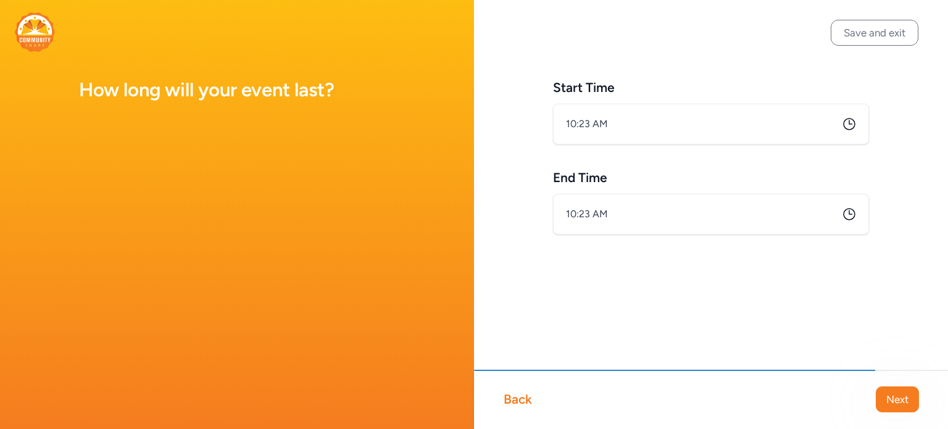
click at [847, 124] on icon at bounding box center [849, 124] width 15 height 15
click at [755, 153] on div "Start Time 10:23 AM End Time 10:23 AM" at bounding box center [711, 157] width 316 height 156
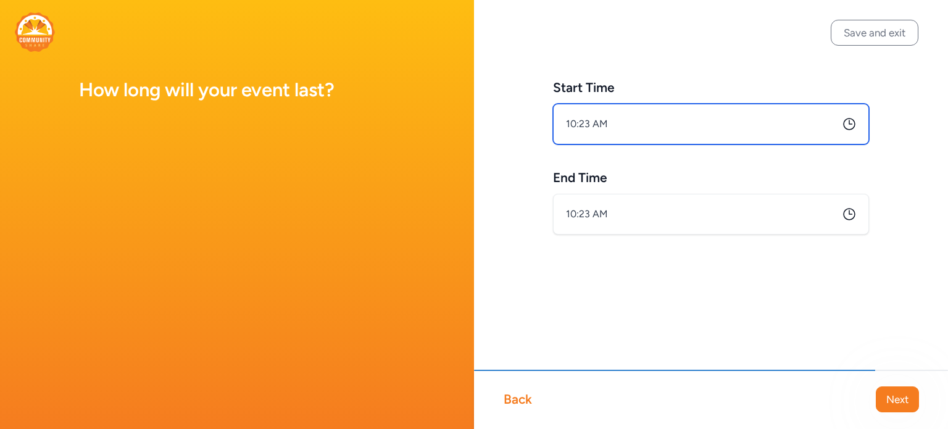
click at [682, 129] on input "10:23 AM" at bounding box center [711, 124] width 316 height 41
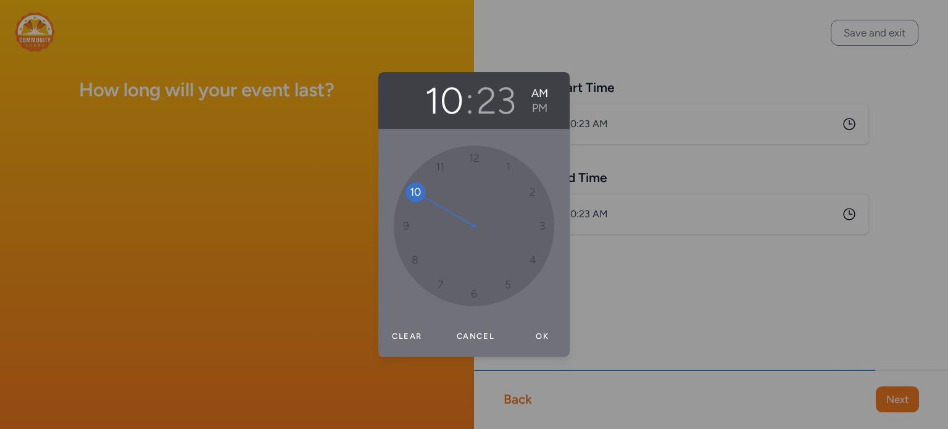
click at [549, 107] on div "10 : 23 AM PM" at bounding box center [486, 100] width 154 height 44
click at [545, 110] on button "PM" at bounding box center [539, 108] width 17 height 15
drag, startPoint x: 422, startPoint y: 187, endPoint x: 502, endPoint y: 175, distance: 80.5
drag, startPoint x: 520, startPoint y: 282, endPoint x: 476, endPoint y: 179, distance: 112.0
click at [476, 179] on div "00 05 10 15 20 25 30 35 40 45 50 55" at bounding box center [474, 226] width 160 height 160
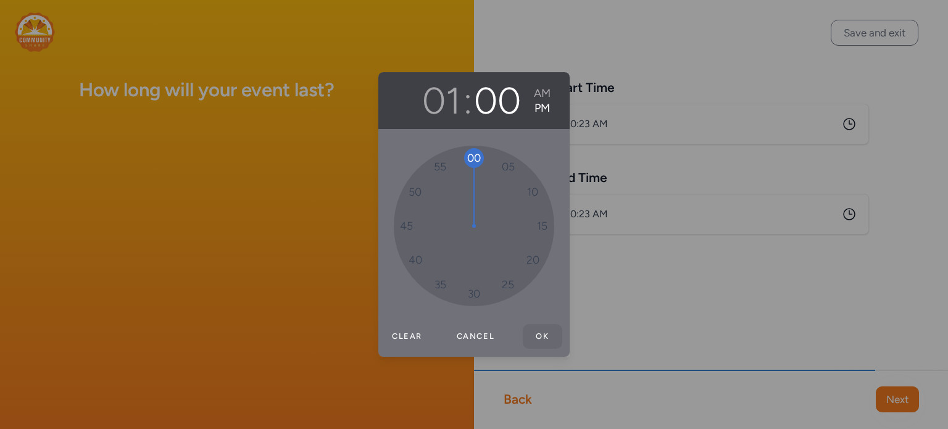
click at [542, 343] on button "Ok" at bounding box center [543, 336] width 40 height 25
type input "1:00 PM"
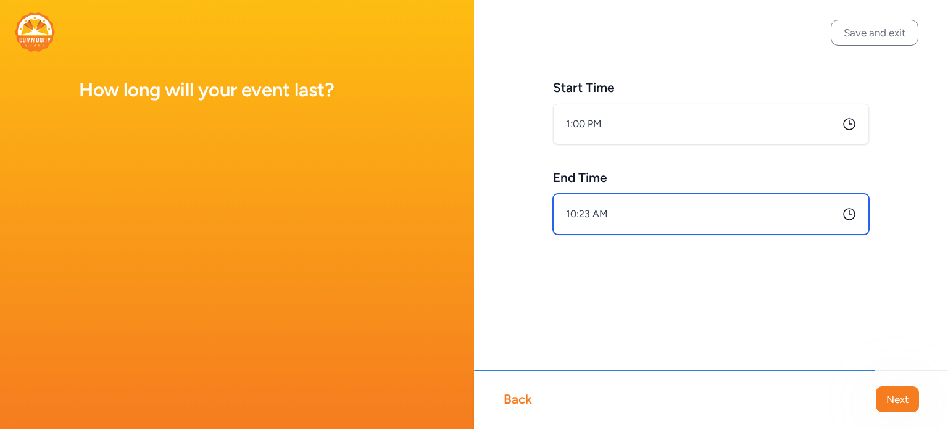
click at [617, 225] on input "10:23 AM" at bounding box center [711, 214] width 316 height 41
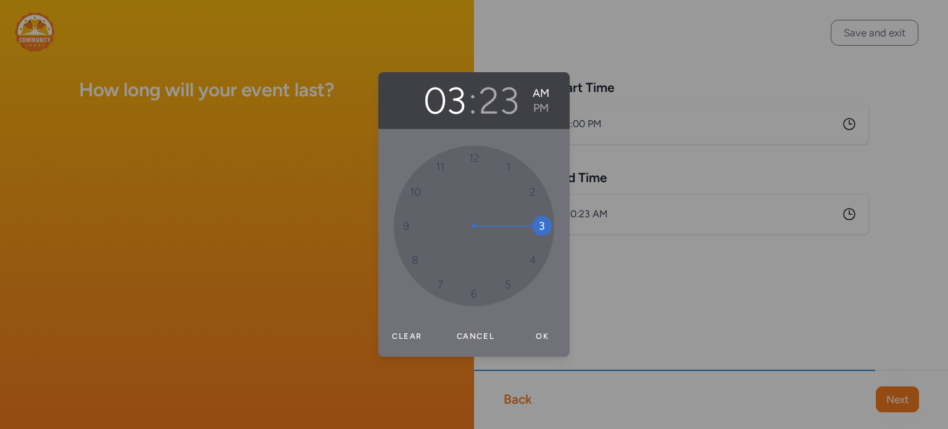
drag, startPoint x: 415, startPoint y: 192, endPoint x: 513, endPoint y: 221, distance: 101.7
drag, startPoint x: 518, startPoint y: 282, endPoint x: 472, endPoint y: 188, distance: 104.9
click at [472, 188] on div "00 05 10 15 20 25 30 35 40 45 50 55" at bounding box center [474, 226] width 160 height 160
click at [546, 103] on button "PM" at bounding box center [543, 108] width 17 height 15
click at [457, 110] on button "03" at bounding box center [442, 100] width 43 height 44
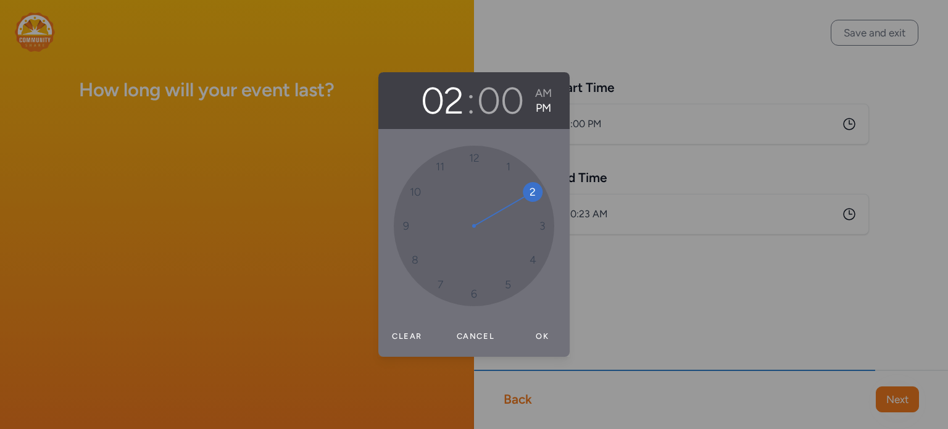
drag, startPoint x: 541, startPoint y: 228, endPoint x: 528, endPoint y: 202, distance: 29.5
click at [544, 347] on button "Ok" at bounding box center [543, 336] width 40 height 25
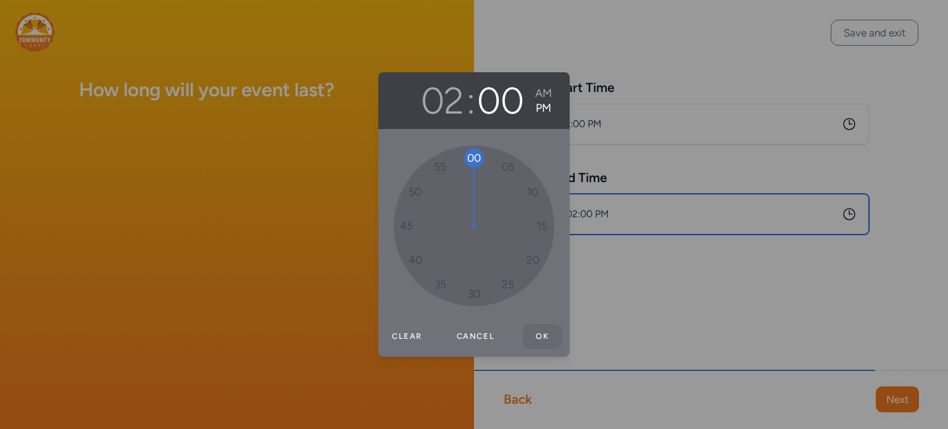
type input "2:00 PM"
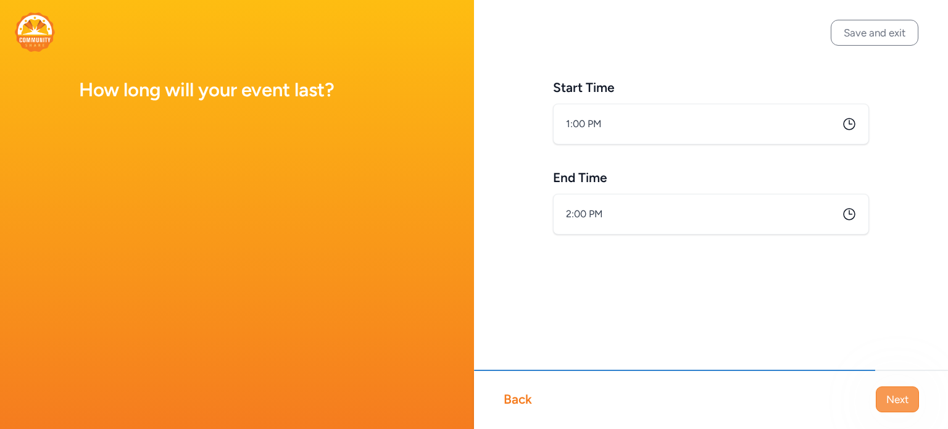
click at [893, 398] on span "Next" at bounding box center [897, 399] width 22 height 15
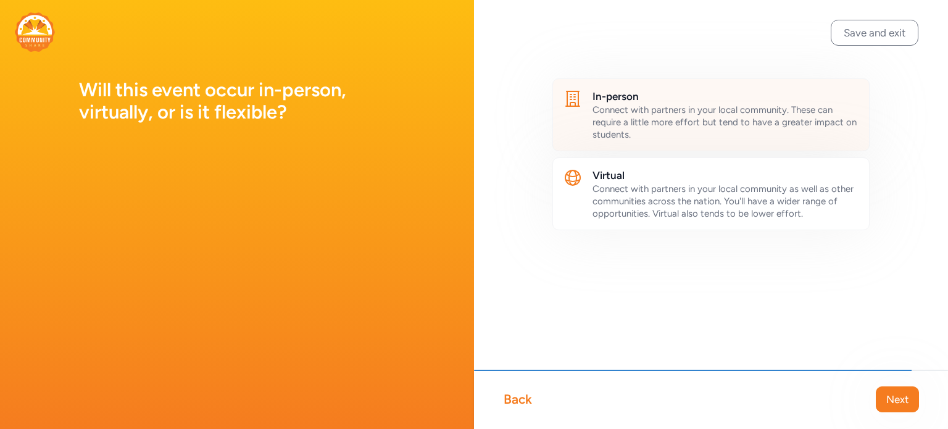
click at [626, 122] on span "Connect with partners in your local community. These can require a little more …" at bounding box center [725, 122] width 264 height 36
click at [895, 398] on span "Next" at bounding box center [897, 399] width 22 height 15
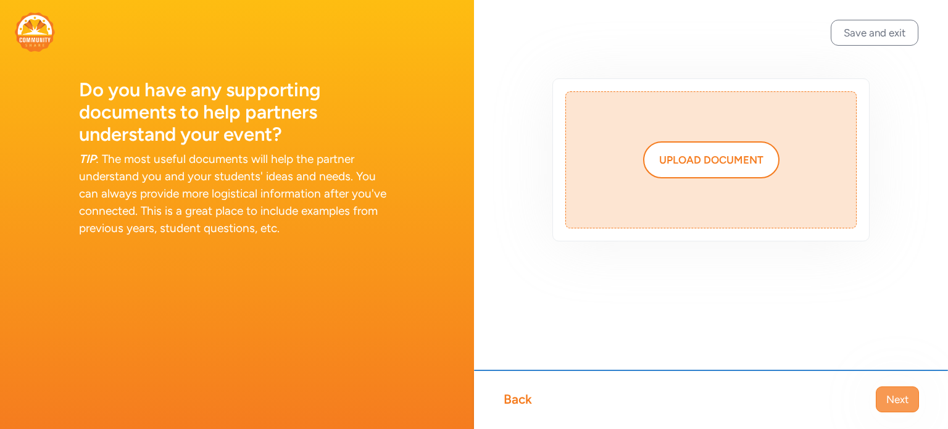
click at [891, 402] on span "Next" at bounding box center [897, 399] width 22 height 15
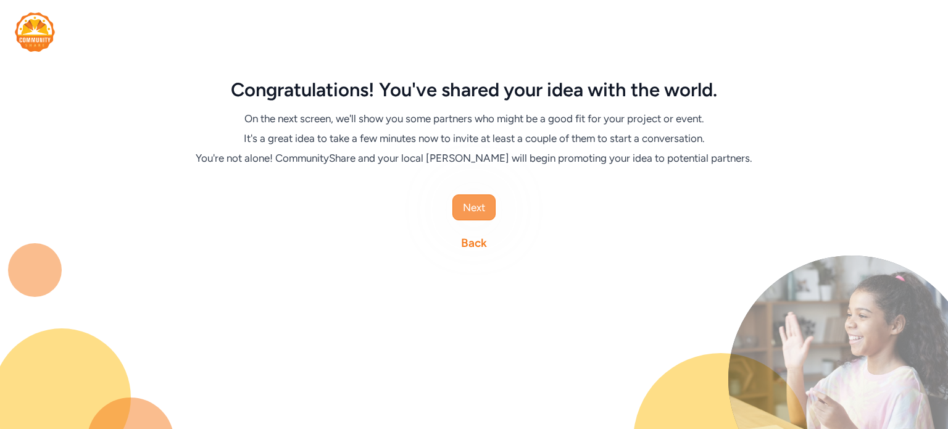
click at [480, 216] on button "Next" at bounding box center [473, 207] width 43 height 26
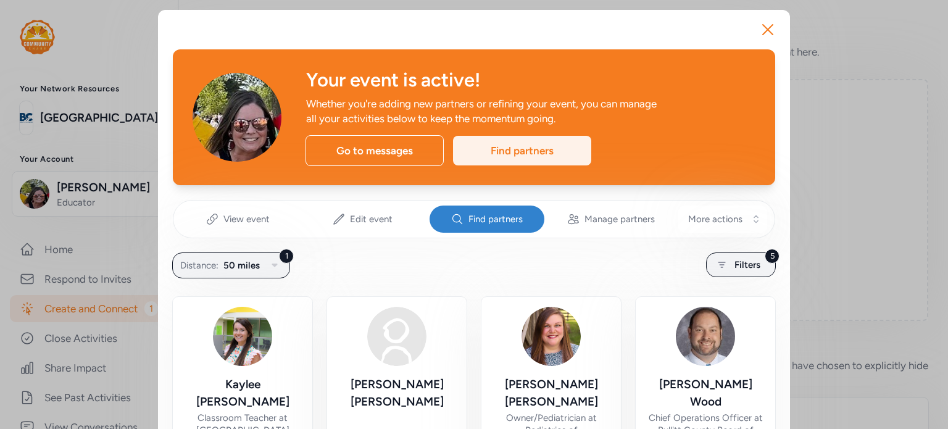
click at [541, 149] on div "Find partners" at bounding box center [522, 151] width 138 height 30
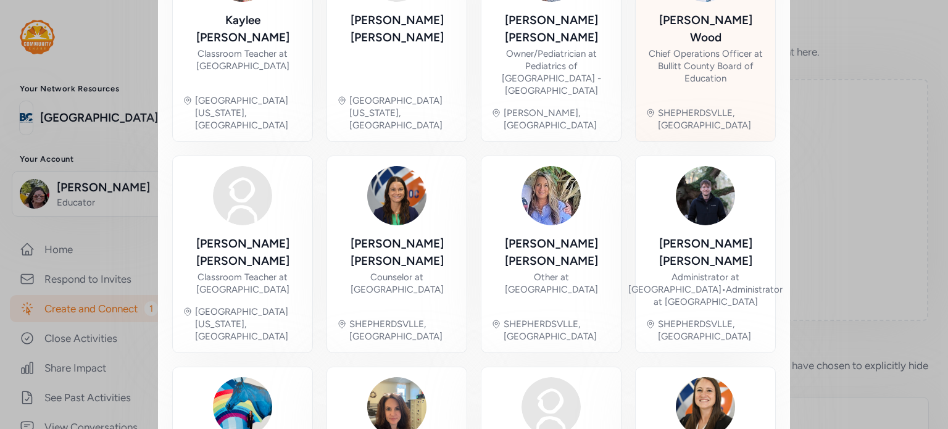
scroll to position [365, 0]
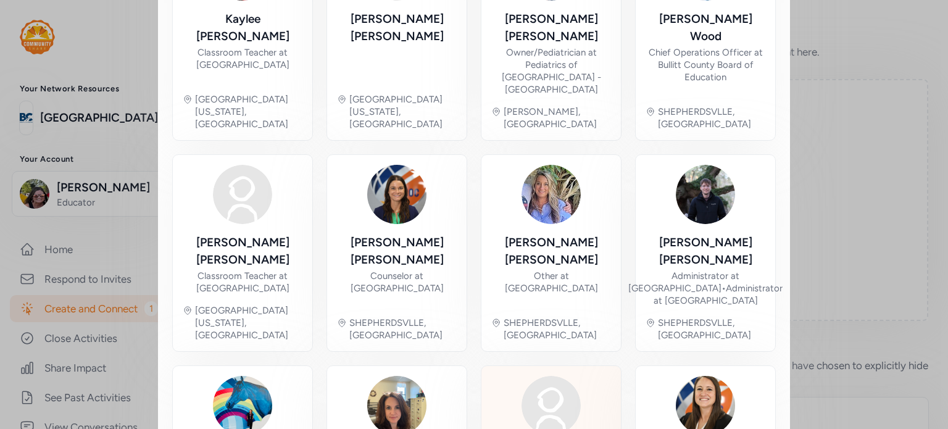
click at [568, 376] on img at bounding box center [551, 405] width 59 height 59
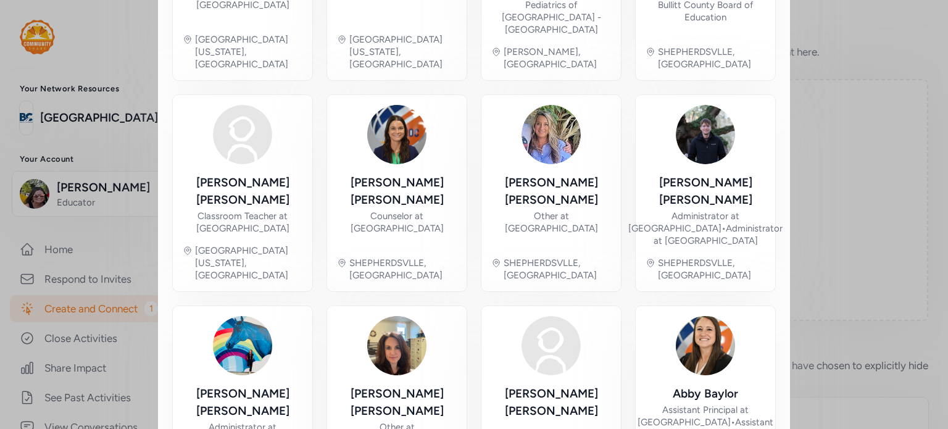
scroll to position [426, 0]
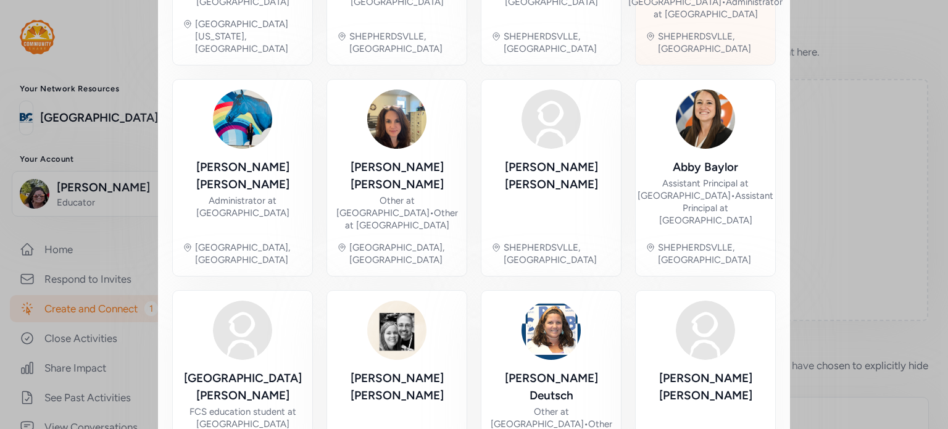
scroll to position [670, 0]
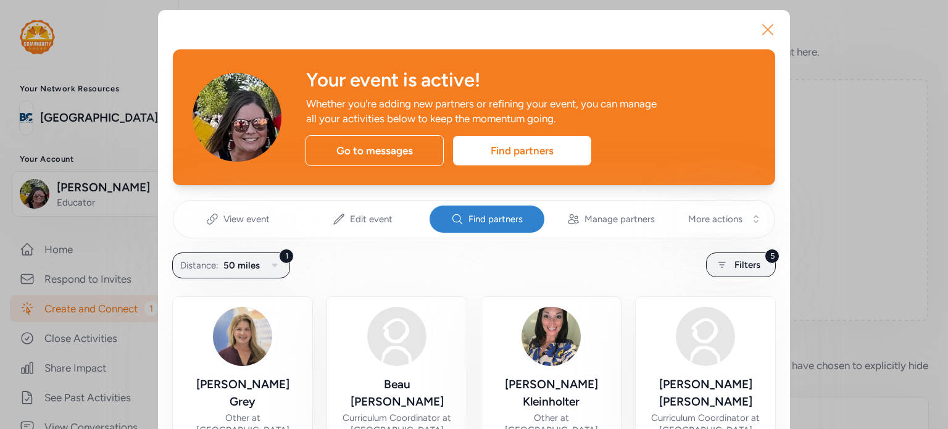
click at [783, 43] on button "Close" at bounding box center [768, 30] width 40 height 40
